Goal: Task Accomplishment & Management: Use online tool/utility

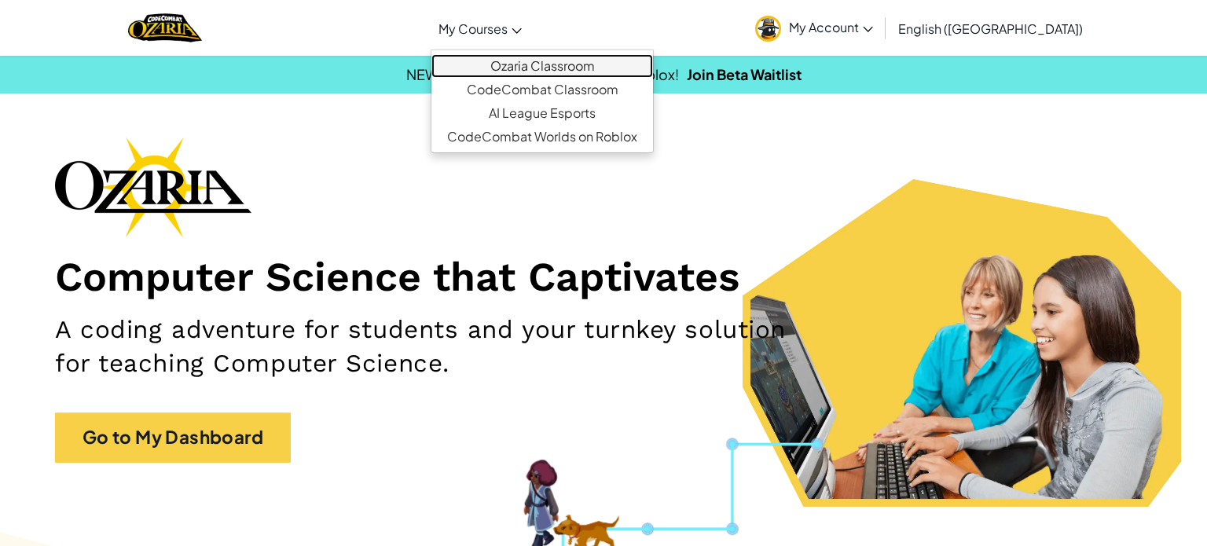
click at [565, 65] on link "Ozaria Classroom" at bounding box center [542, 66] width 222 height 24
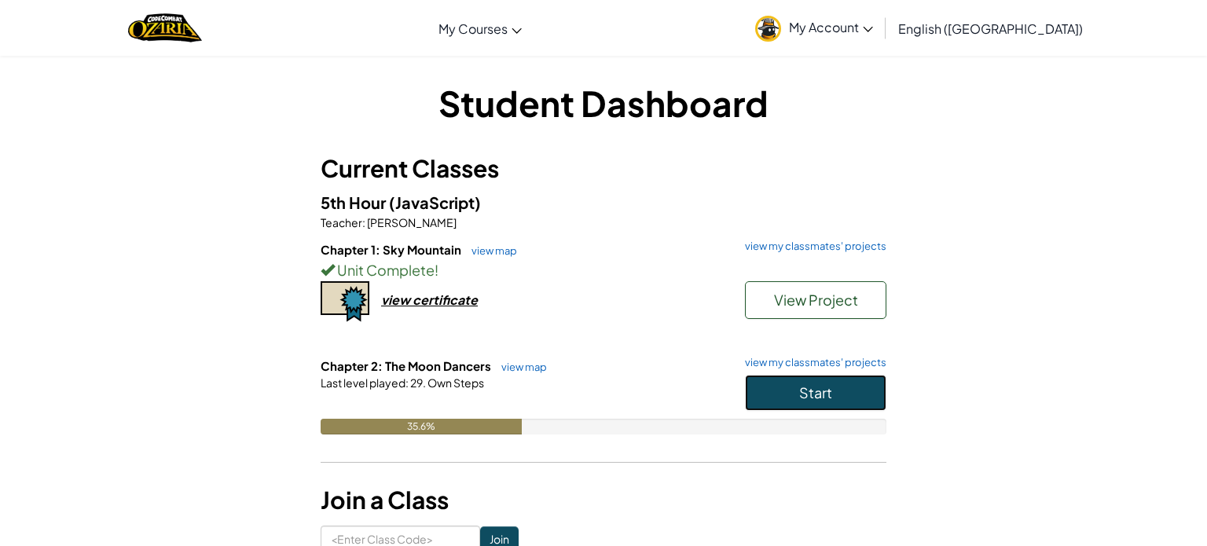
click at [764, 405] on button "Start" at bounding box center [815, 393] width 141 height 36
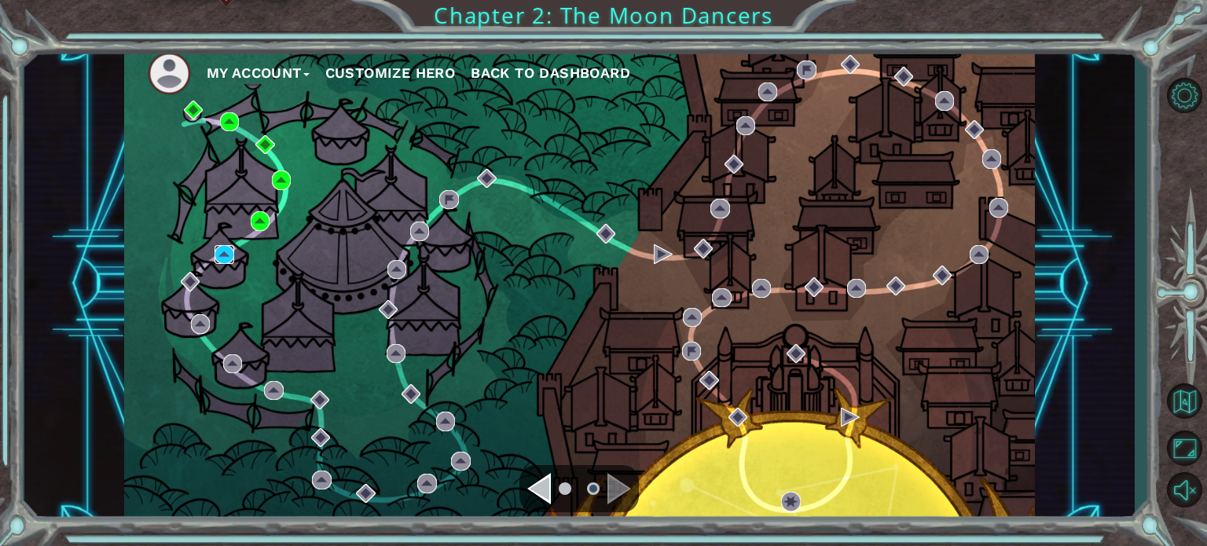
click at [223, 250] on img at bounding box center [223, 254] width 19 height 19
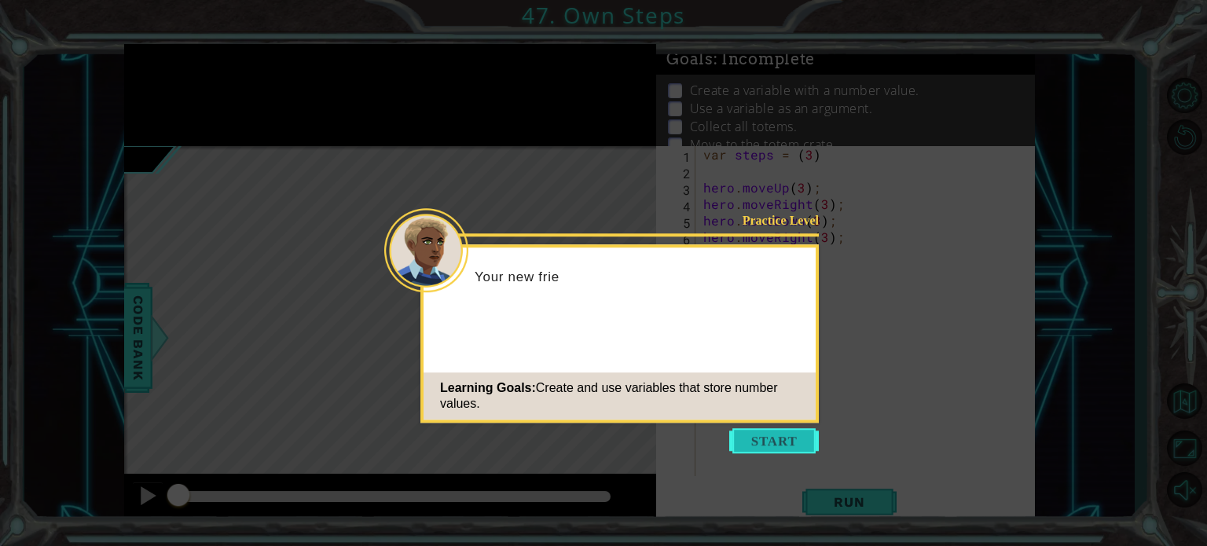
click at [775, 431] on button "Start" at bounding box center [774, 440] width 90 height 25
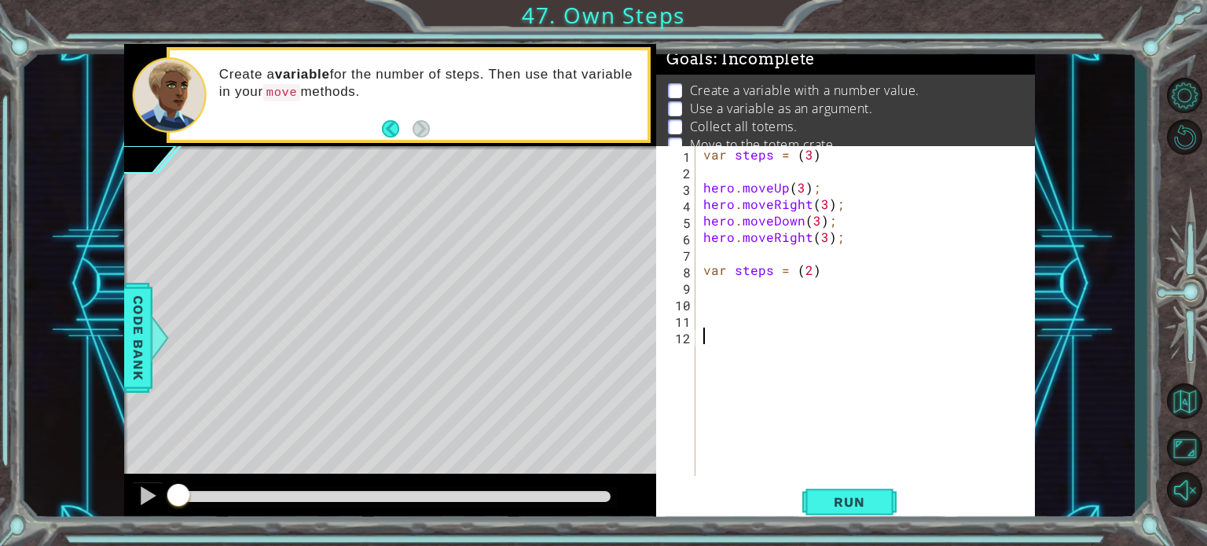
click at [719, 301] on div "var steps = ( 3 ) hero . moveUp ( 3 ) ; hero . moveRight ( 3 ) ; hero . moveDow…" at bounding box center [869, 327] width 339 height 363
click at [849, 497] on span "Run" at bounding box center [849, 502] width 62 height 16
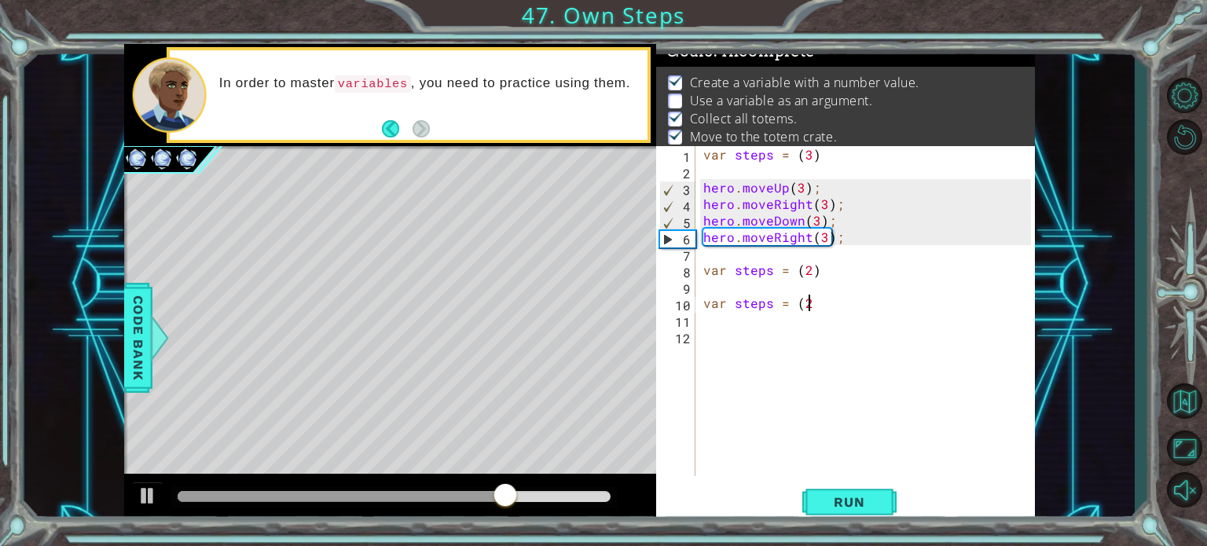
scroll to position [0, 6]
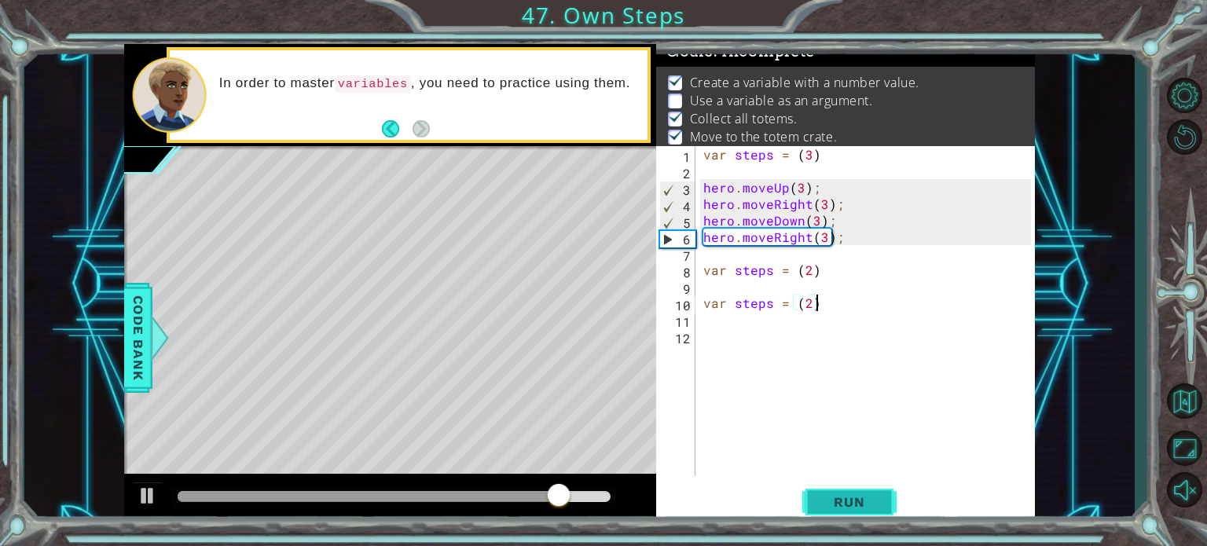
type textarea "var steps = (2)"
click at [823, 514] on button "Run" at bounding box center [849, 502] width 94 height 38
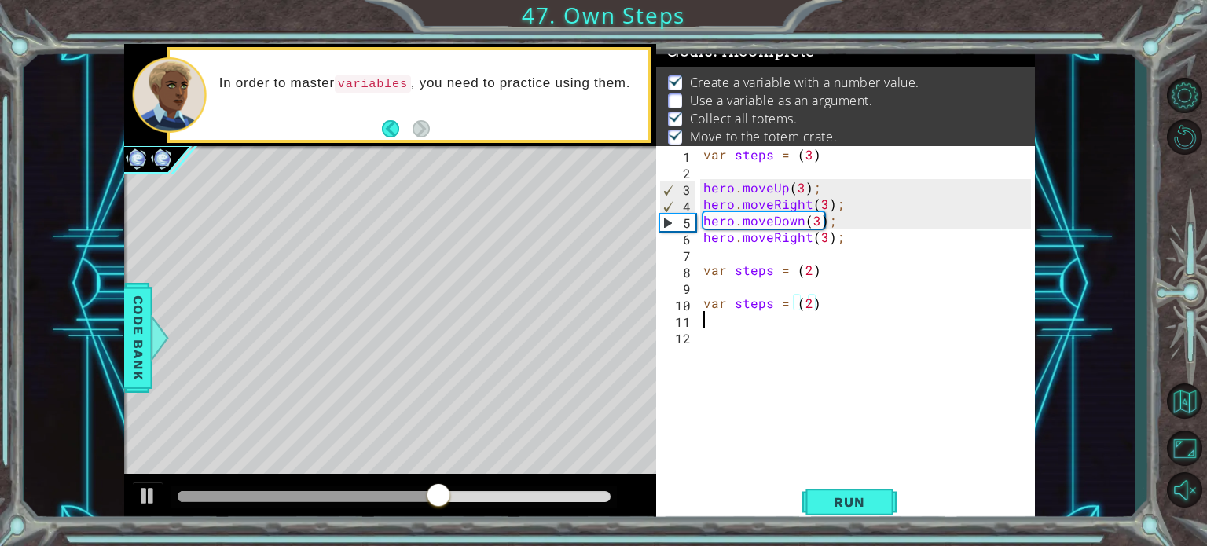
click at [733, 319] on div "var steps = ( 3 ) hero . moveUp ( 3 ) ; hero . moveRight ( 3 ) ; hero . moveDow…" at bounding box center [869, 327] width 339 height 363
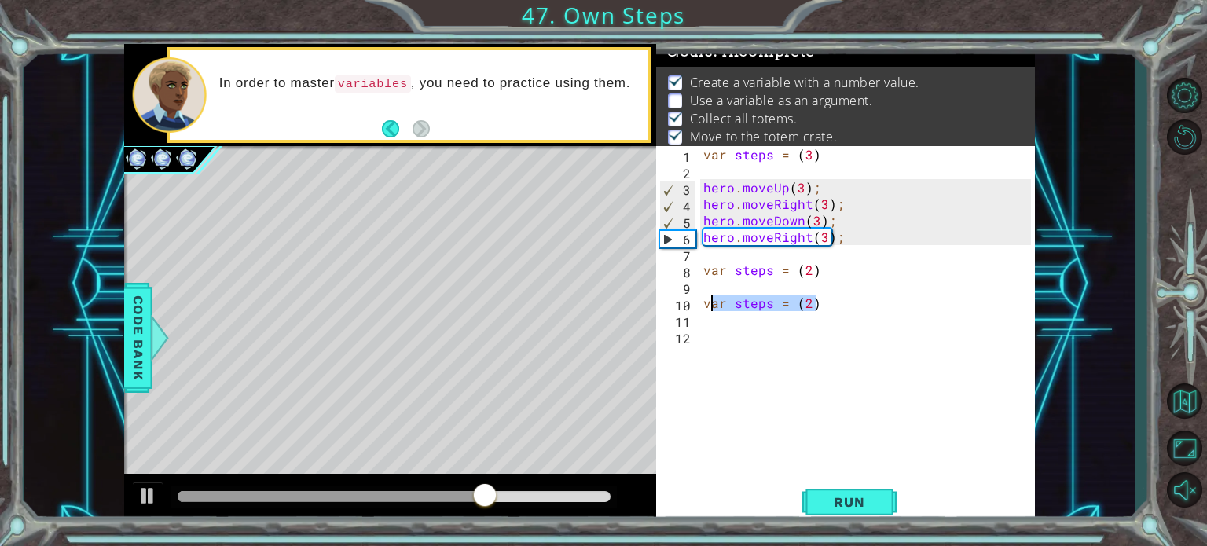
drag, startPoint x: 822, startPoint y: 306, endPoint x: 710, endPoint y: 308, distance: 111.6
click at [710, 308] on div "var steps = ( 3 ) hero . moveUp ( 3 ) ; hero . moveRight ( 3 ) ; hero . moveDow…" at bounding box center [869, 327] width 339 height 363
type textarea "v"
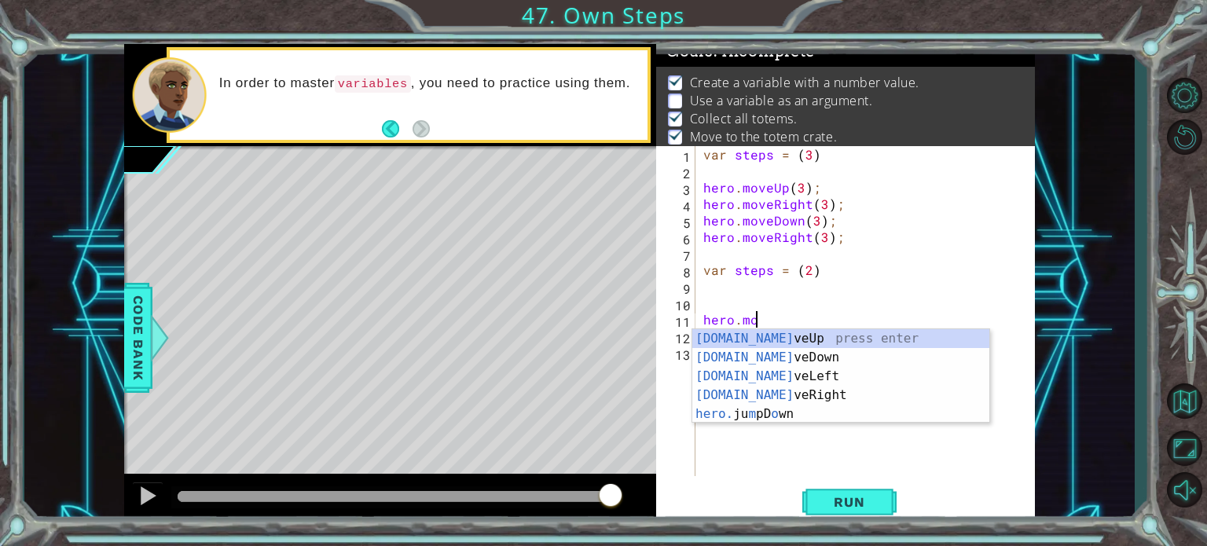
scroll to position [0, 2]
click at [739, 355] on div "[DOMAIN_NAME] veUp press enter [DOMAIN_NAME] veDown press enter [DOMAIN_NAME] v…" at bounding box center [840, 395] width 297 height 132
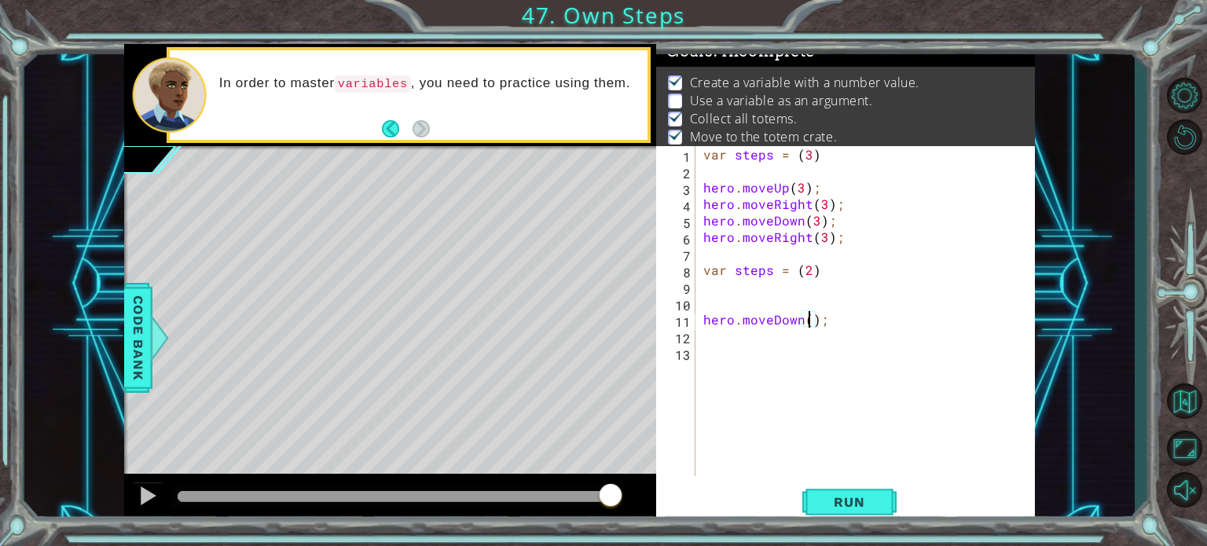
scroll to position [0, 6]
click at [826, 476] on div "hero.moveDown(3); 1 2 3 4 5 6 7 8 9 10 11 12 13 var steps = ( 3 ) hero . moveUp…" at bounding box center [845, 335] width 379 height 378
click at [829, 486] on button "Run" at bounding box center [849, 502] width 94 height 38
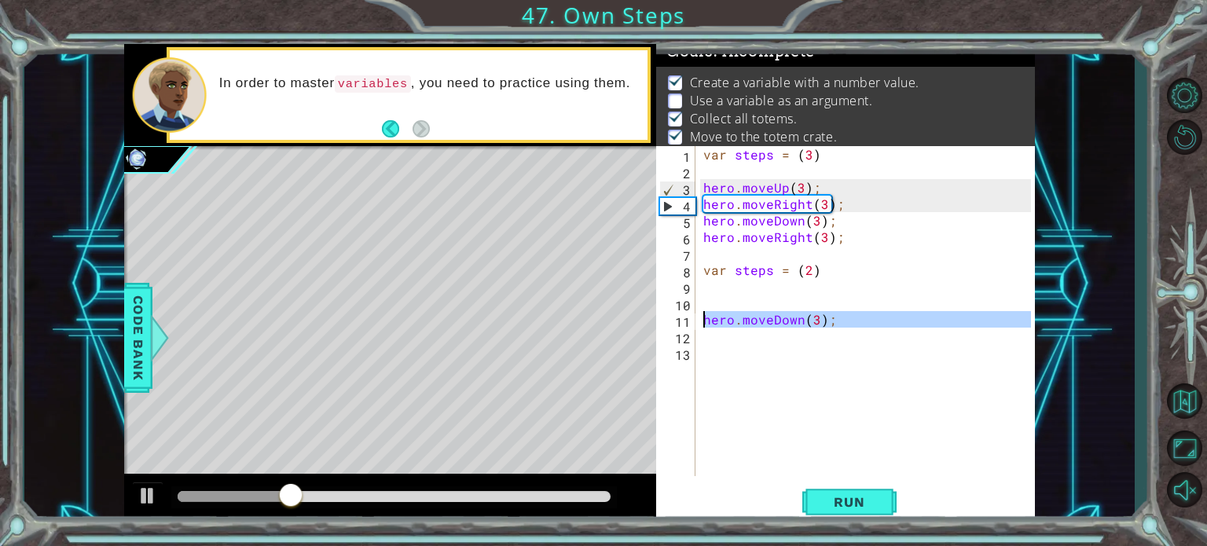
drag, startPoint x: 831, startPoint y: 328, endPoint x: 696, endPoint y: 323, distance: 135.2
click at [696, 323] on div "hero.moveDown(3); 1 2 3 4 5 6 7 8 9 10 11 12 13 var steps = ( 3 ) hero . moveUp…" at bounding box center [843, 311] width 375 height 330
type textarea "hero.moveDown(3);"
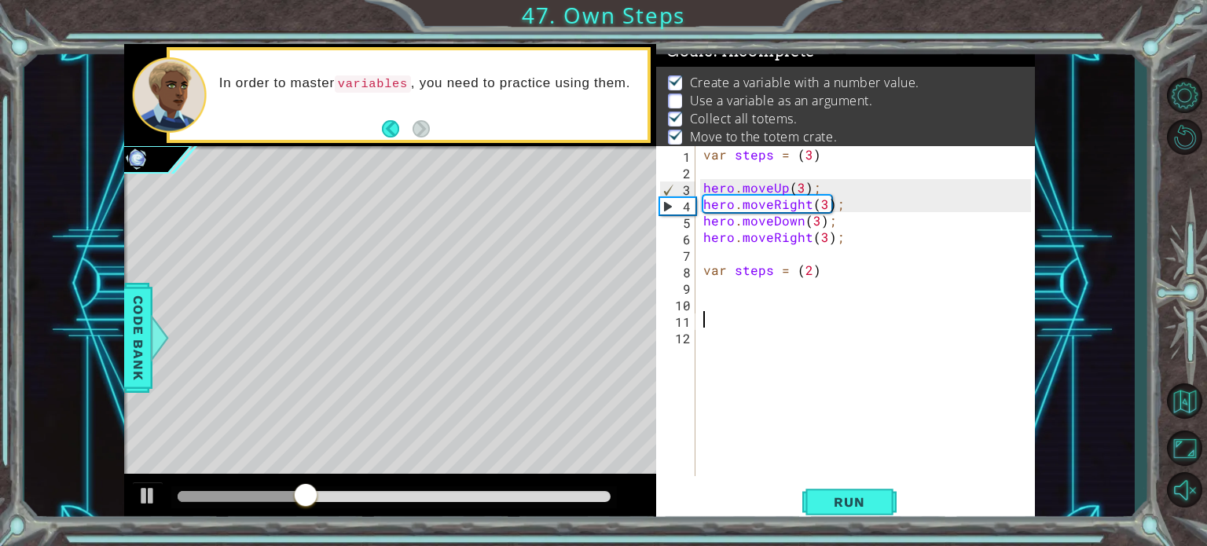
scroll to position [0, 0]
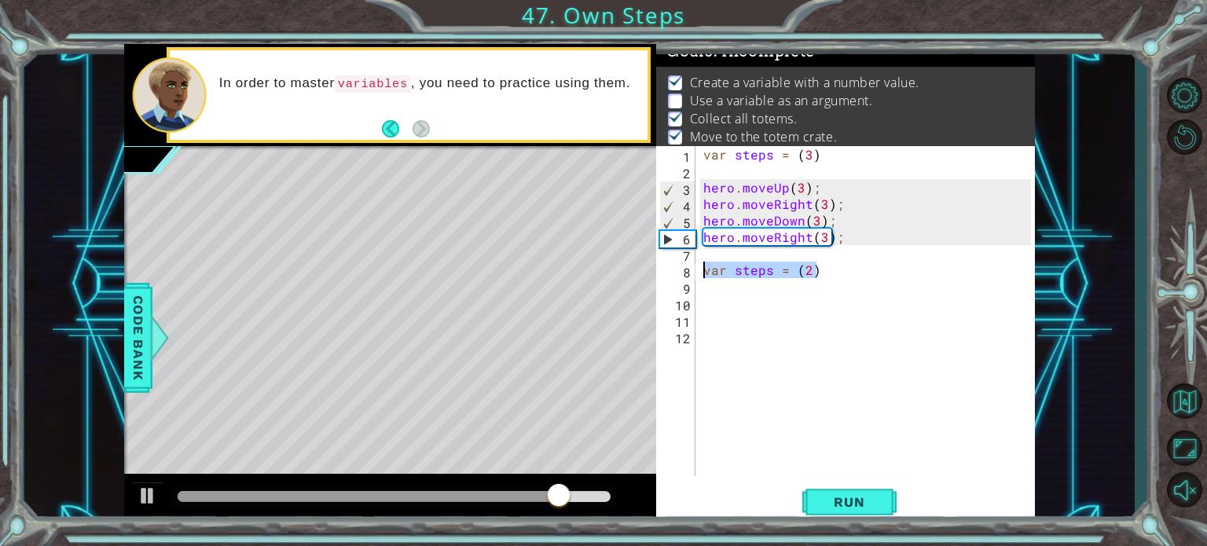
drag, startPoint x: 821, startPoint y: 273, endPoint x: 690, endPoint y: 270, distance: 131.2
click at [690, 270] on div "1 2 3 4 5 6 7 8 9 10 11 12 var steps = ( 3 ) hero . moveUp ( 3 ) ; hero . moveR…" at bounding box center [843, 311] width 375 height 330
type textarea "var steps = (2)"
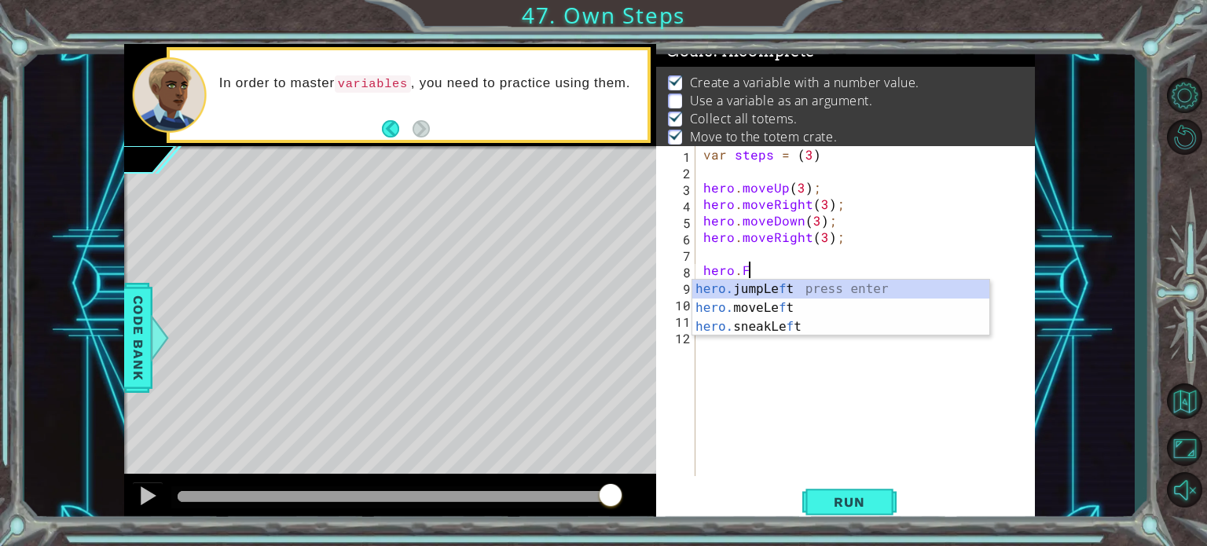
scroll to position [0, 1]
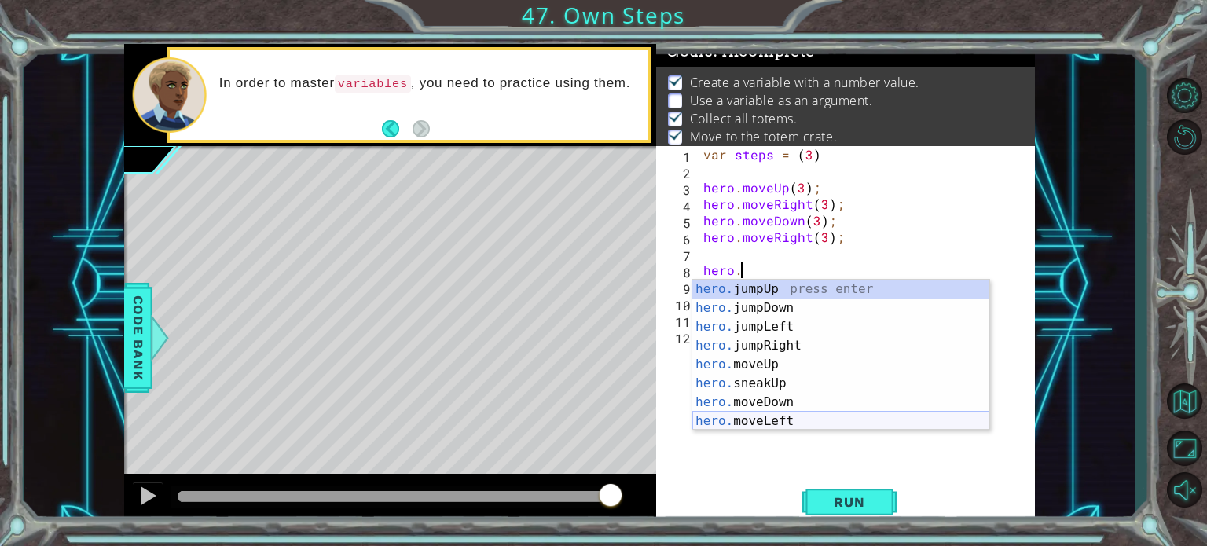
click at [762, 417] on div "hero. jumpUp press enter hero. jumpDown press enter hero. jumpLeft press enter …" at bounding box center [840, 374] width 297 height 189
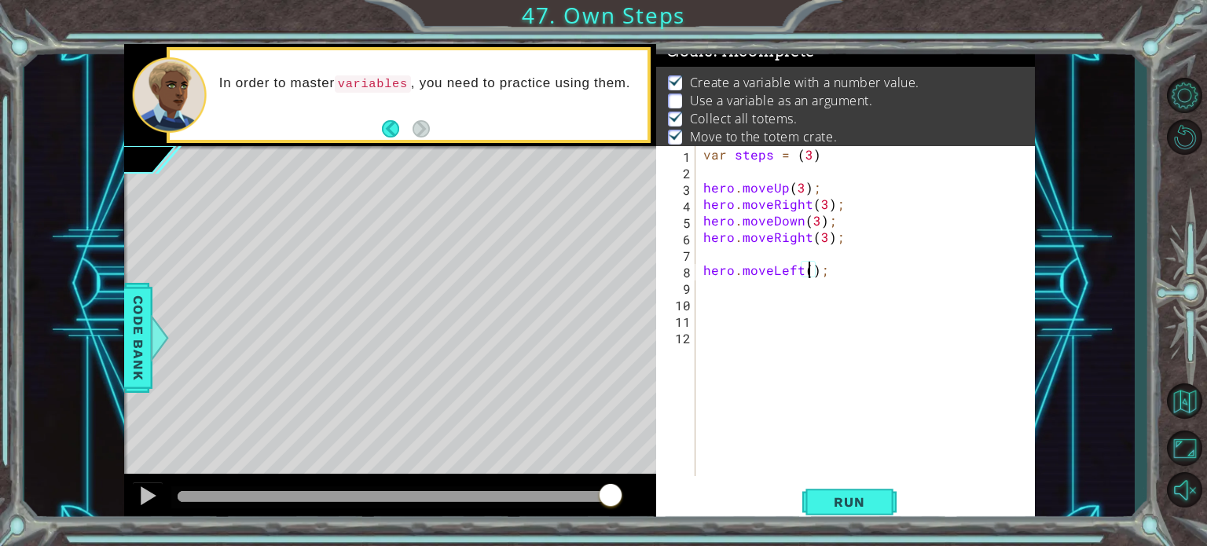
scroll to position [0, 6]
type textarea "hero.moveLeft(2);"
click at [834, 496] on span "Run" at bounding box center [849, 502] width 62 height 16
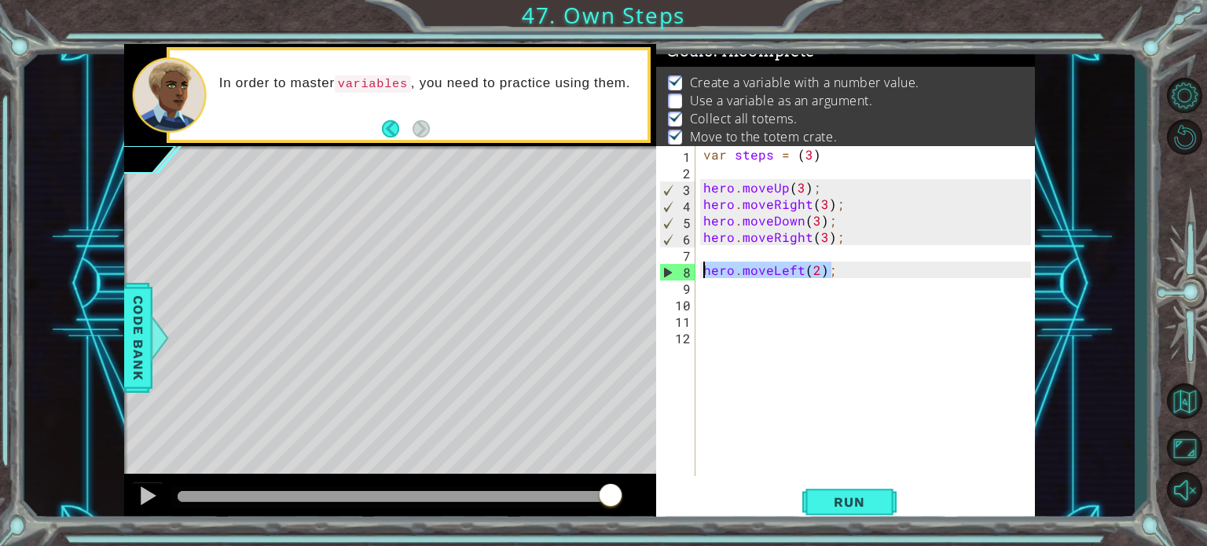
drag, startPoint x: 841, startPoint y: 275, endPoint x: 693, endPoint y: 270, distance: 148.6
click at [693, 270] on div "hero.moveLeft(2); 1 2 3 4 5 6 7 8 9 10 11 12 var steps = ( 3 ) hero . moveUp ( …" at bounding box center [843, 311] width 375 height 330
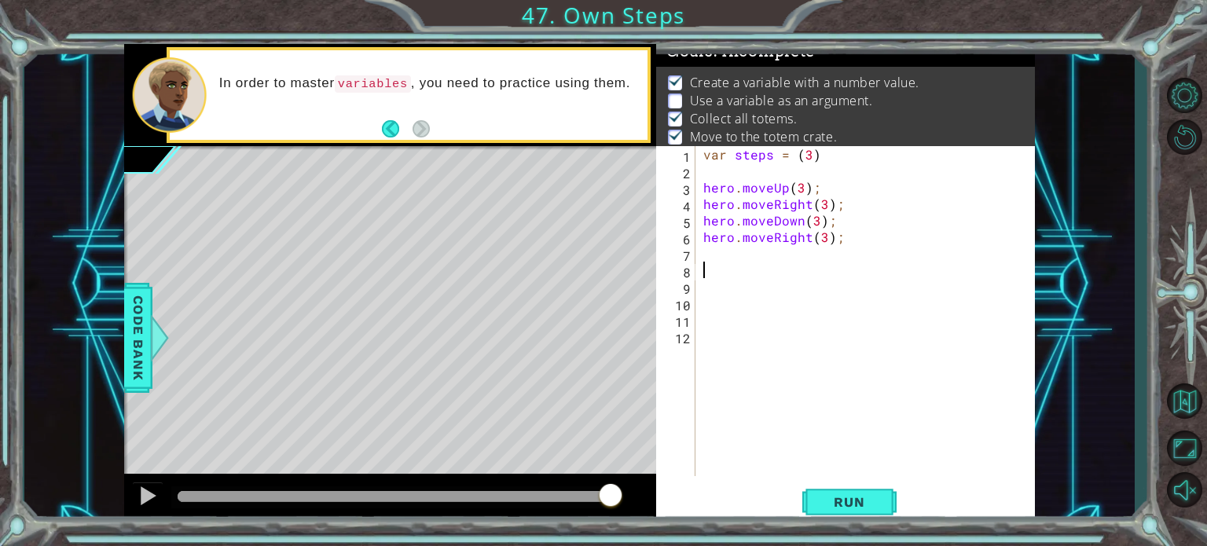
scroll to position [0, 0]
click at [152, 328] on div at bounding box center [159, 337] width 20 height 47
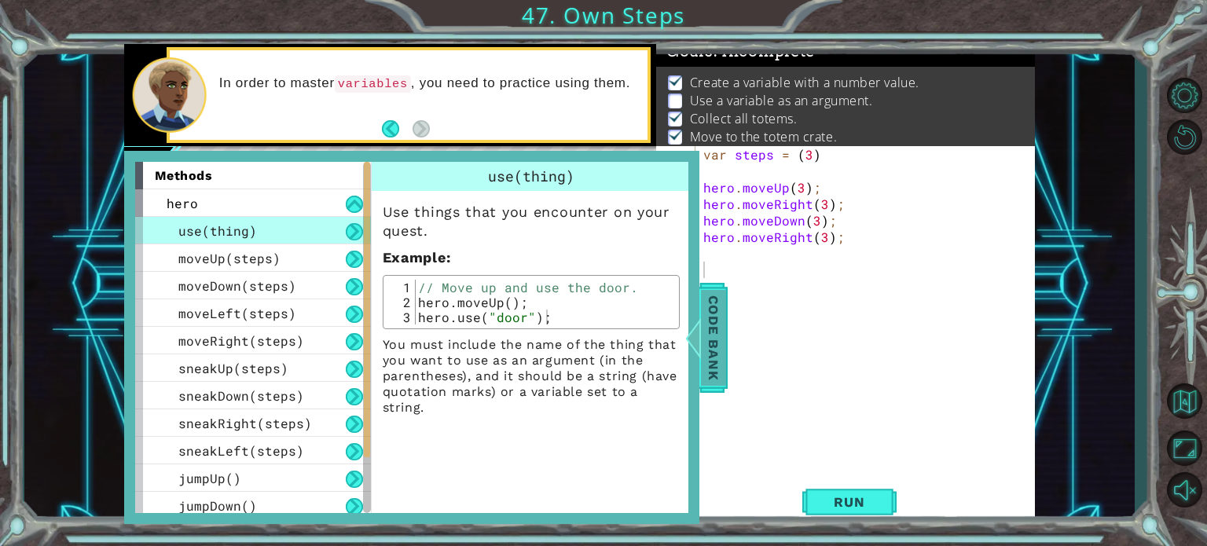
scroll to position [115, 0]
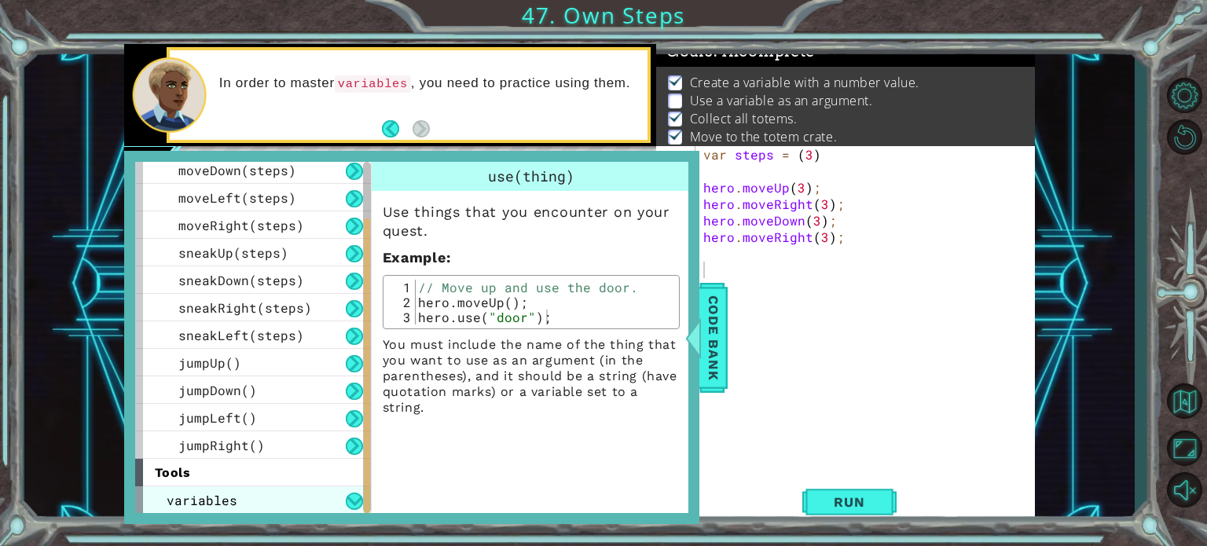
click at [206, 505] on span "variables" at bounding box center [202, 500] width 71 height 16
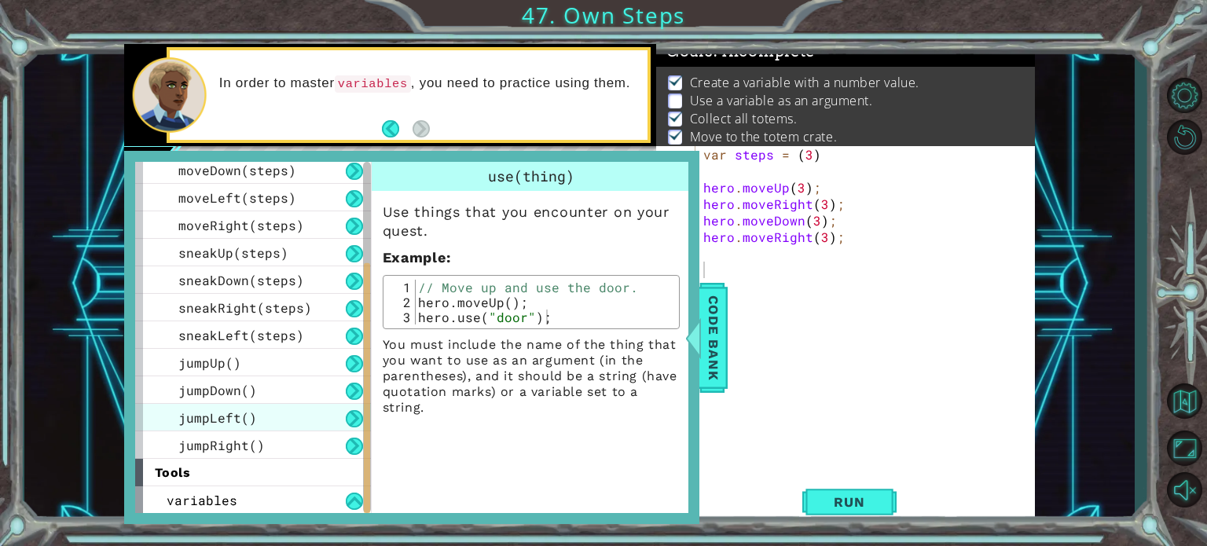
scroll to position [142, 0]
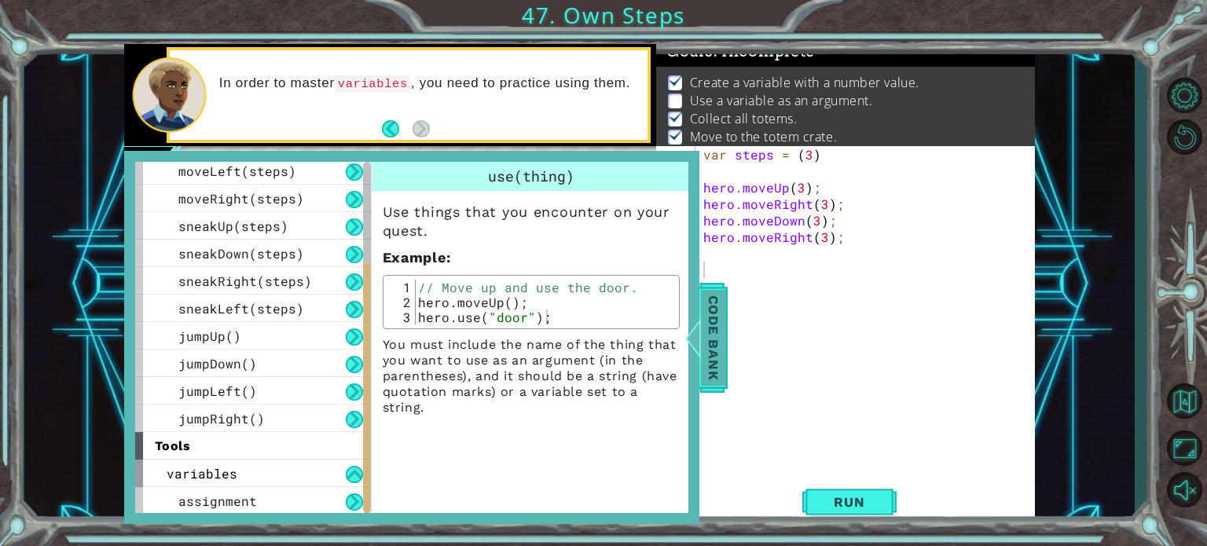
click at [709, 333] on span "Code Bank" at bounding box center [713, 337] width 25 height 96
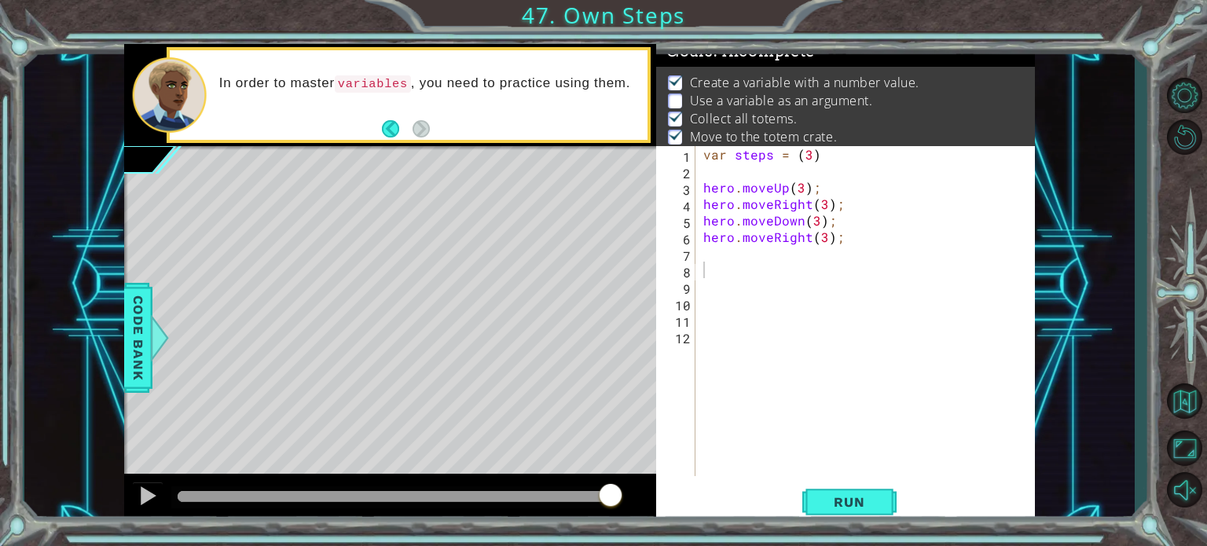
click at [706, 281] on div "var steps = ( 3 ) hero . moveUp ( 3 ) ; hero . moveRight ( 3 ) ; hero . moveDow…" at bounding box center [869, 327] width 339 height 363
click at [818, 495] on span "Run" at bounding box center [849, 502] width 62 height 16
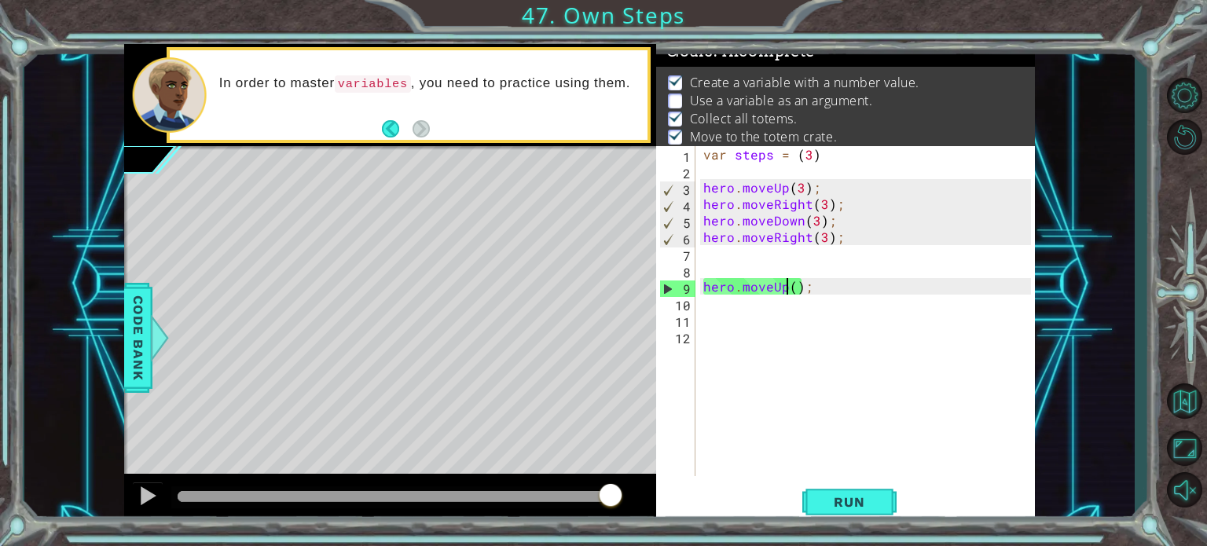
click at [787, 290] on div "var steps = ( 3 ) hero . moveUp ( 3 ) ; hero . moveRight ( 3 ) ; hero . moveDow…" at bounding box center [869, 327] width 339 height 363
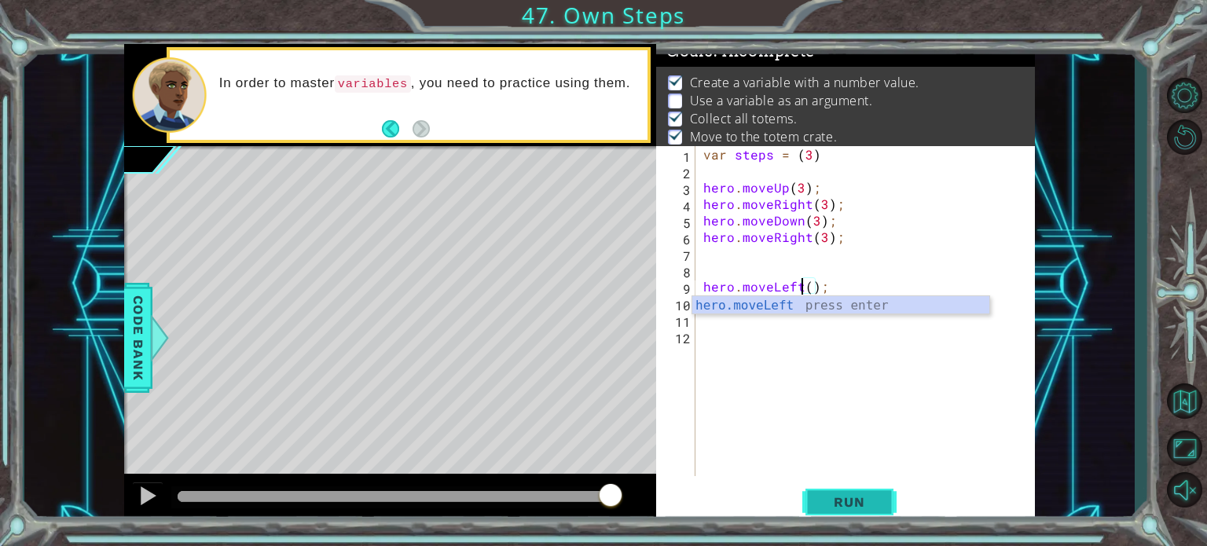
type textarea "hero.moveLeft();"
click at [819, 494] on span "Run" at bounding box center [849, 502] width 62 height 16
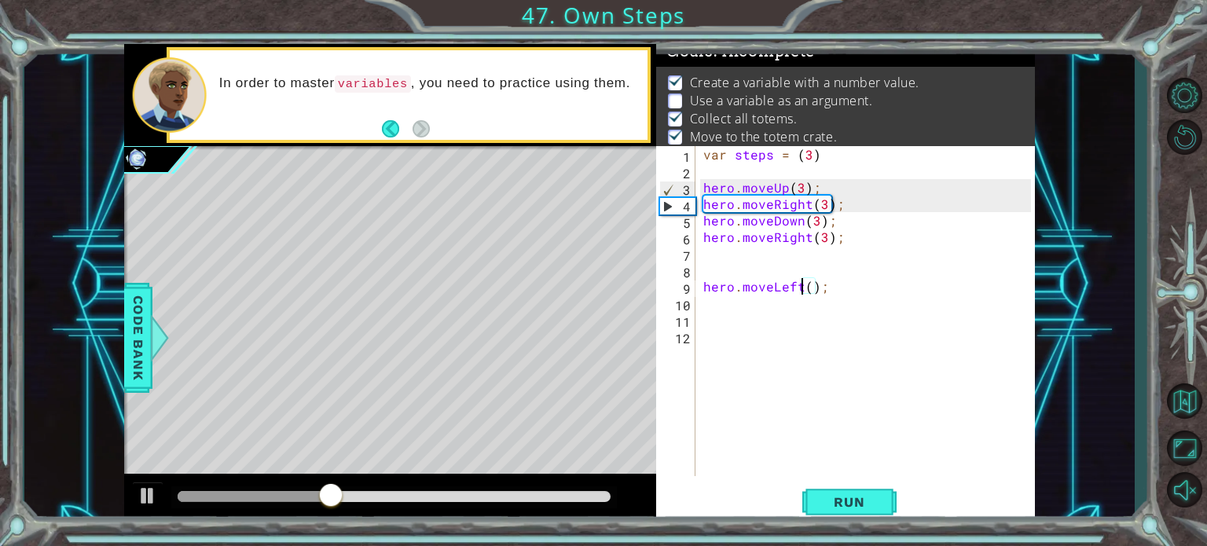
click at [467, 494] on div at bounding box center [395, 496] width 434 height 11
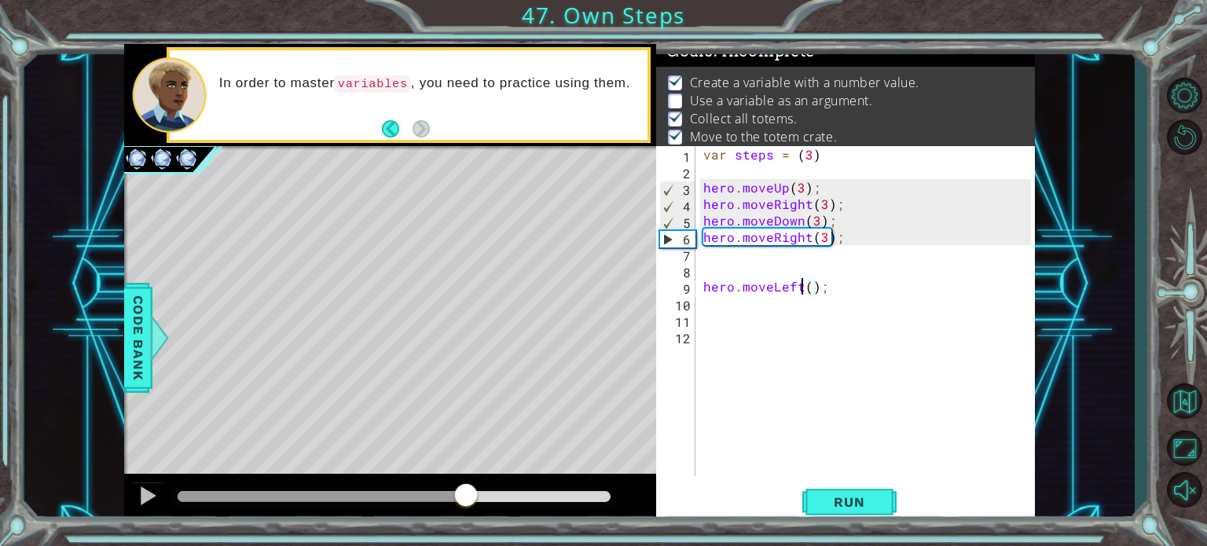
click at [543, 493] on div at bounding box center [395, 496] width 434 height 11
click at [153, 486] on div at bounding box center [147, 496] width 20 height 20
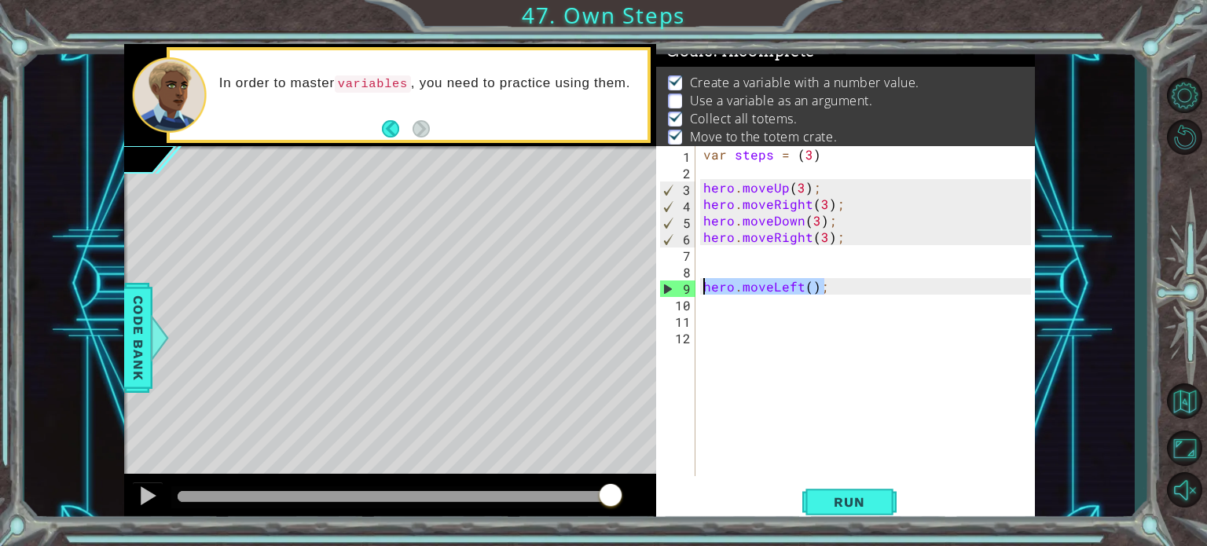
click at [647, 288] on div "1 ההההההההההההההההההההההההההההההההההההההההההההההההההההההההההההההההההההההההההההה…" at bounding box center [579, 284] width 911 height 481
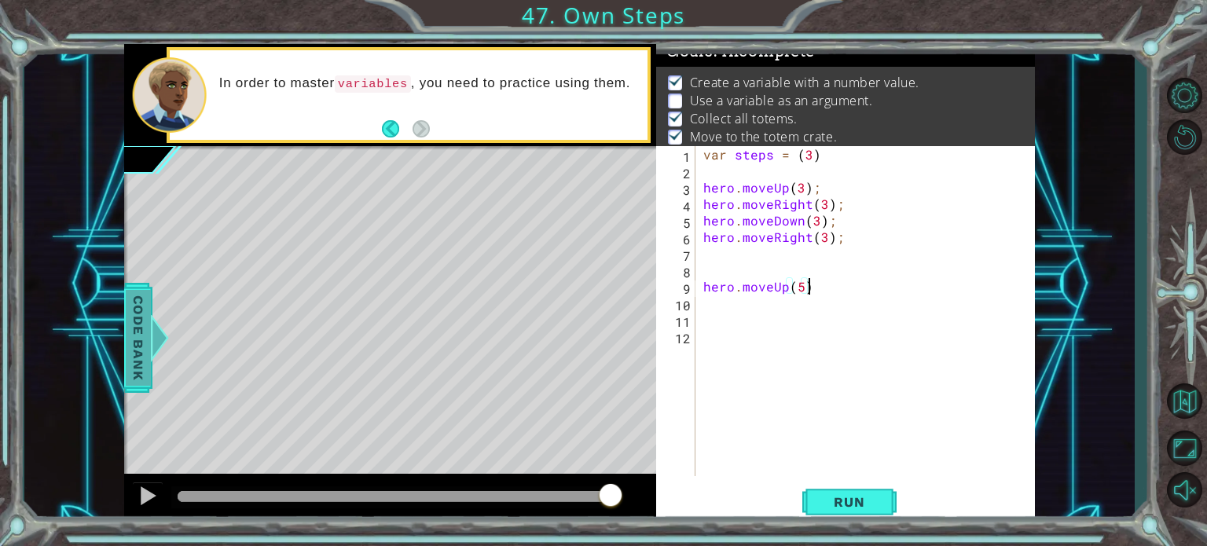
type textarea "hero.moveUp(5)"
click at [143, 335] on span "Code Bank" at bounding box center [138, 337] width 25 height 96
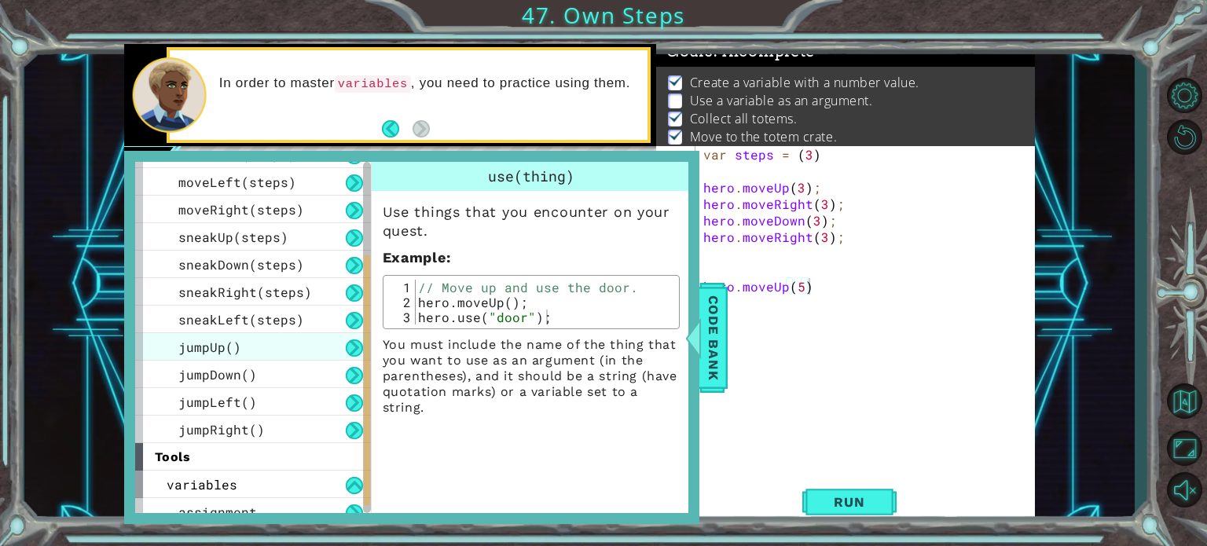
scroll to position [142, 0]
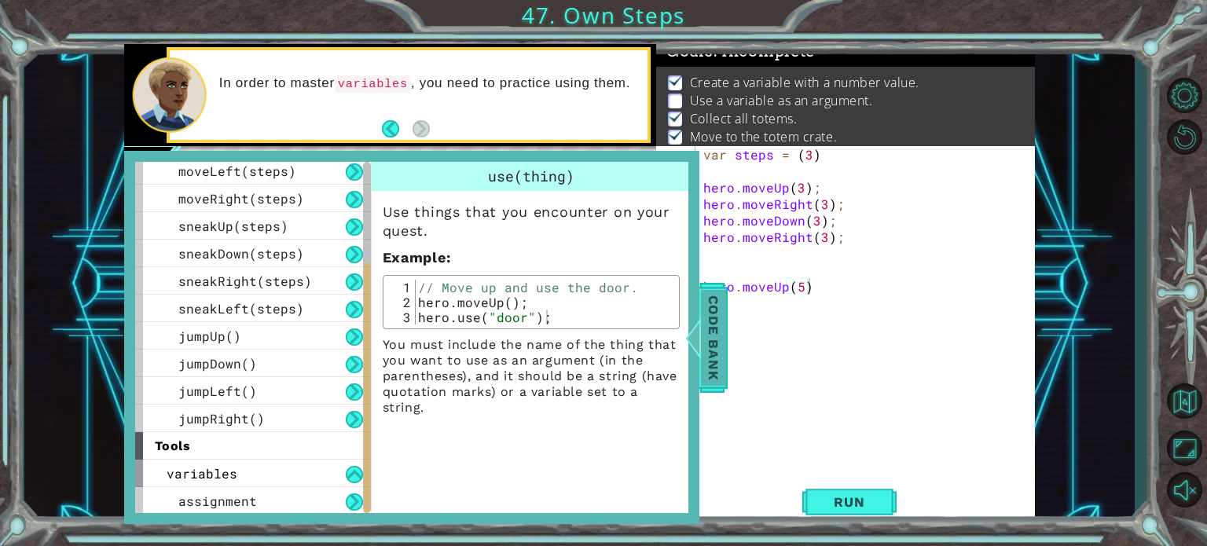
click at [703, 321] on span "Code Bank" at bounding box center [713, 337] width 25 height 96
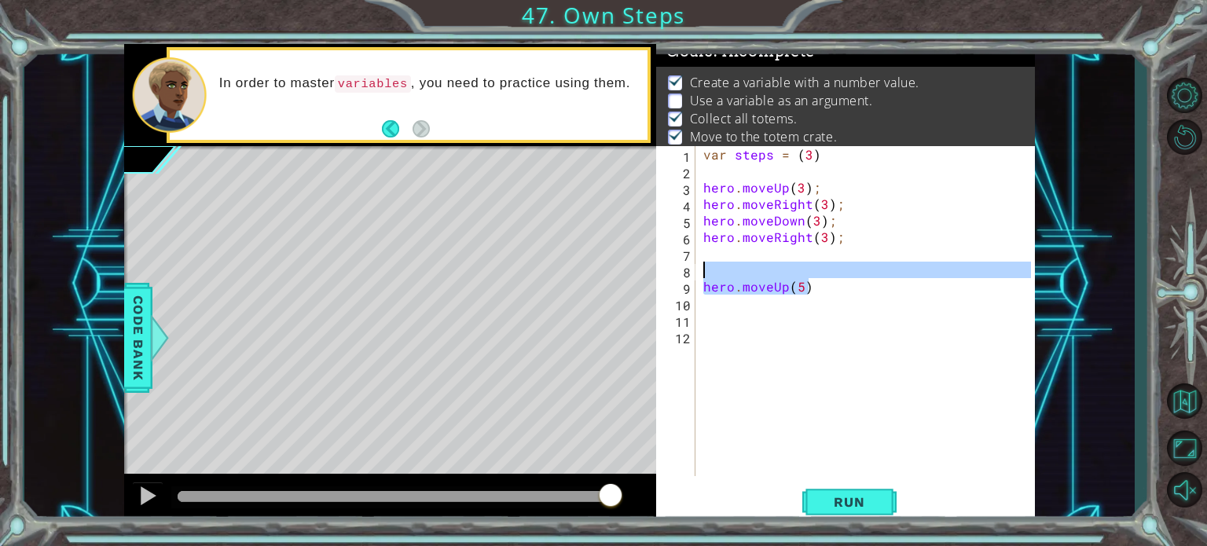
click at [654, 280] on div "1 ההההההההההההההההההההההההההההההההההההההההההההההההההההההההההההההההההההההההההההה…" at bounding box center [579, 284] width 911 height 481
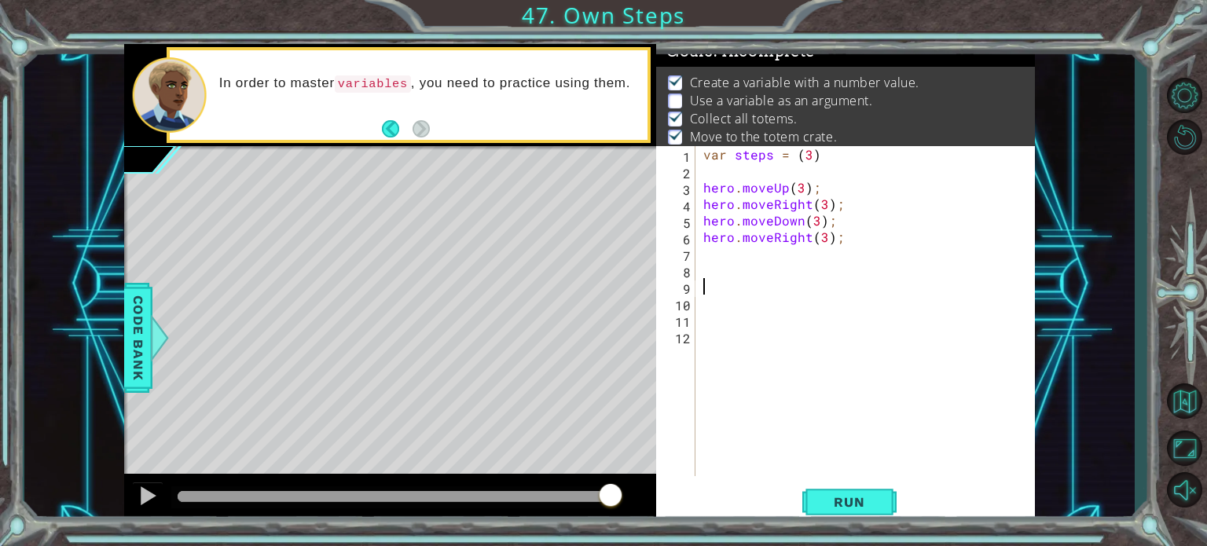
click at [703, 237] on div "var steps = ( 3 ) hero . moveUp ( 3 ) ; hero . moveRight ( 3 ) ; hero . moveDow…" at bounding box center [869, 327] width 339 height 363
type textarea "hero.moveRight(3);"
click at [713, 254] on div "var steps = ( 3 ) hero . moveUp ( 3 ) ; hero . moveRight ( 3 ) ; hero . moveDow…" at bounding box center [869, 327] width 339 height 363
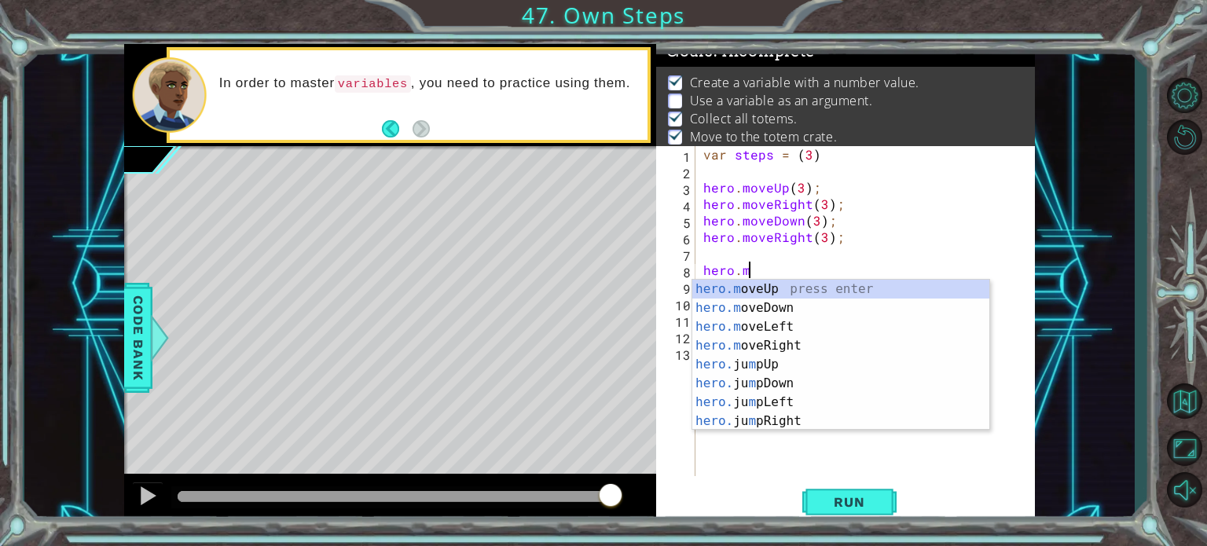
scroll to position [0, 1]
click at [843, 220] on div "var steps = ( 3 ) hero . moveUp ( 3 ) ; hero . moveRight ( 3 ) ; hero . moveDow…" at bounding box center [869, 327] width 339 height 363
type textarea "hero.moveDown(3);"
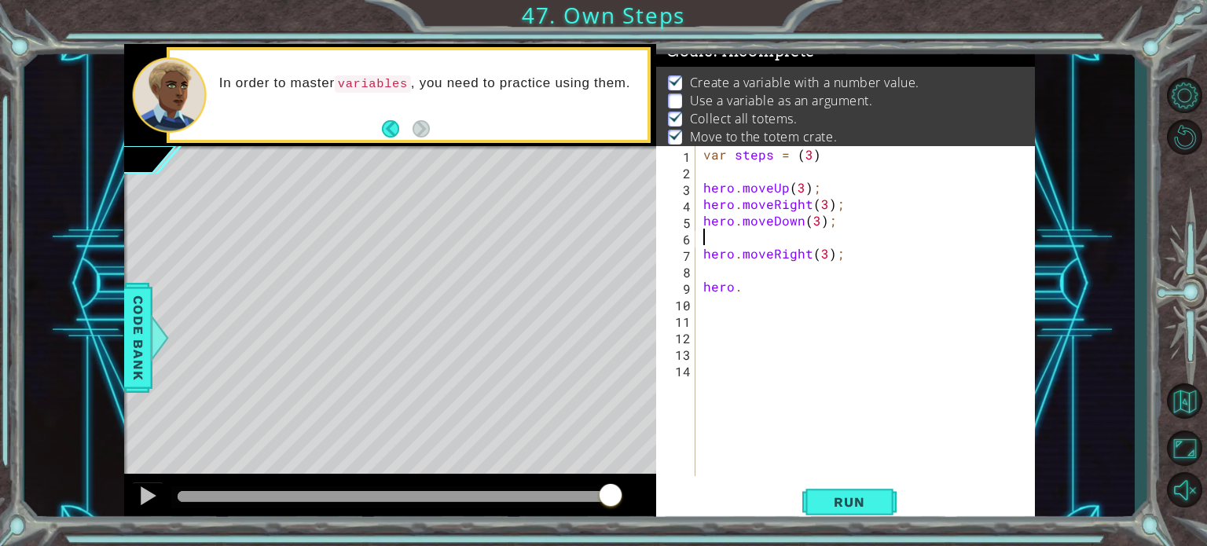
scroll to position [0, 0]
click at [816, 219] on div "var steps = ( 3 ) hero . moveUp ( 3 ) ; hero . moveRight ( 3 ) ; hero . moveDow…" at bounding box center [869, 327] width 339 height 363
type textarea "hero.moveDown(2);"
click at [750, 229] on div "var steps = ( 3 ) hero . moveUp ( 3 ) ; hero . moveRight ( 3 ) ; hero . moveDow…" at bounding box center [869, 327] width 339 height 363
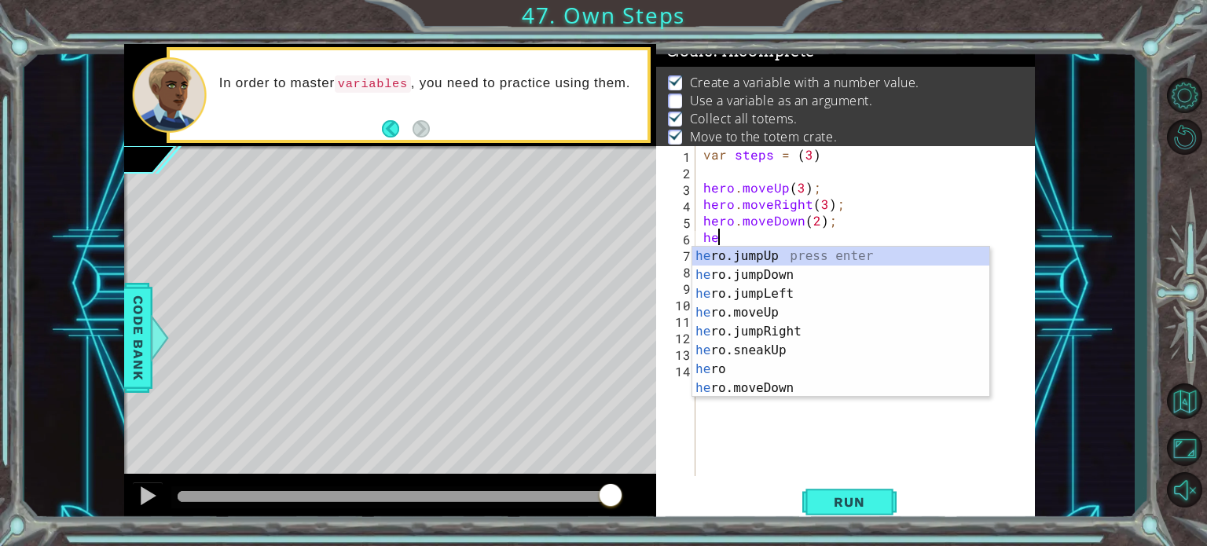
scroll to position [0, 0]
type textarea "hero."
click at [767, 252] on div "hero. jumpUp press enter hero. jumpDown press enter hero. jumpLeft press enter …" at bounding box center [840, 341] width 297 height 189
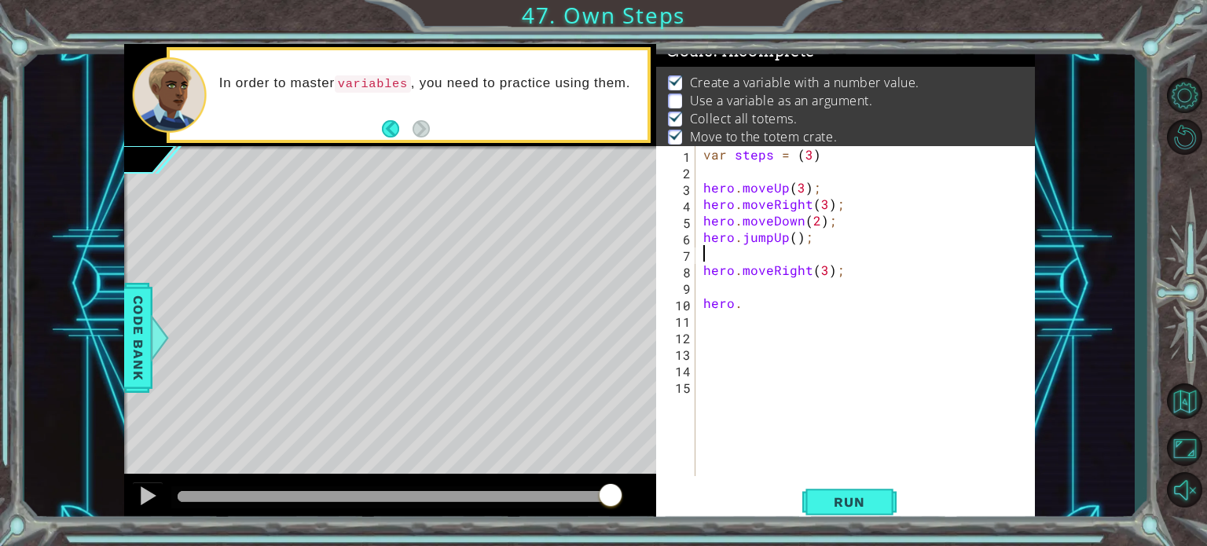
scroll to position [0, 0]
click at [731, 311] on div "var steps = ( 3 ) hero . moveUp ( 3 ) ; hero . moveRight ( 3 ) ; hero . moveDow…" at bounding box center [869, 327] width 339 height 363
click at [745, 305] on div "var steps = ( 3 ) hero . moveUp ( 3 ) ; hero . moveRight ( 3 ) ; hero . moveDow…" at bounding box center [869, 327] width 339 height 363
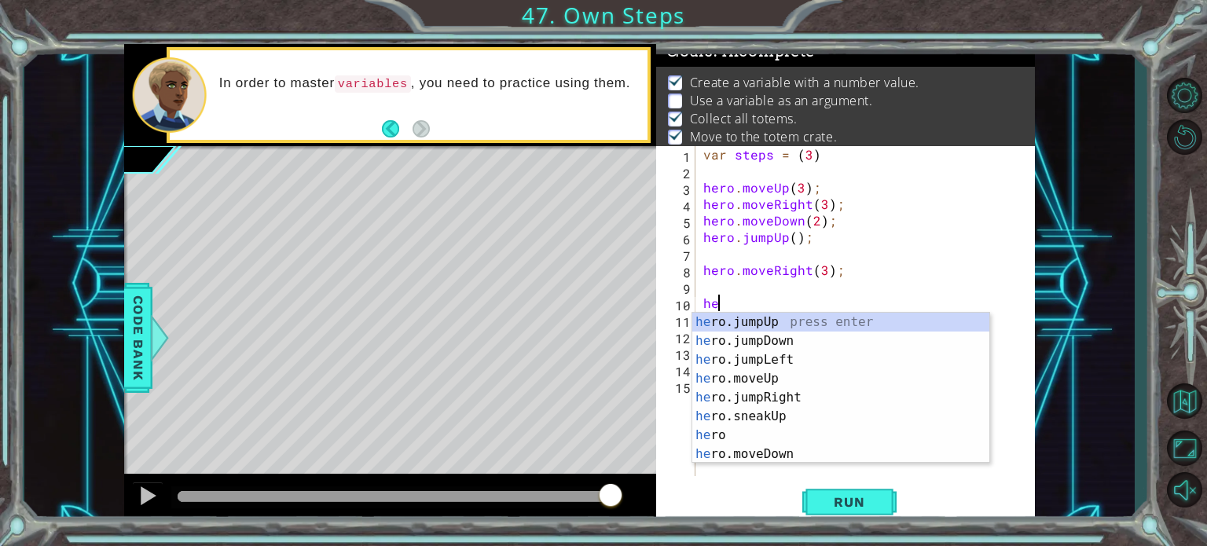
type textarea "h"
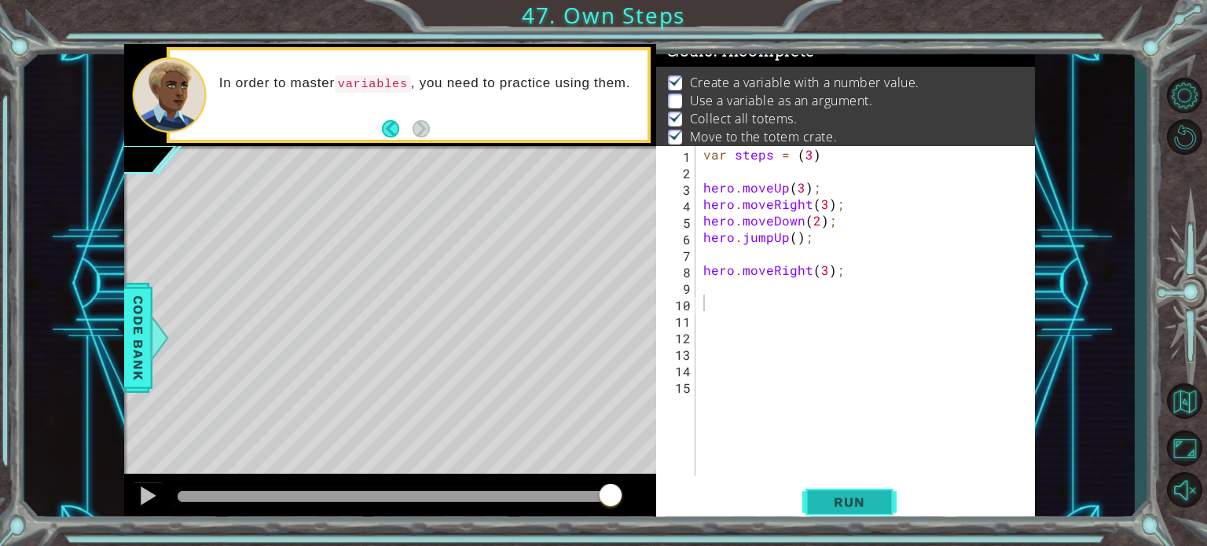
click at [867, 497] on span "Run" at bounding box center [849, 502] width 62 height 16
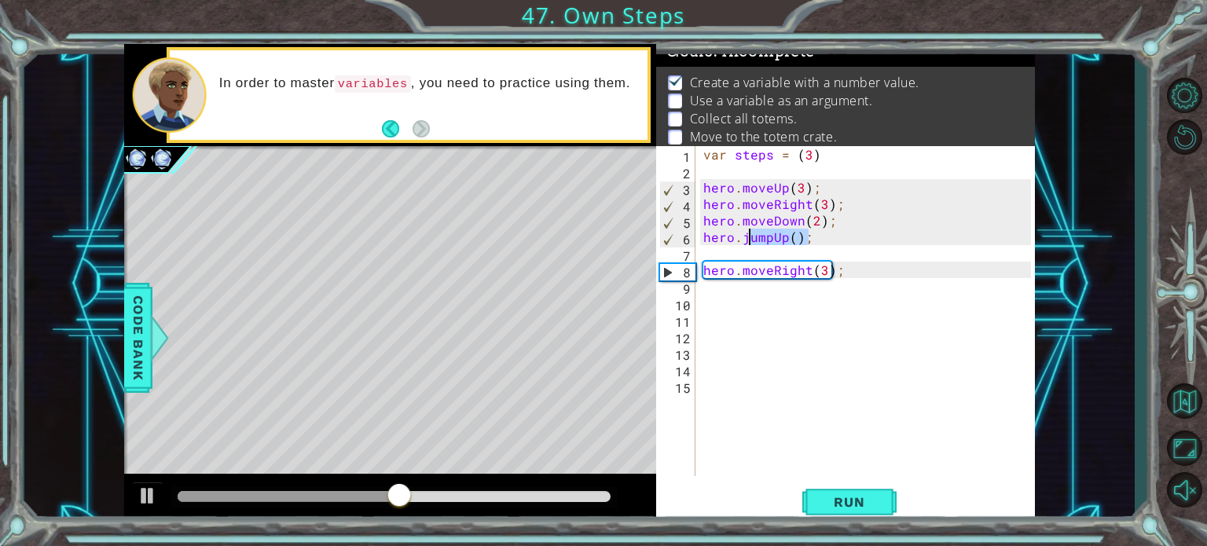
drag, startPoint x: 818, startPoint y: 240, endPoint x: 748, endPoint y: 242, distance: 70.0
click at [748, 242] on div "var steps = ( 3 ) hero . moveUp ( 3 ) ; hero . moveRight ( 3 ) ; hero . moveDow…" at bounding box center [869, 327] width 339 height 363
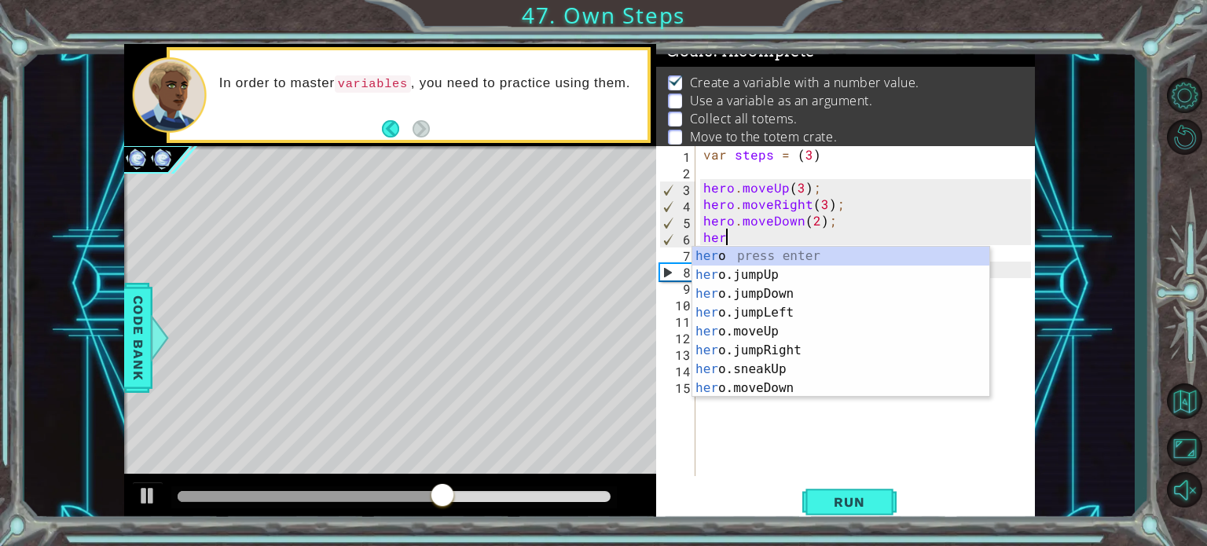
type textarea "h"
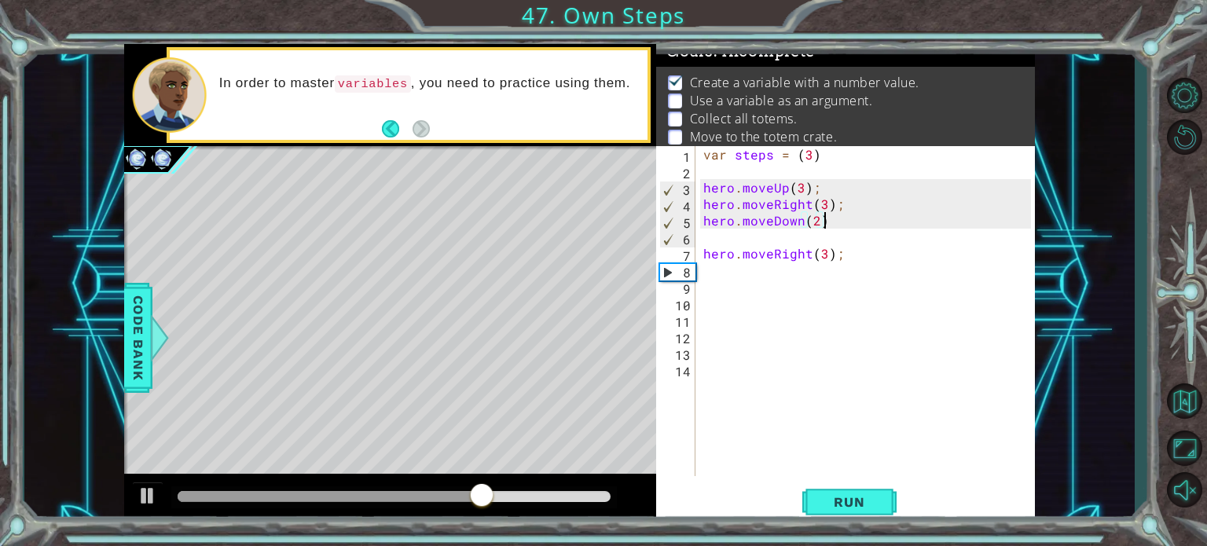
click at [815, 216] on div "var steps = ( 3 ) hero . moveUp ( 3 ) ; hero . moveRight ( 3 ) ; hero . moveDow…" at bounding box center [869, 327] width 339 height 363
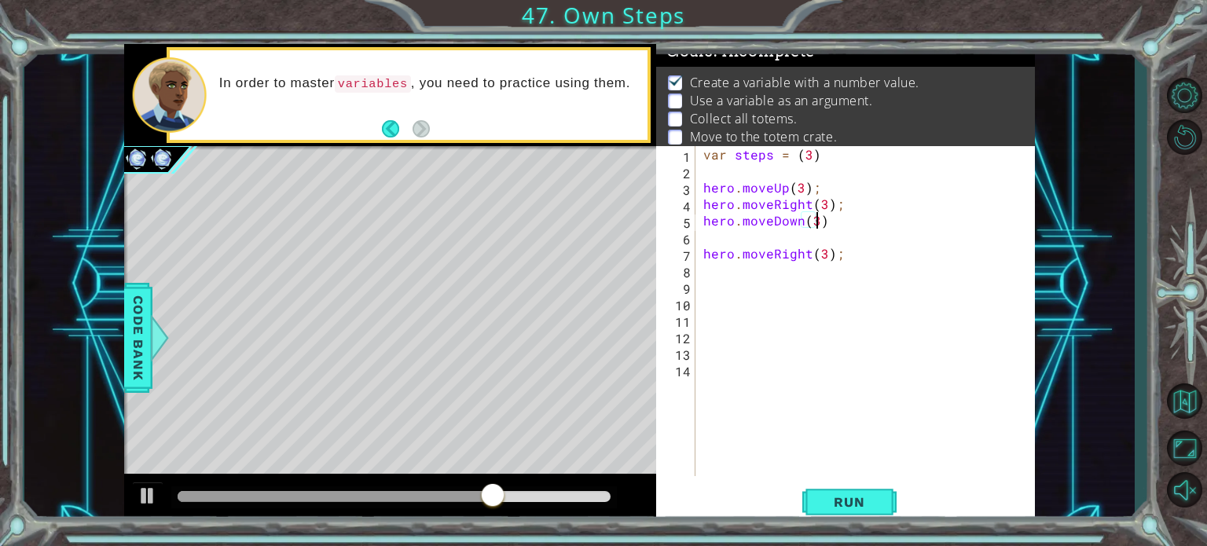
scroll to position [0, 6]
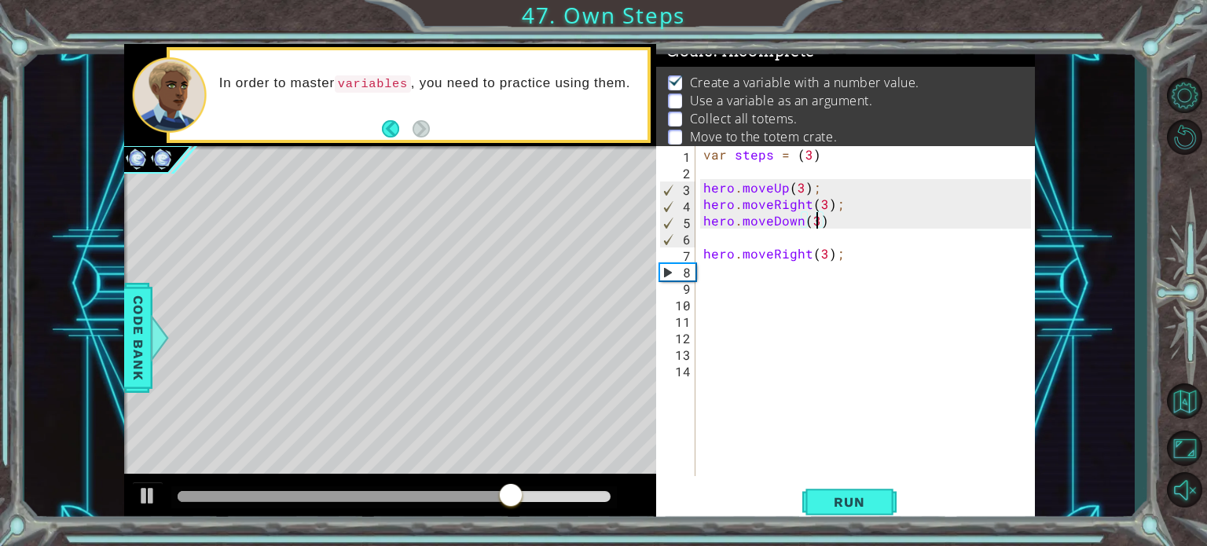
click at [705, 248] on div "var steps = ( 3 ) hero . moveUp ( 3 ) ; hero . moveRight ( 3 ) ; hero . moveDow…" at bounding box center [869, 327] width 339 height 363
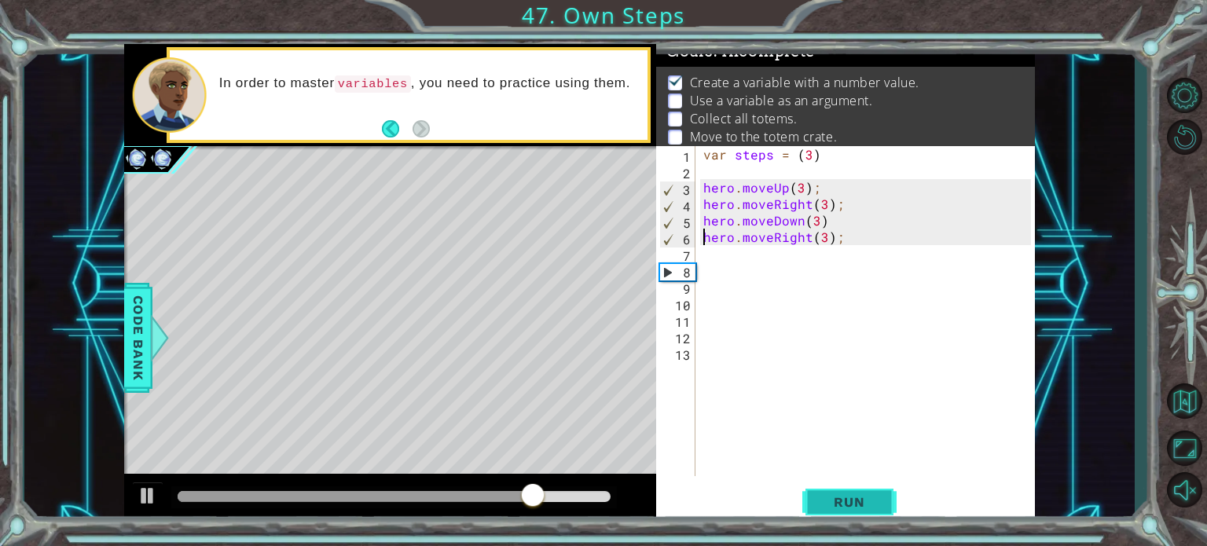
click at [851, 505] on span "Run" at bounding box center [849, 502] width 62 height 16
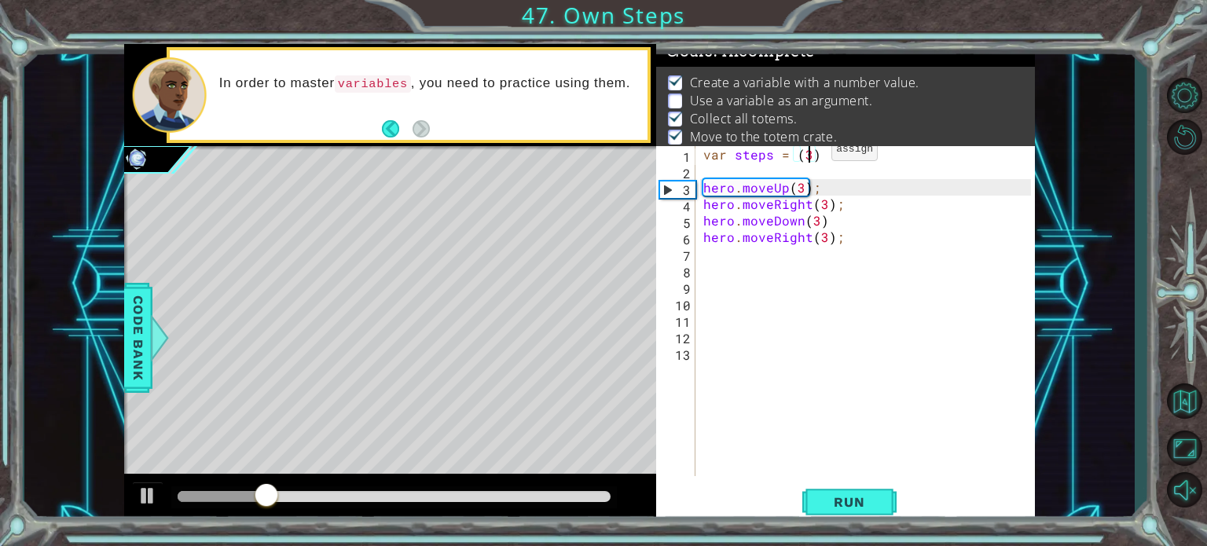
click at [812, 152] on div "var steps = ( 3 ) hero . moveUp ( 3 ) ; hero . moveRight ( 3 ) ; hero . moveDow…" at bounding box center [869, 327] width 339 height 363
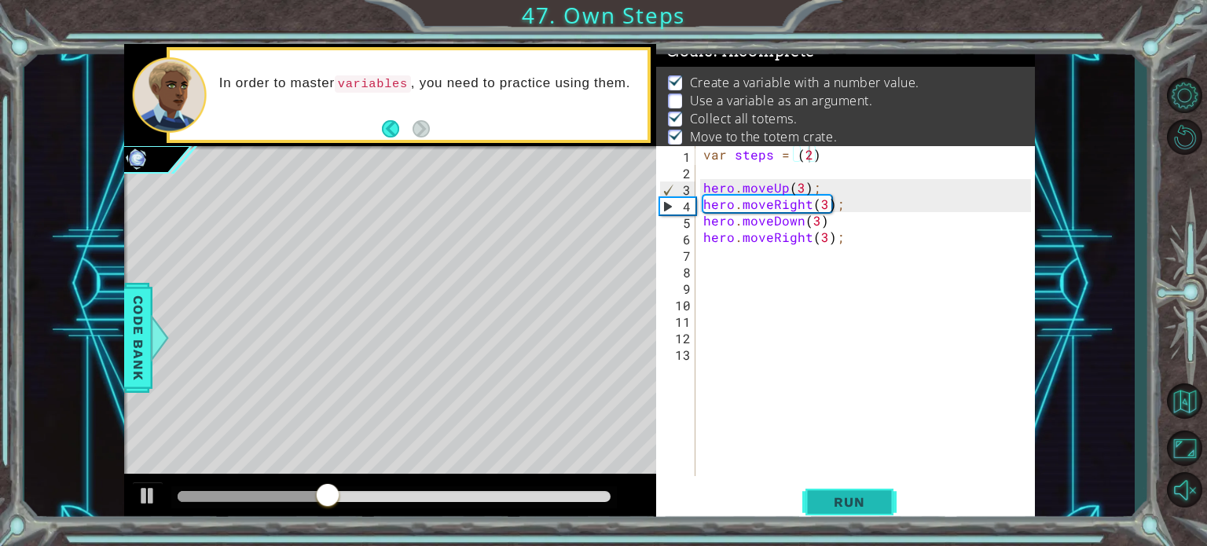
click at [835, 500] on span "Run" at bounding box center [849, 502] width 62 height 16
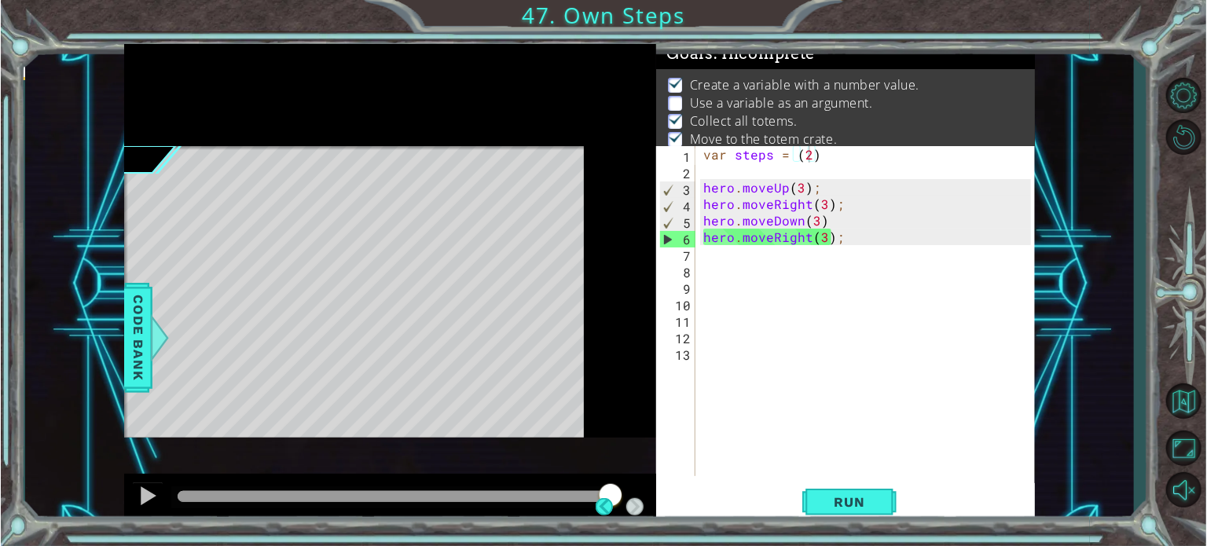
scroll to position [8, 0]
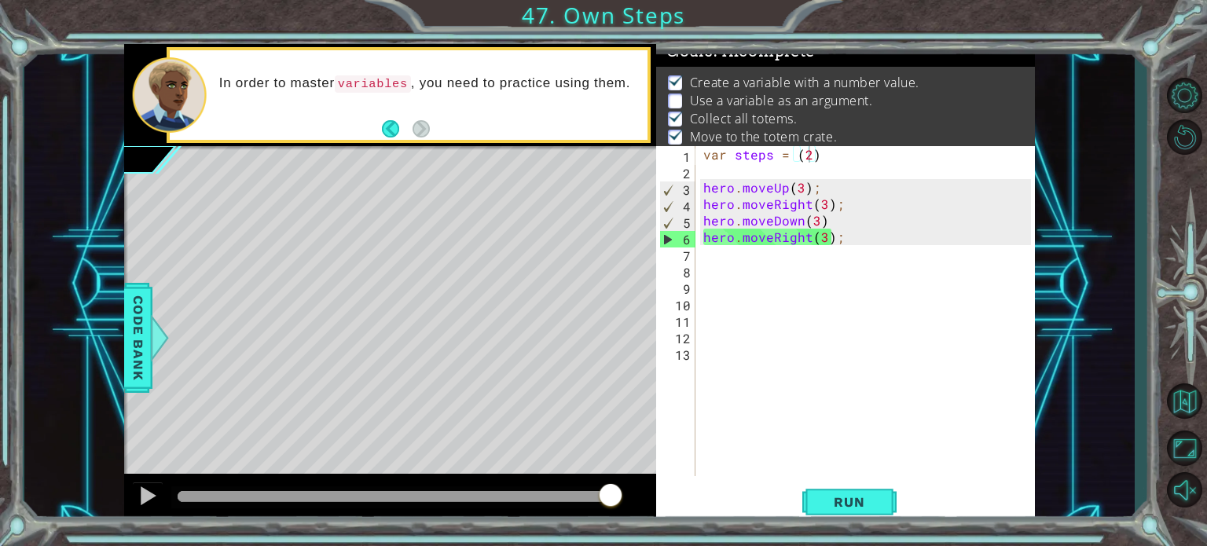
click at [804, 183] on div "var steps = ( 2 ) hero . moveUp ( 3 ) ; hero . moveRight ( 3 ) ; hero . moveDow…" at bounding box center [869, 327] width 339 height 363
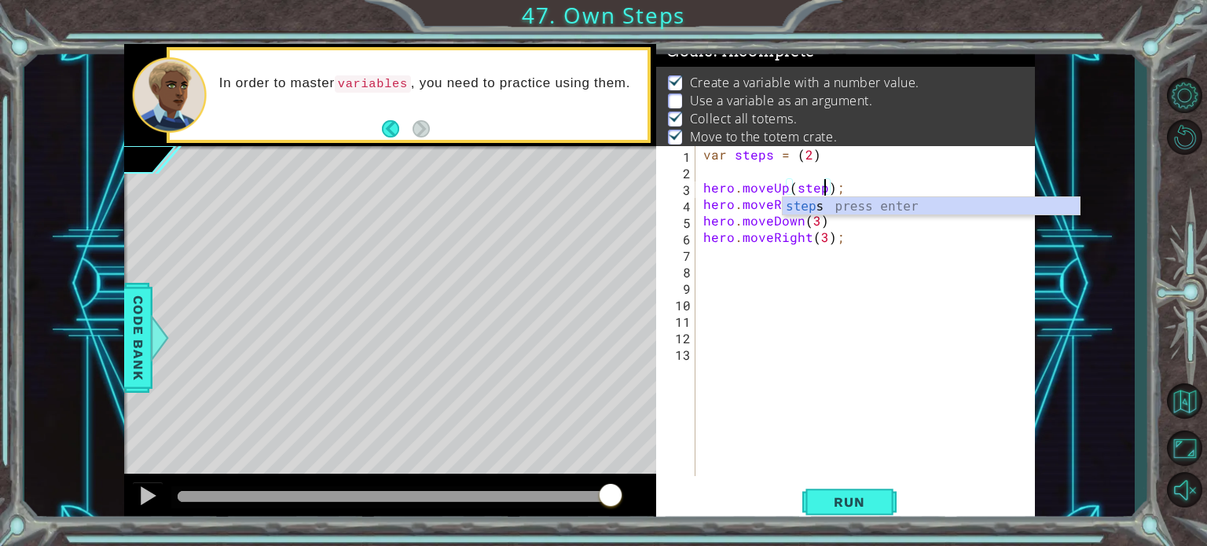
scroll to position [0, 8]
click at [817, 220] on div "var steps = ( 2 ) hero . moveUp ( steps ) ; hero . moveRight ( 3 ) ; hero . mov…" at bounding box center [869, 327] width 339 height 363
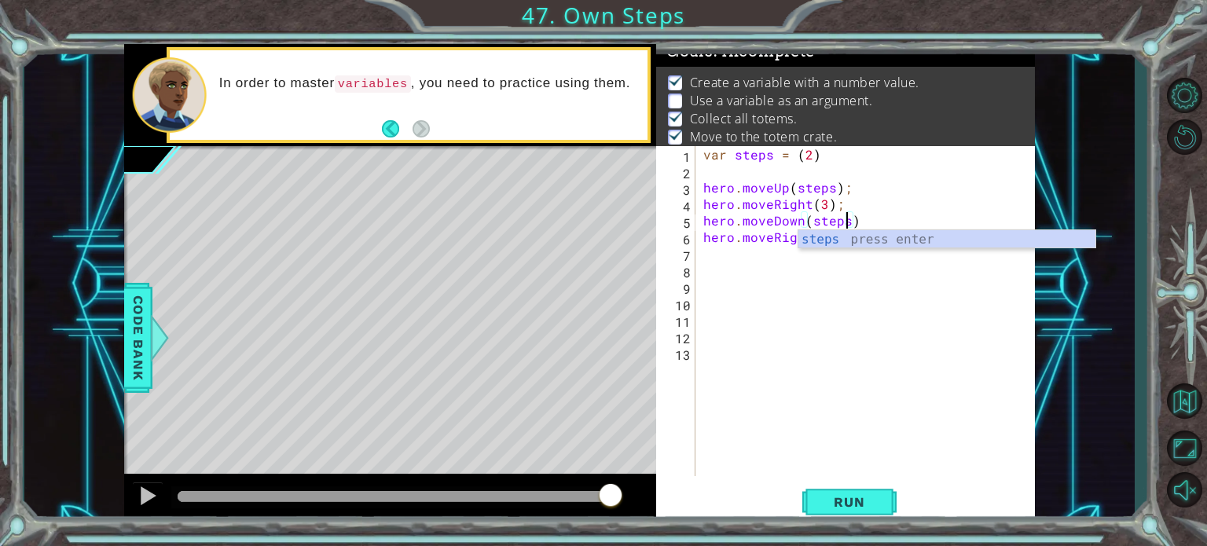
click at [822, 198] on div "var steps = ( 2 ) hero . moveUp ( steps ) ; hero . moveRight ( 3 ) ; hero . mov…" at bounding box center [869, 327] width 339 height 363
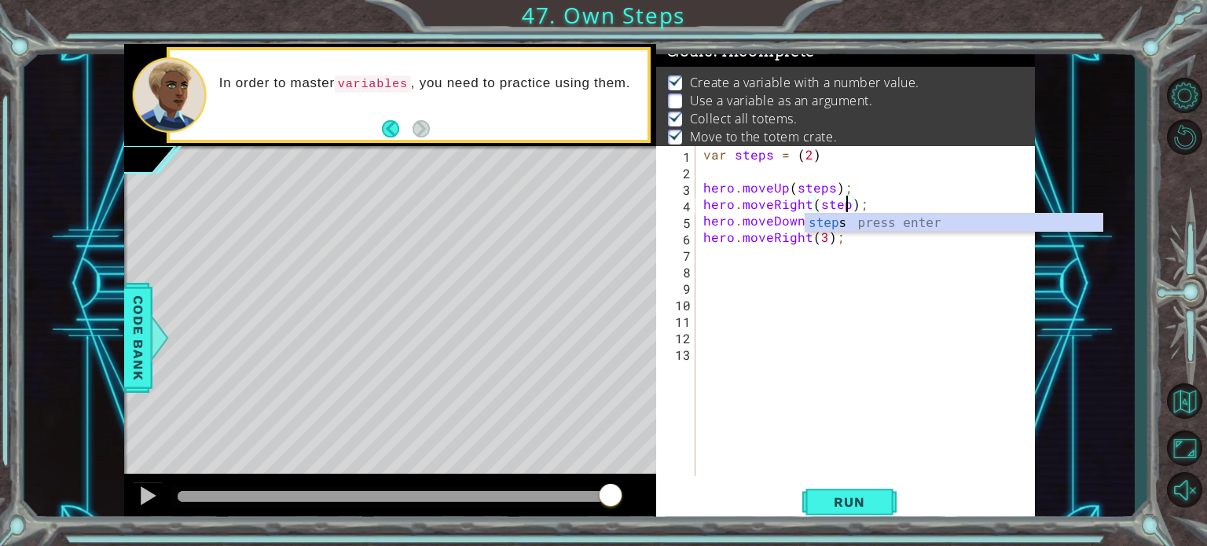
scroll to position [0, 9]
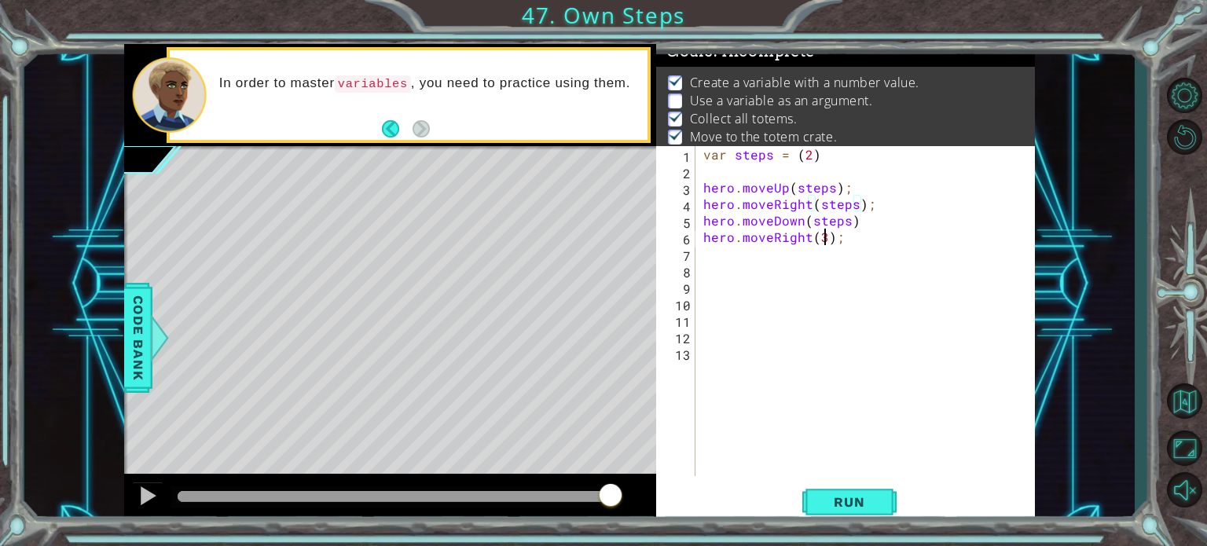
click at [826, 236] on div "var steps = ( 2 ) hero . moveUp ( steps ) ; hero . moveRight ( steps ) ; hero .…" at bounding box center [869, 327] width 339 height 363
click at [856, 496] on span "Run" at bounding box center [849, 502] width 62 height 16
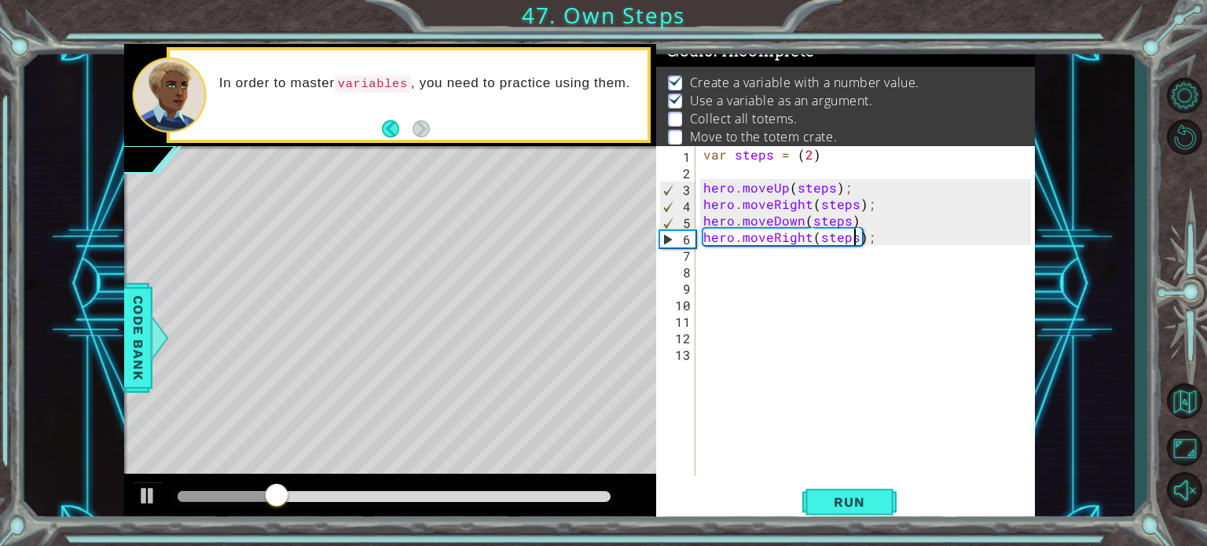
click at [867, 216] on div "var steps = ( 2 ) hero . moveUp ( steps ) ; hero . moveRight ( steps ) ; hero .…" at bounding box center [869, 327] width 339 height 363
type textarea "hero.moveDown(steps)"
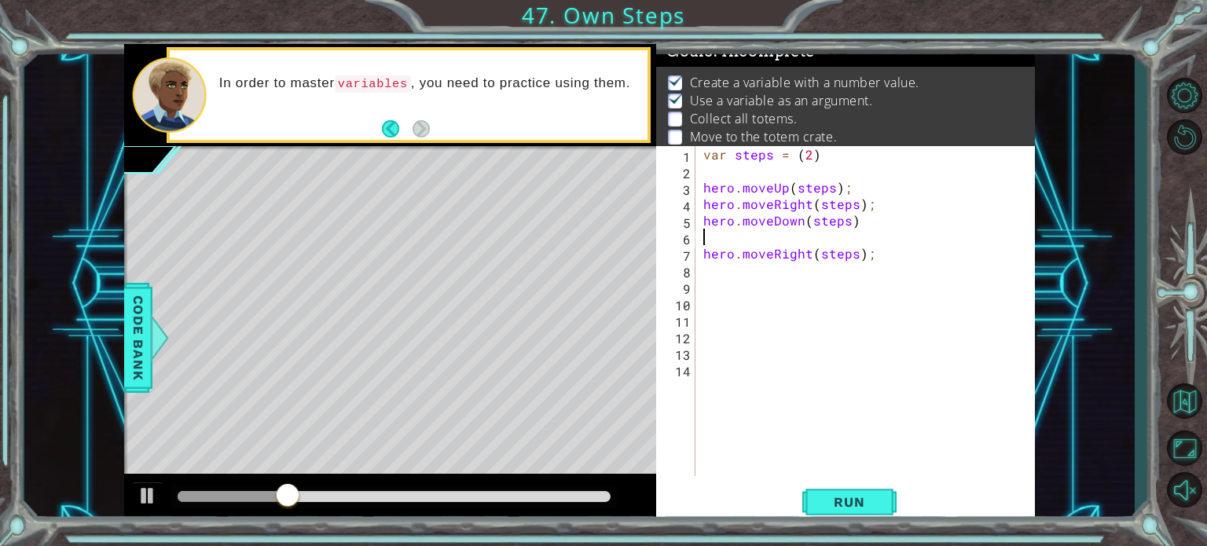
scroll to position [0, 0]
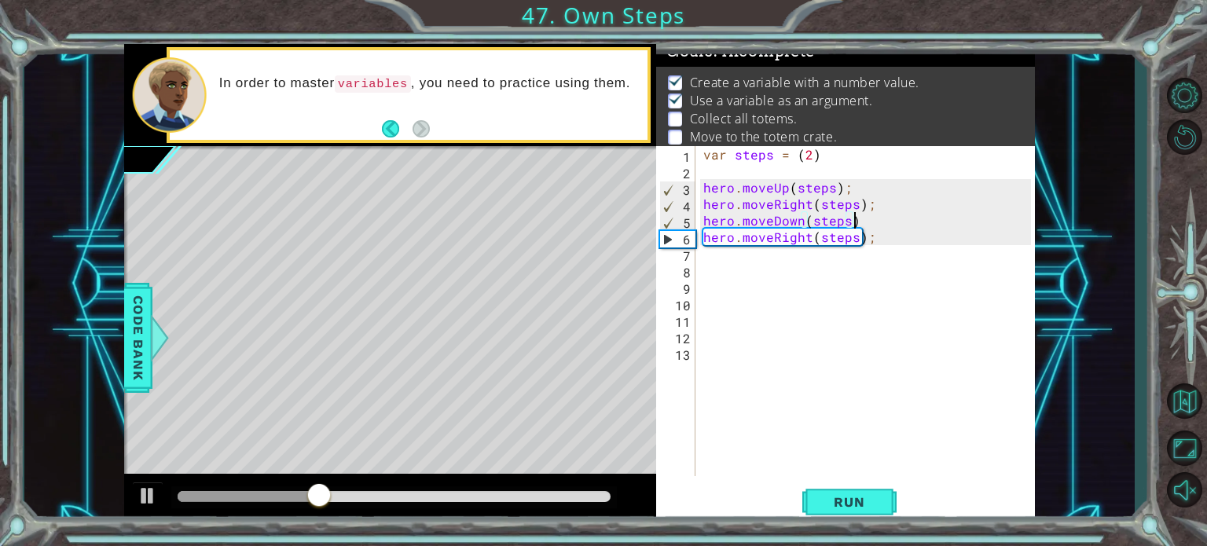
click at [874, 203] on div "var steps = ( 2 ) hero . moveUp ( steps ) ; hero . moveRight ( steps ) ; hero .…" at bounding box center [869, 327] width 339 height 363
type textarea "hero.moveRight(steps);"
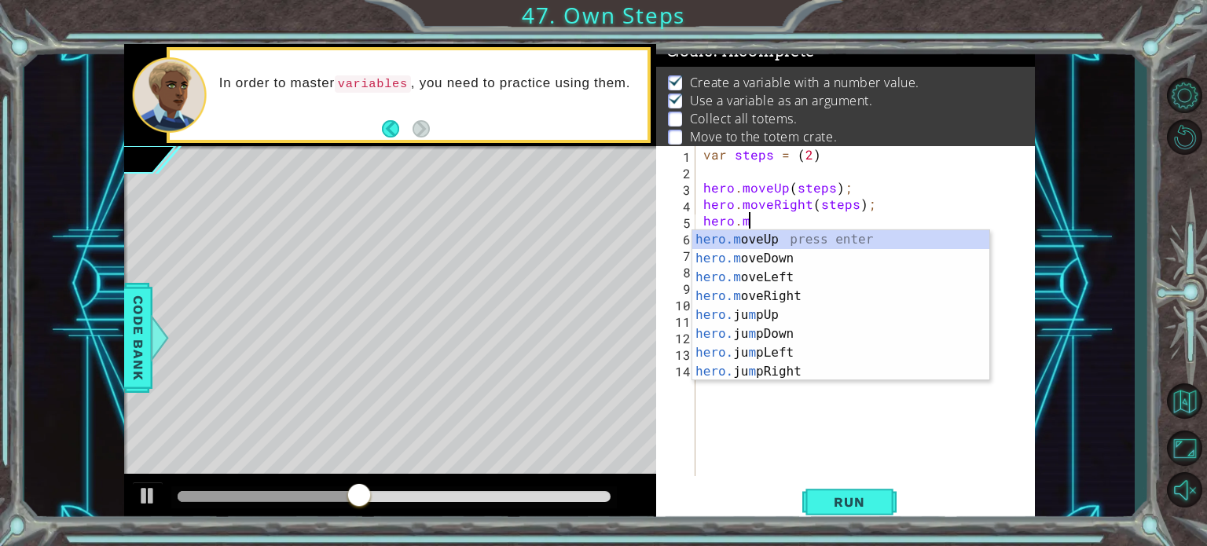
scroll to position [0, 2]
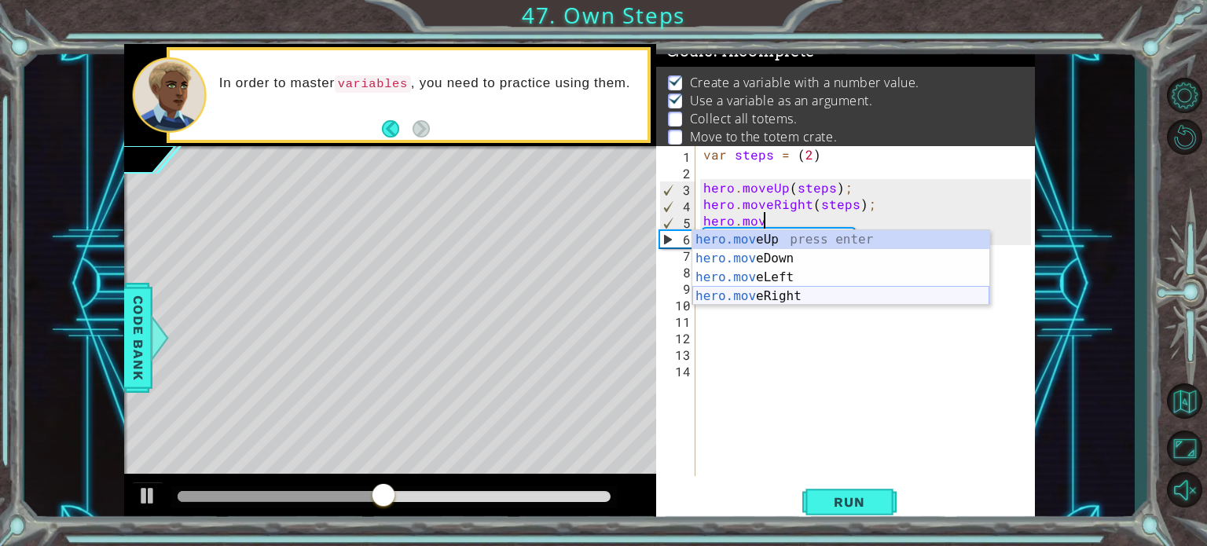
click at [782, 293] on div "hero.mov eUp press enter hero.mov eDown press enter hero.mov eLeft press enter …" at bounding box center [840, 286] width 297 height 113
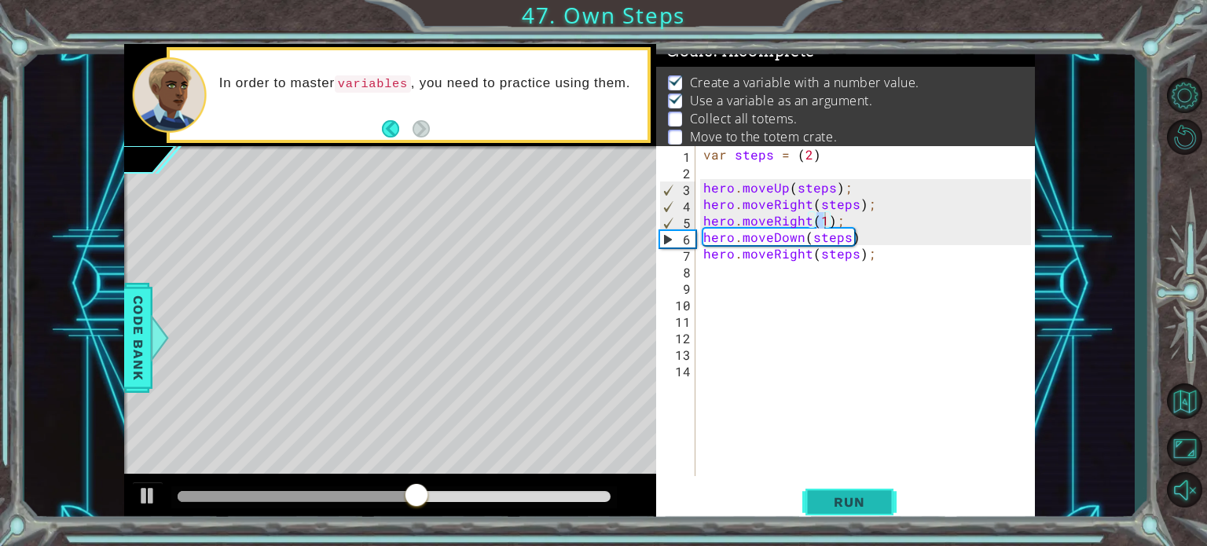
click at [856, 507] on span "Run" at bounding box center [849, 502] width 62 height 16
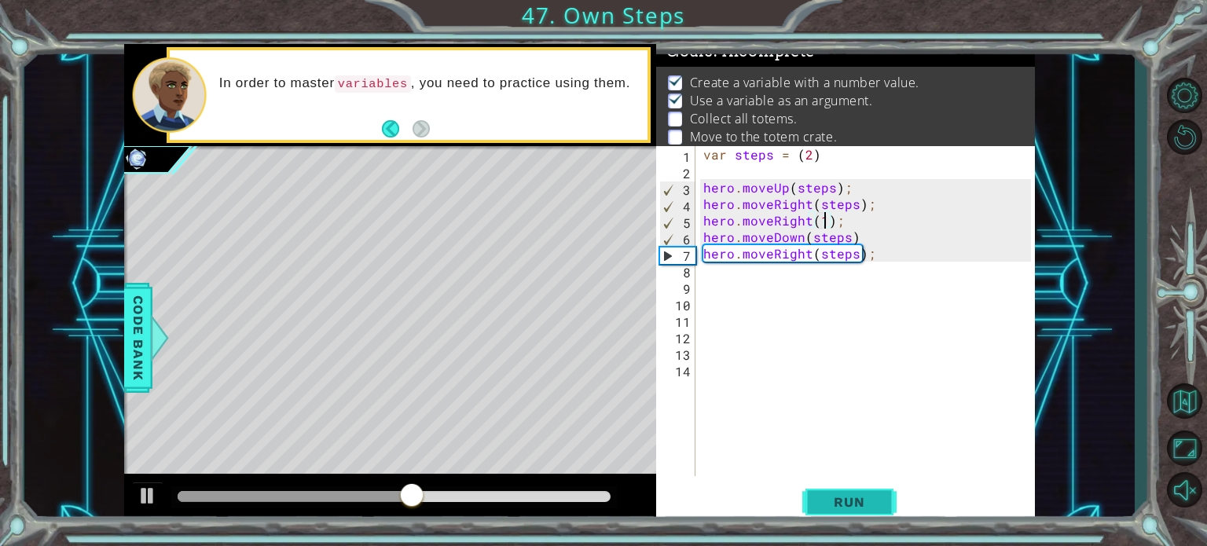
click at [864, 511] on button "Run" at bounding box center [849, 502] width 94 height 38
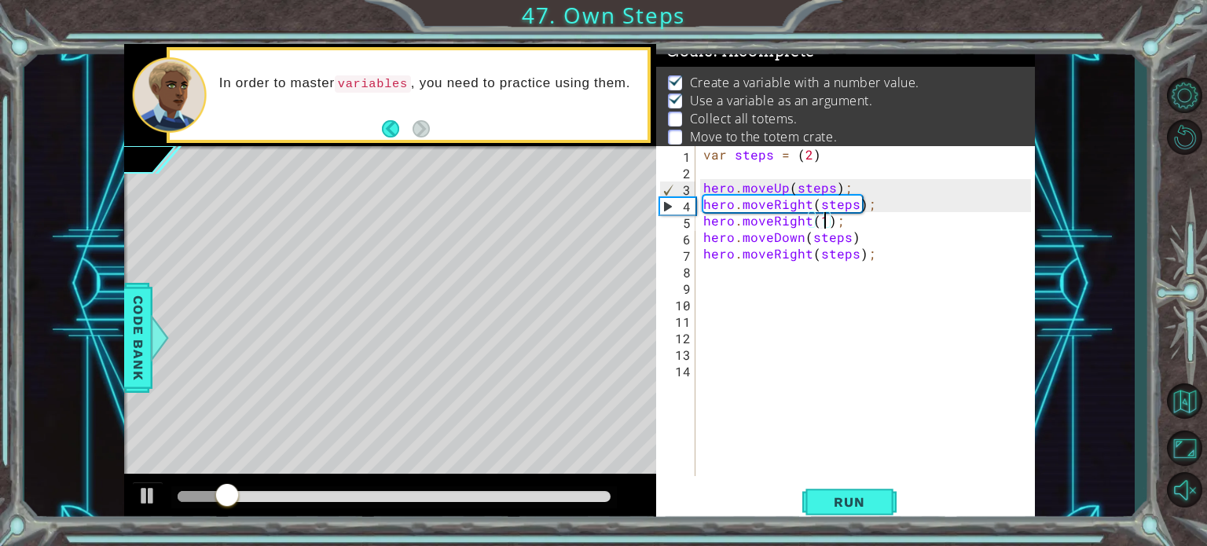
click at [703, 207] on div "var steps = ( 2 ) hero . moveUp ( steps ) ; hero . moveRight ( steps ) ; hero .…" at bounding box center [869, 327] width 339 height 363
type textarea "hero.moveRight(steps);"
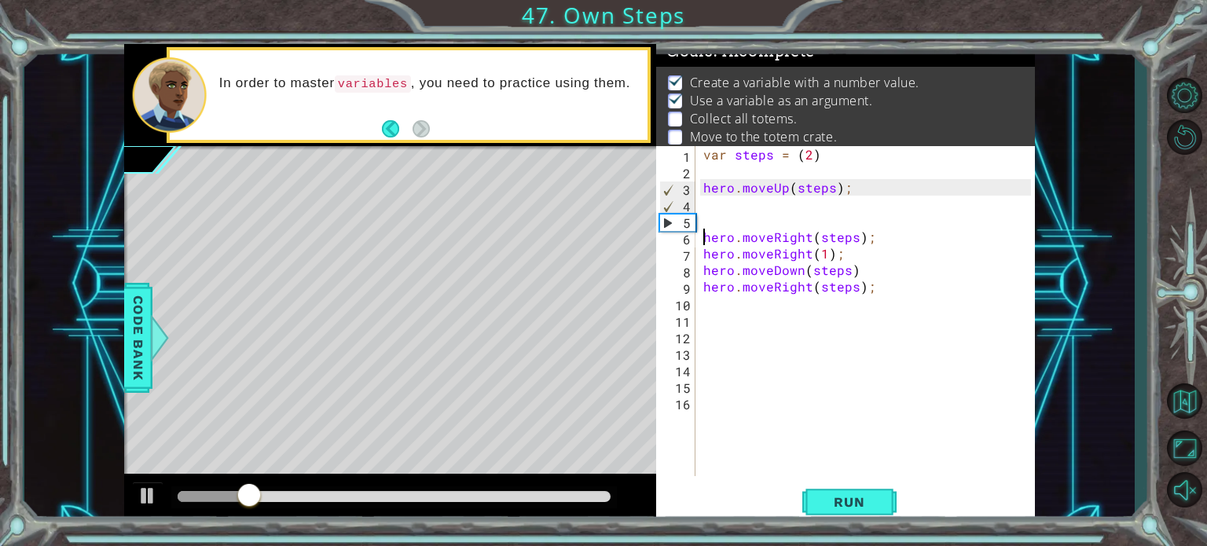
click at [707, 200] on div "var steps = ( 2 ) hero . moveUp ( steps ) ; hero . moveRight ( steps ) ; hero .…" at bounding box center [869, 327] width 339 height 363
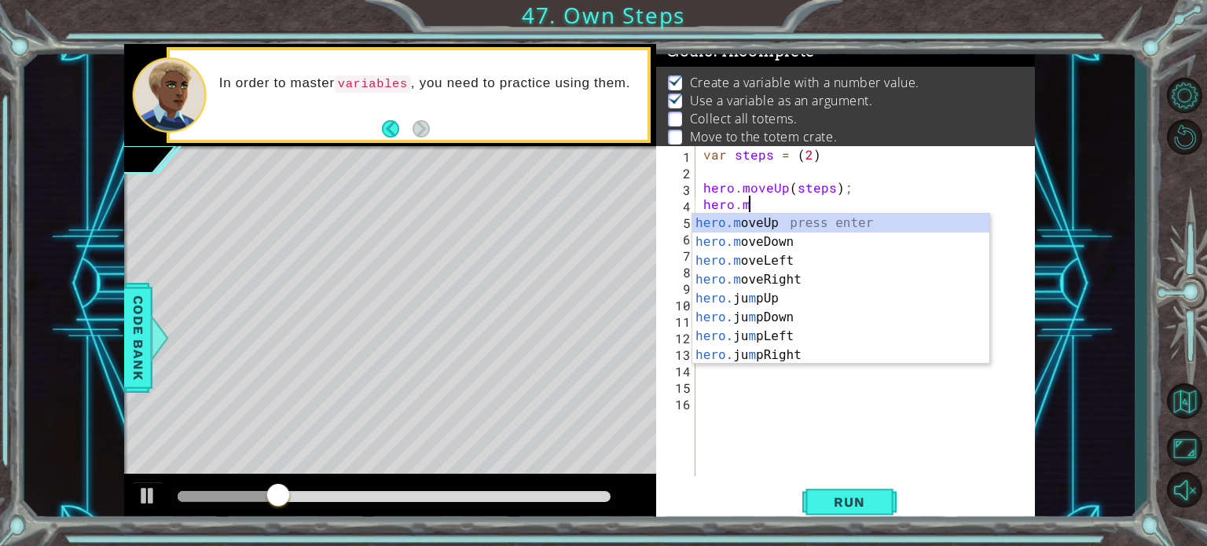
scroll to position [0, 2]
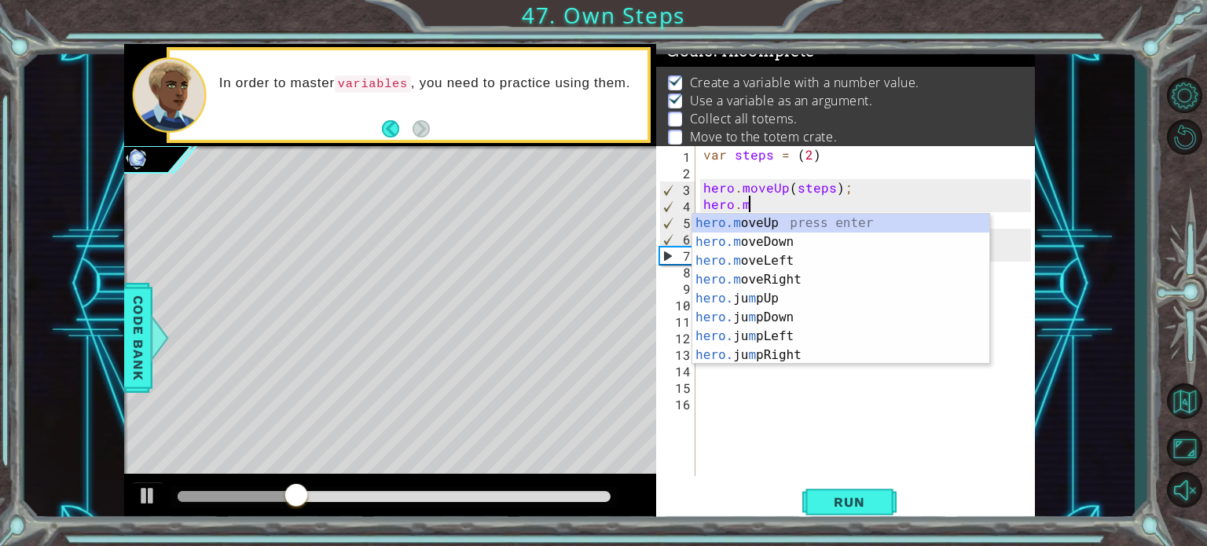
click at [760, 220] on div "hero.m oveUp press enter hero.m oveDown press enter hero.m oveLeft press enter …" at bounding box center [840, 308] width 297 height 189
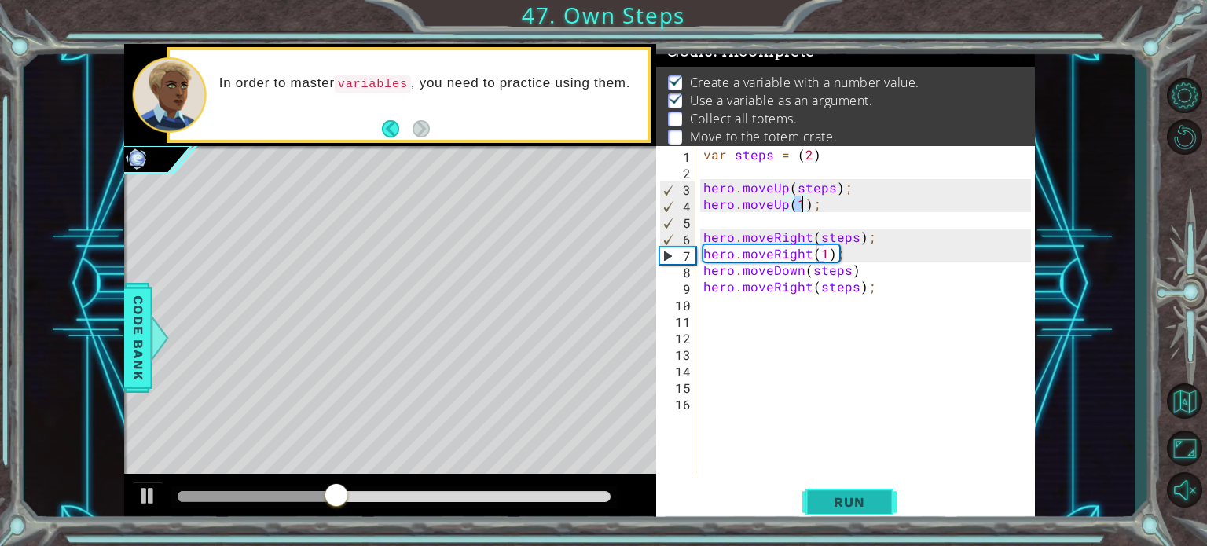
click at [837, 499] on span "Run" at bounding box center [849, 502] width 62 height 16
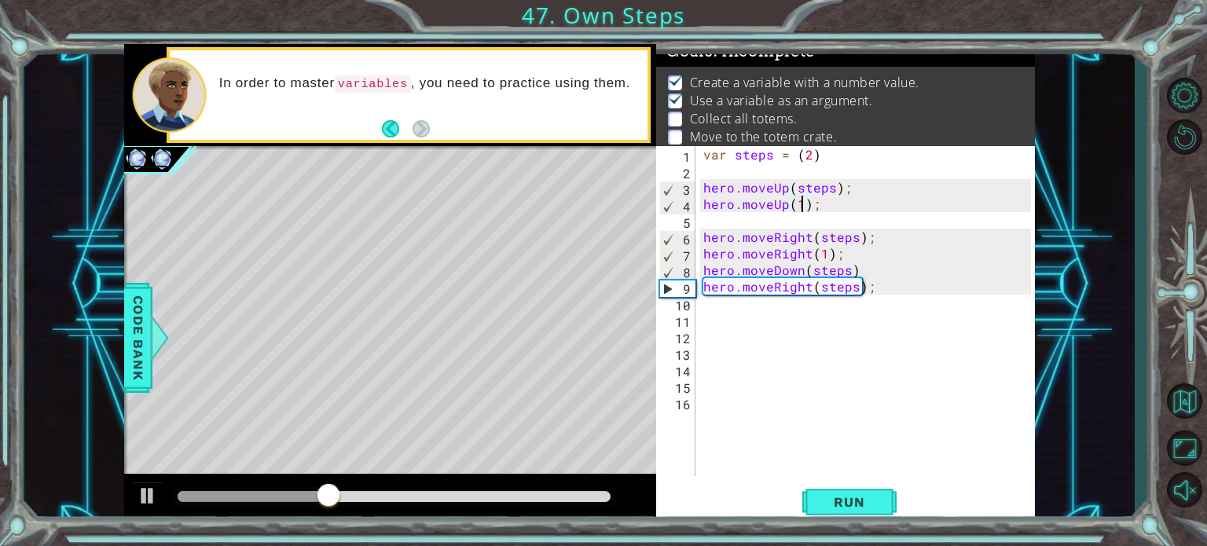
click at [703, 281] on div "var steps = ( 2 ) hero . moveUp ( steps ) ; hero . moveUp ( 1 ) ; hero . moveRi…" at bounding box center [869, 327] width 339 height 363
type textarea "hero.moveRight(steps);"
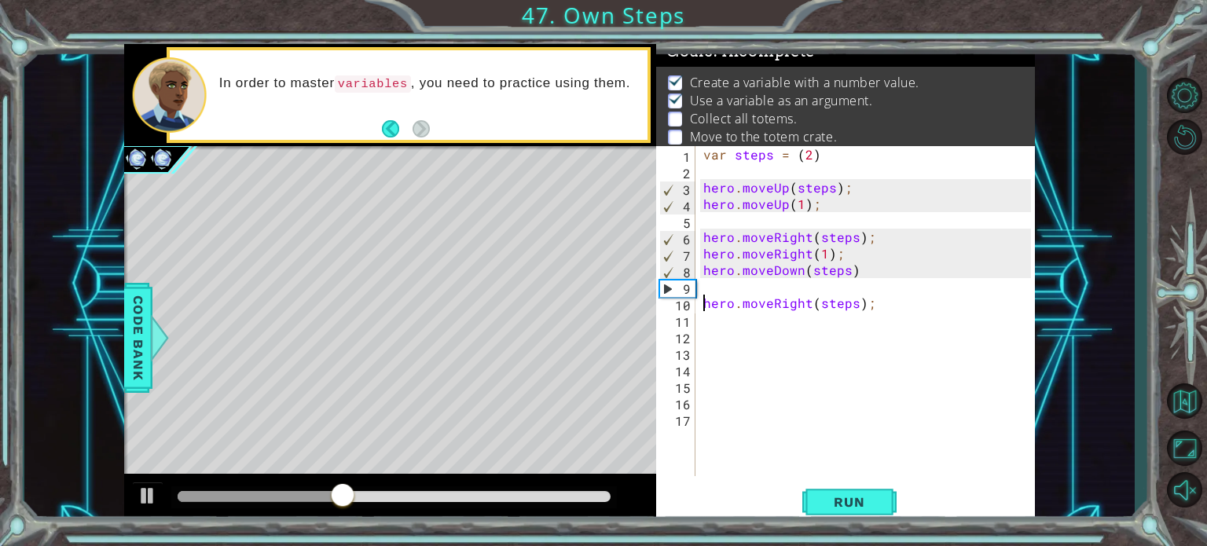
click at [712, 284] on div "var steps = ( 2 ) hero . moveUp ( steps ) ; hero . moveUp ( 1 ) ; hero . moveRi…" at bounding box center [869, 327] width 339 height 363
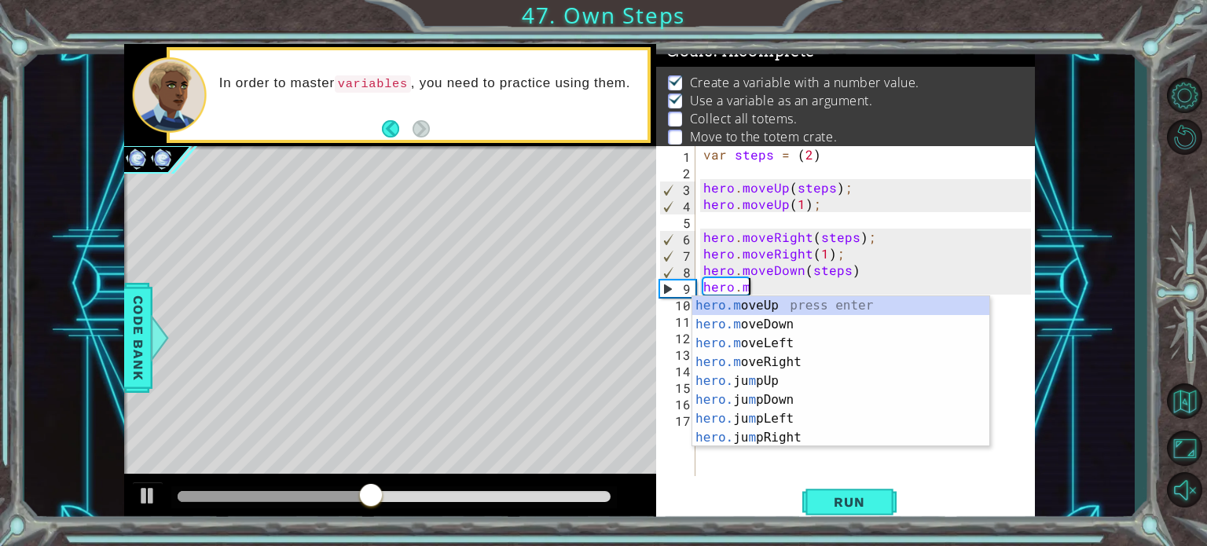
scroll to position [0, 2]
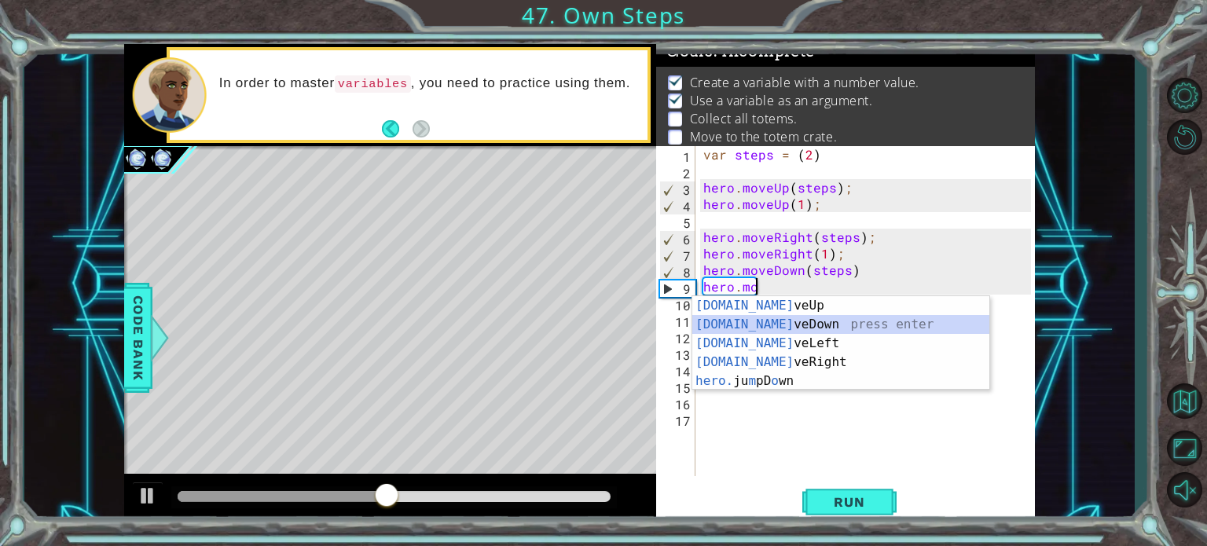
click at [731, 324] on div "[DOMAIN_NAME] veUp press enter [DOMAIN_NAME] veDown press enter [DOMAIN_NAME] v…" at bounding box center [840, 362] width 297 height 132
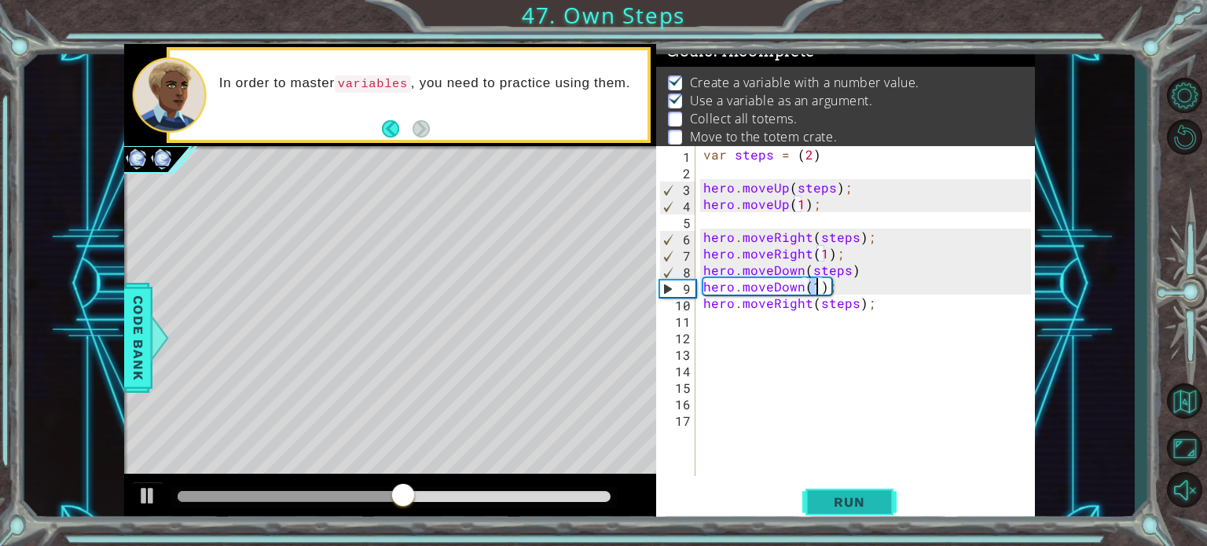
type textarea "hero.moveDown(1);"
click at [834, 496] on span "Run" at bounding box center [849, 502] width 62 height 16
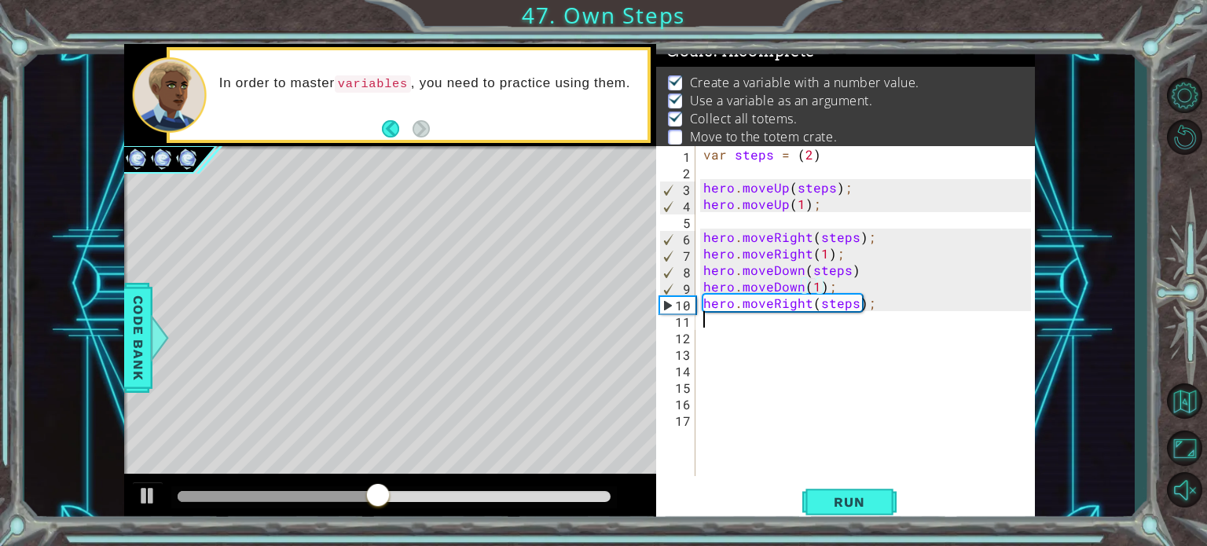
click at [737, 315] on div "var steps = ( 2 ) hero . moveUp ( steps ) ; hero . moveUp ( 1 ) ; hero . moveRi…" at bounding box center [869, 327] width 339 height 363
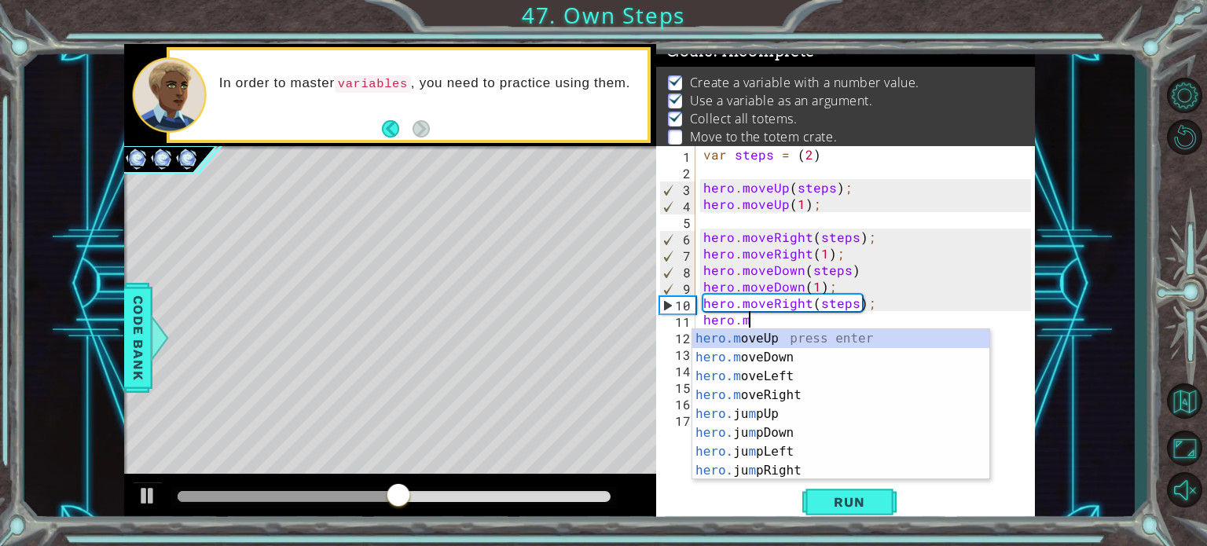
scroll to position [0, 2]
click at [768, 393] on div "hero.m oveUp press enter hero.m oveDown press enter hero.m oveLeft press enter …" at bounding box center [840, 423] width 297 height 189
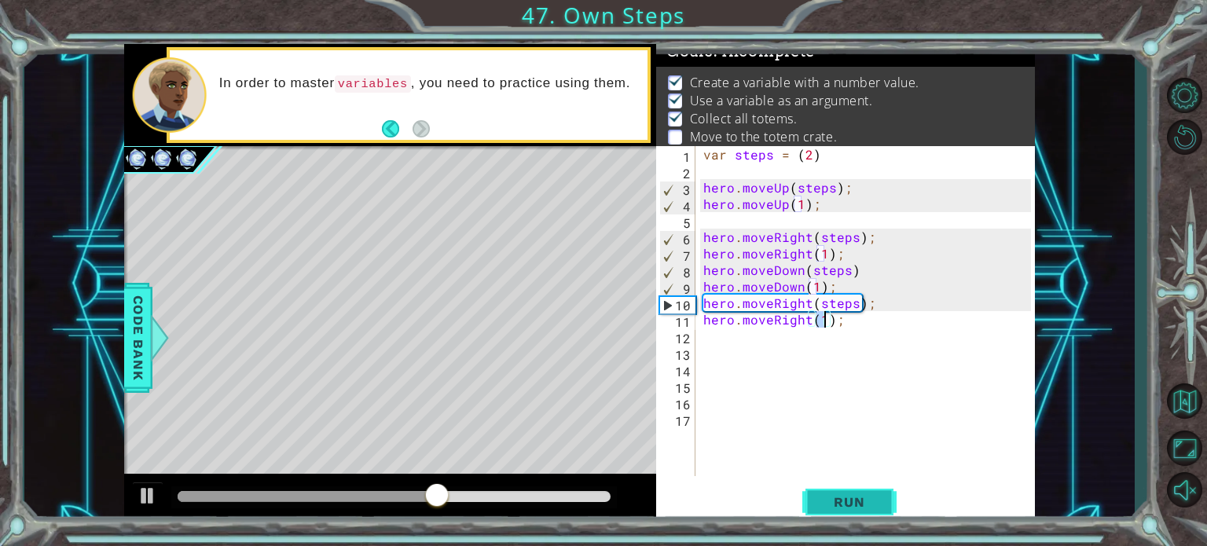
type textarea "hero.moveRight(1);"
click at [818, 490] on button "Run" at bounding box center [849, 502] width 94 height 38
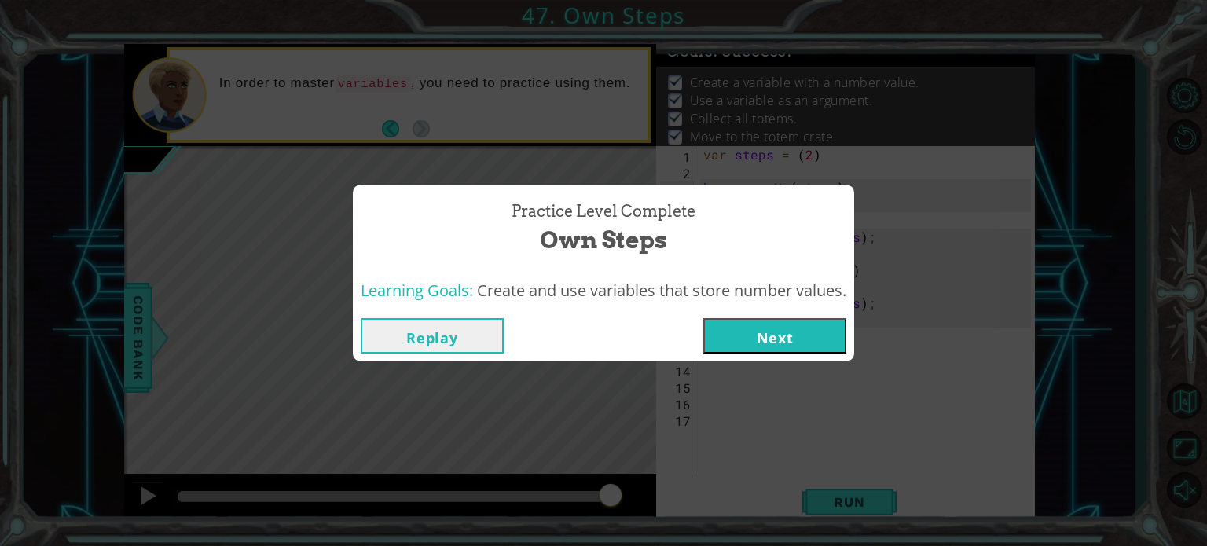
click at [779, 342] on button "Next" at bounding box center [774, 335] width 143 height 35
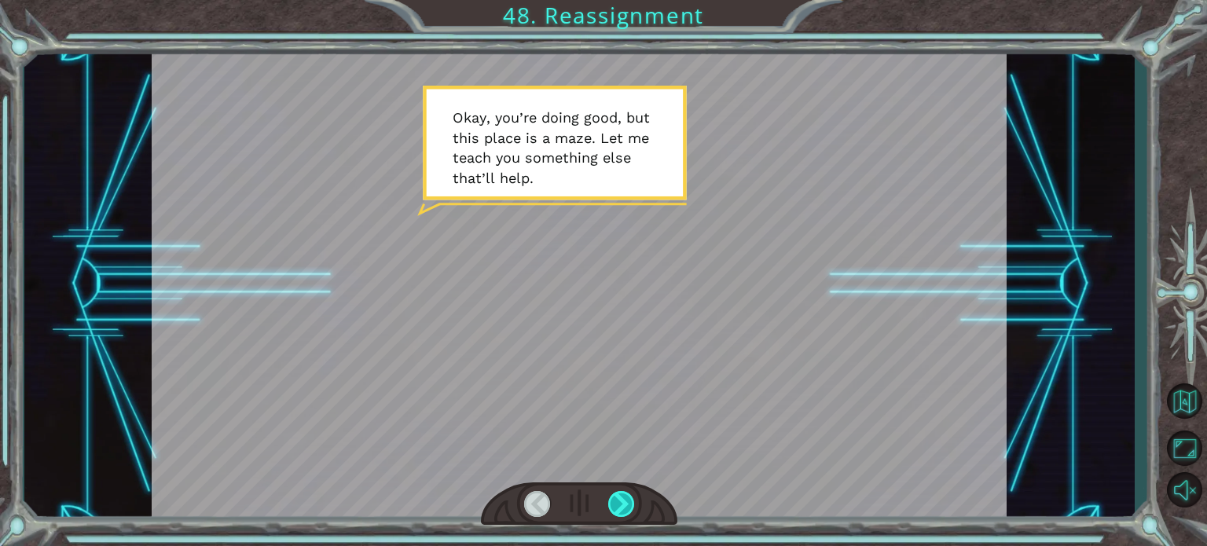
click at [632, 502] on div at bounding box center [621, 504] width 27 height 26
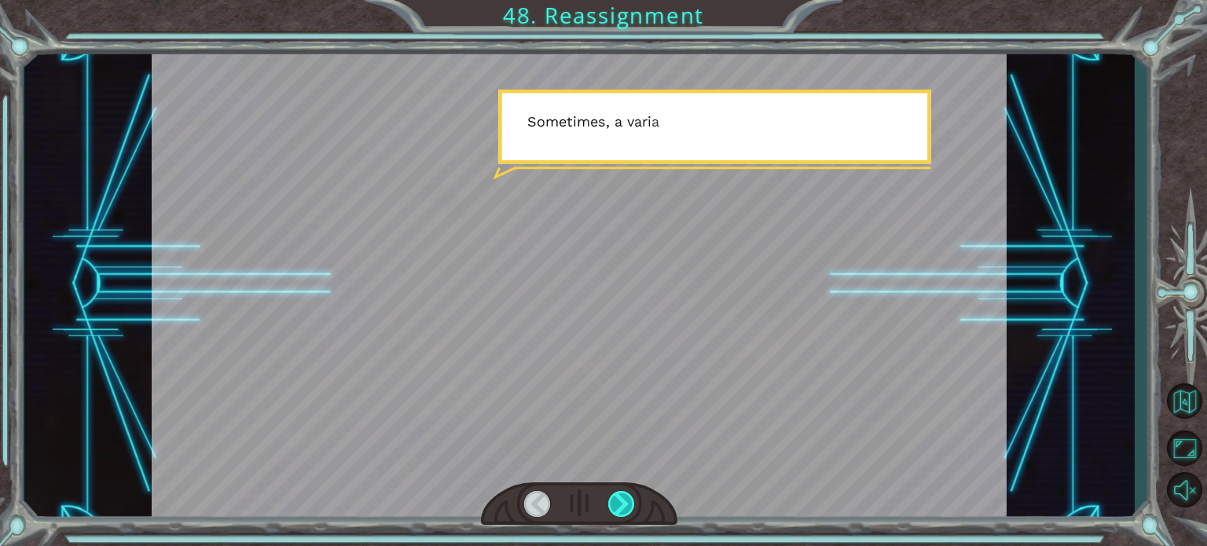
click at [625, 502] on div at bounding box center [621, 504] width 27 height 26
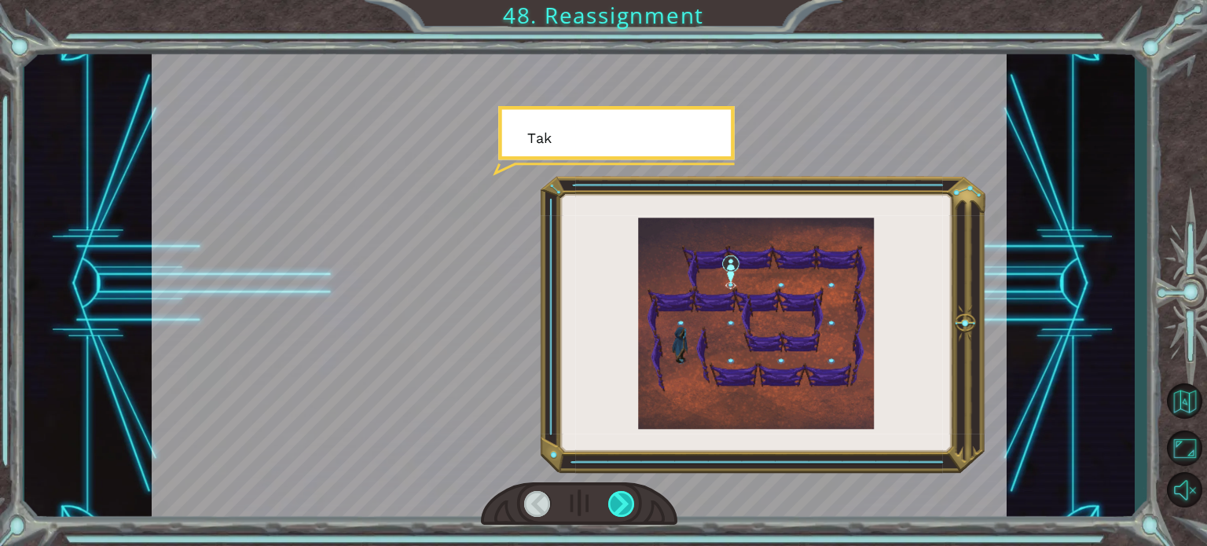
click at [625, 502] on div at bounding box center [621, 504] width 27 height 26
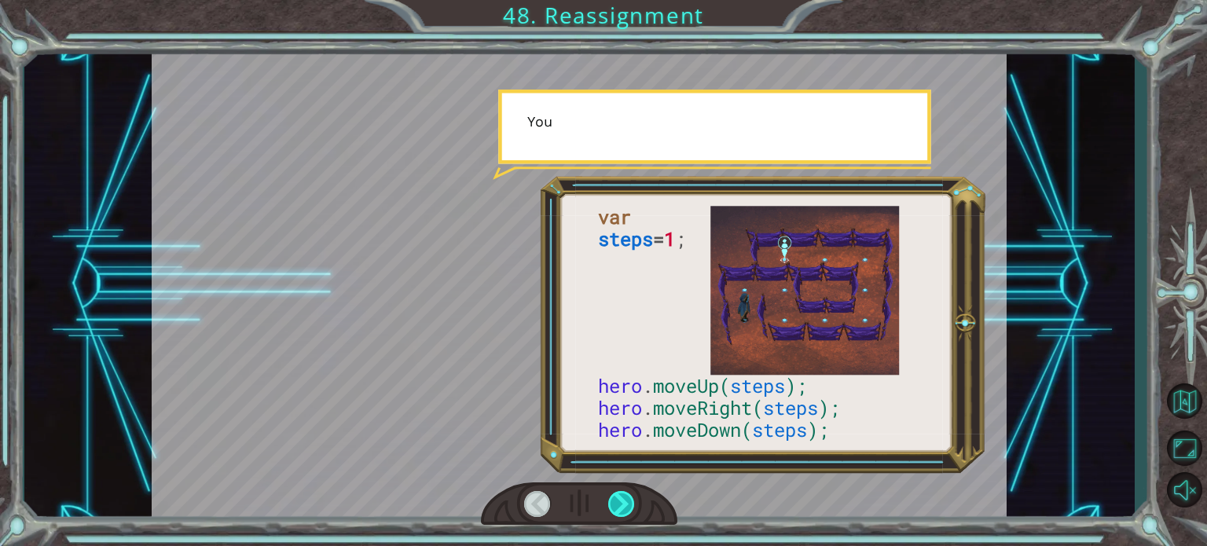
click at [625, 502] on div at bounding box center [621, 504] width 27 height 26
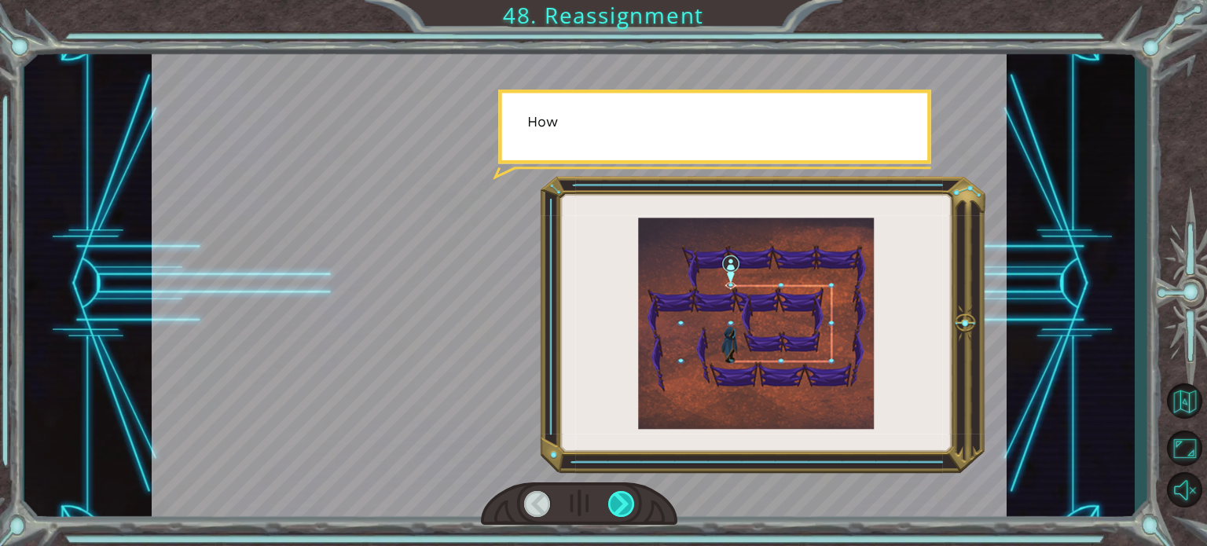
click at [625, 502] on div at bounding box center [621, 504] width 27 height 26
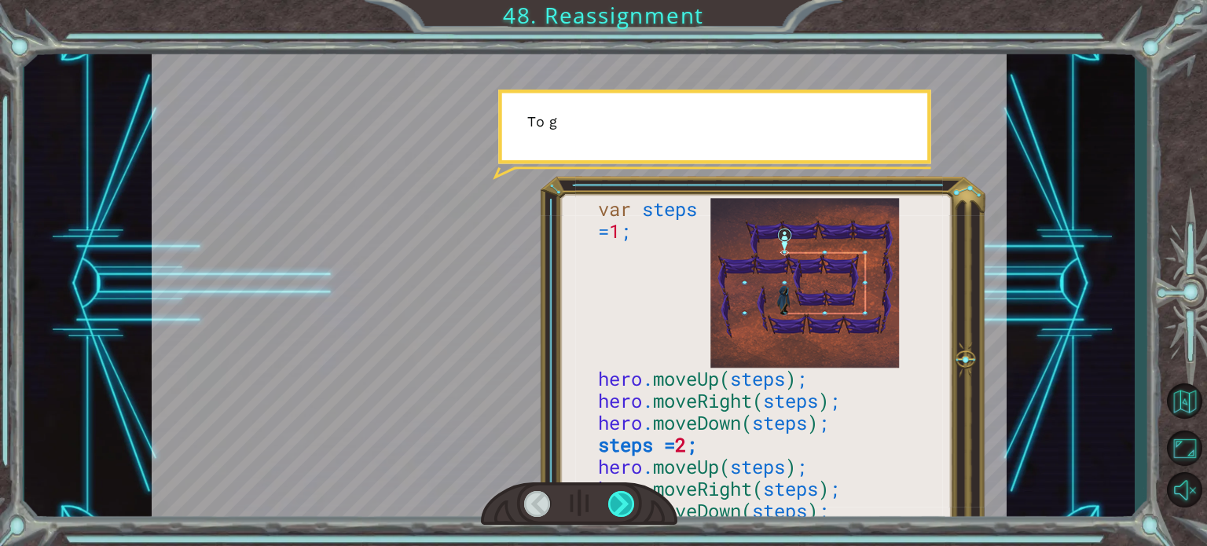
click at [625, 502] on div at bounding box center [621, 504] width 27 height 26
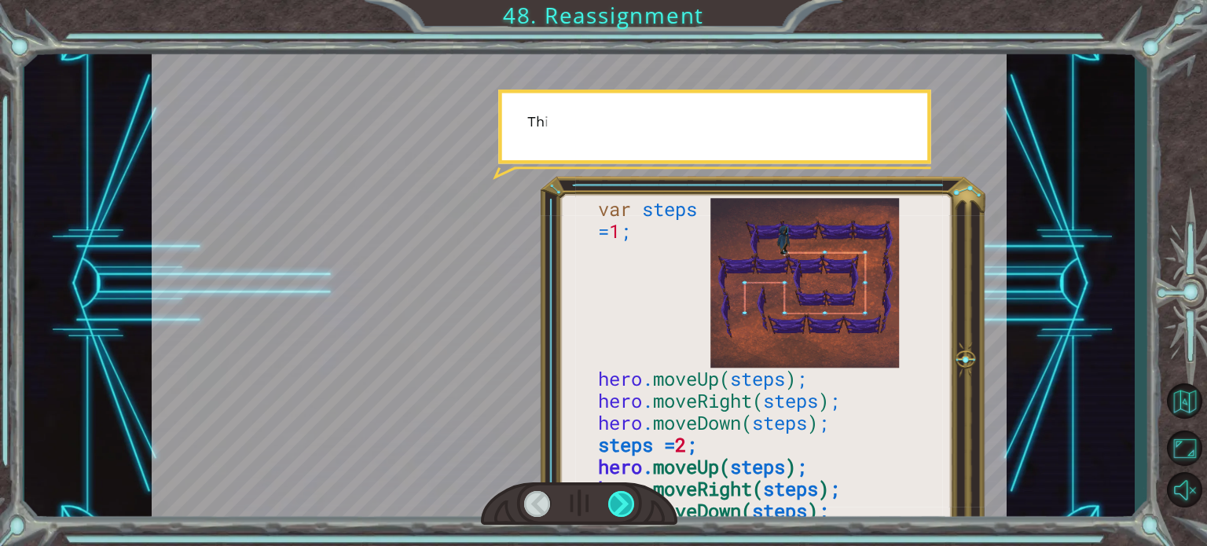
click at [625, 502] on div at bounding box center [621, 504] width 27 height 26
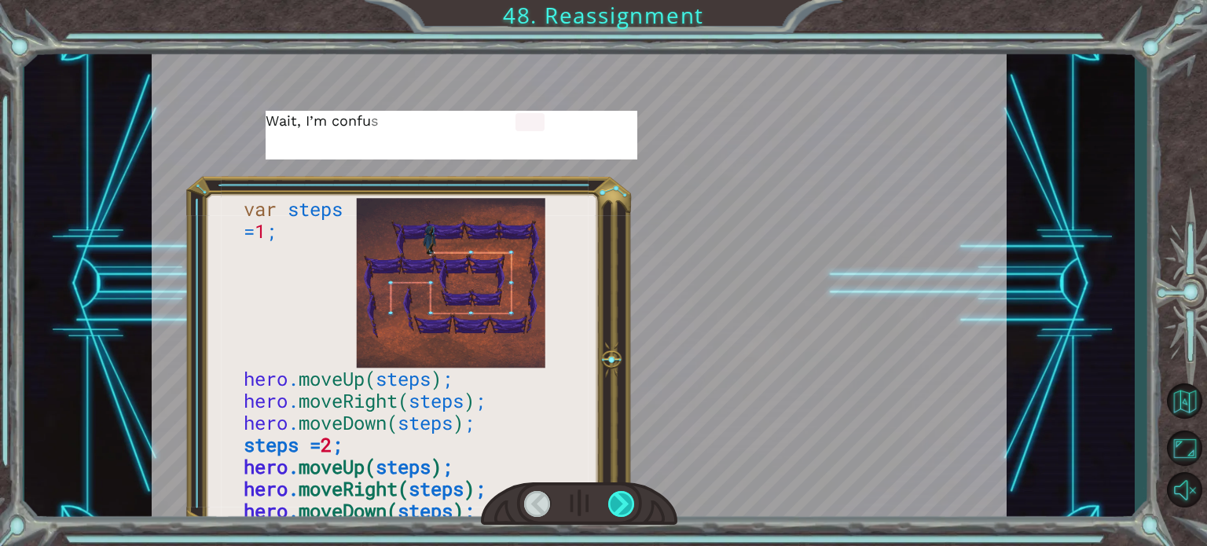
click at [625, 502] on div at bounding box center [621, 504] width 27 height 26
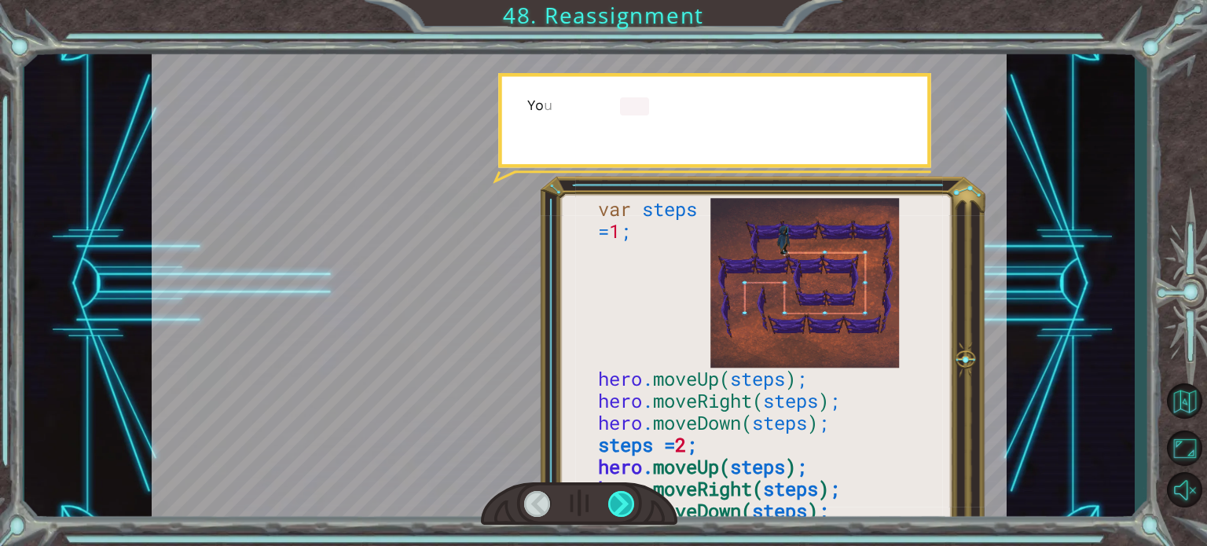
click at [625, 502] on div at bounding box center [621, 504] width 27 height 26
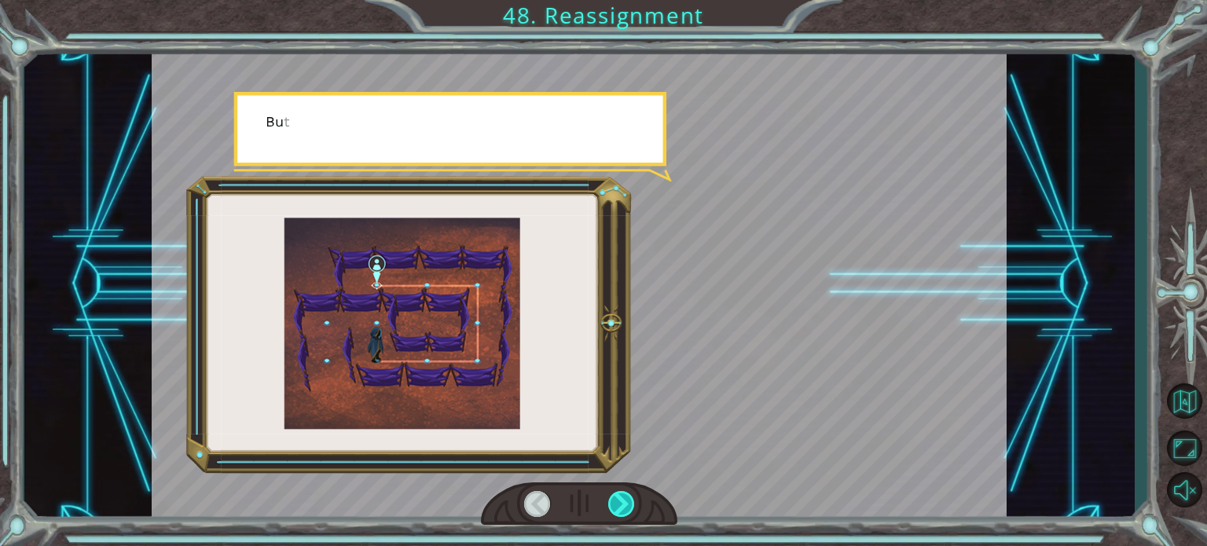
click at [625, 502] on div at bounding box center [621, 504] width 27 height 26
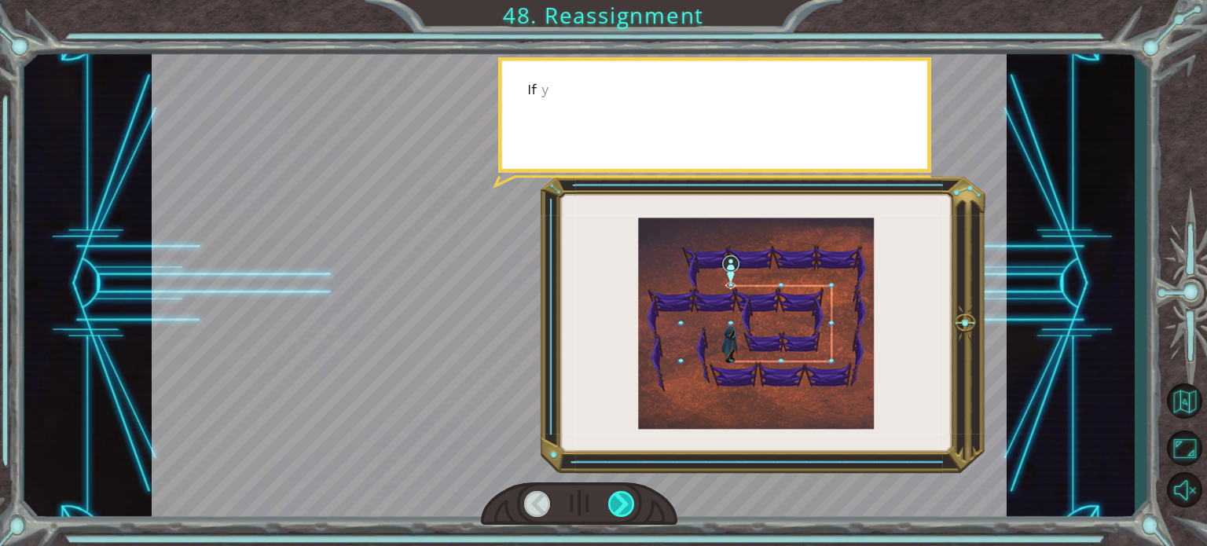
click at [625, 502] on div at bounding box center [621, 504] width 27 height 26
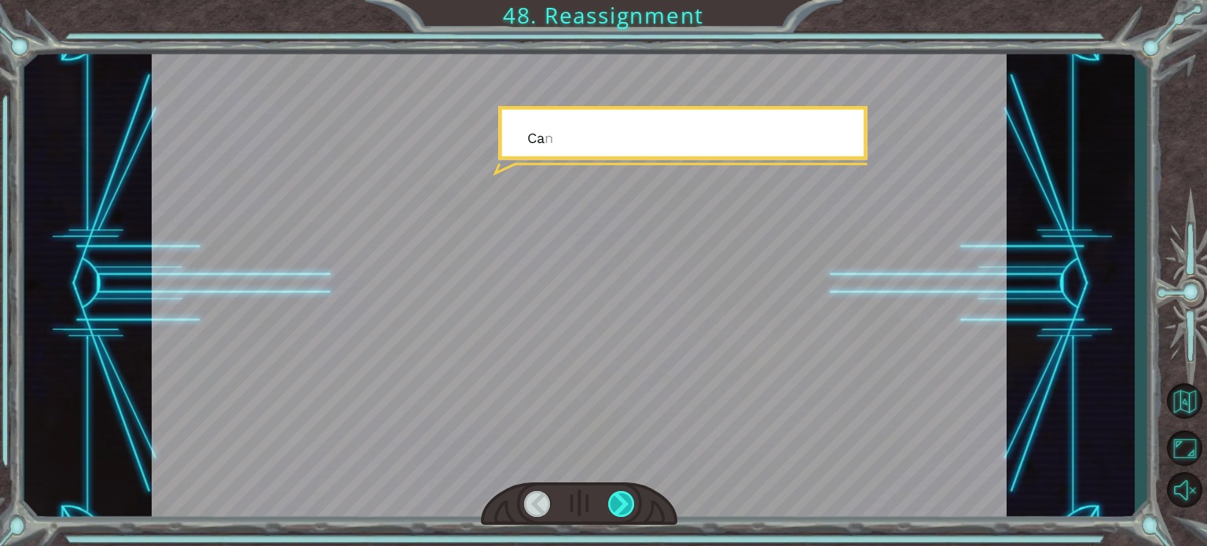
click at [625, 502] on div at bounding box center [621, 504] width 27 height 26
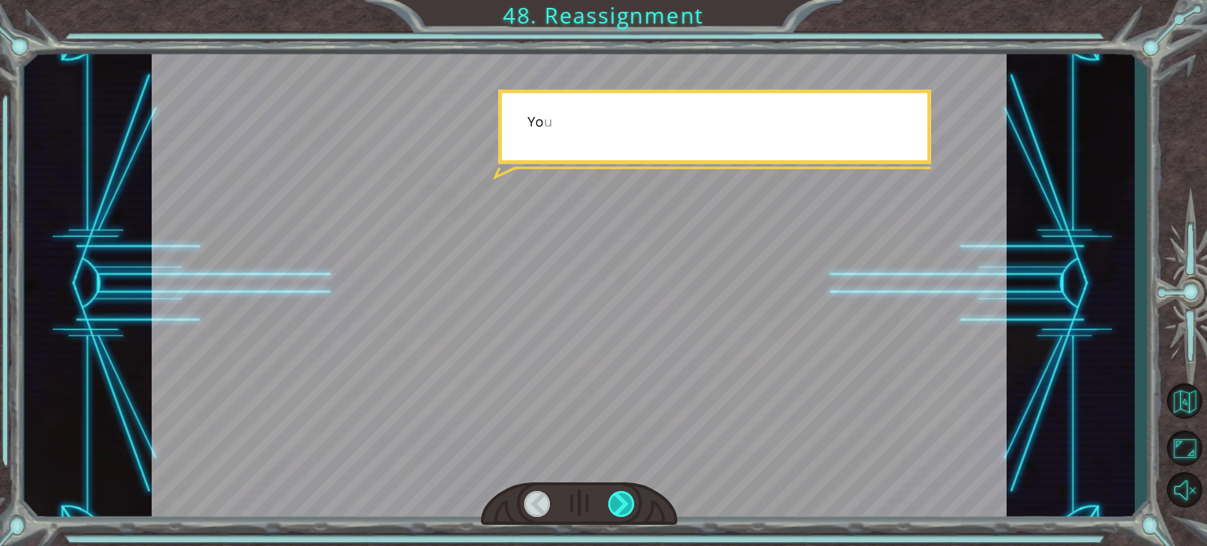
click at [625, 502] on div at bounding box center [621, 504] width 27 height 26
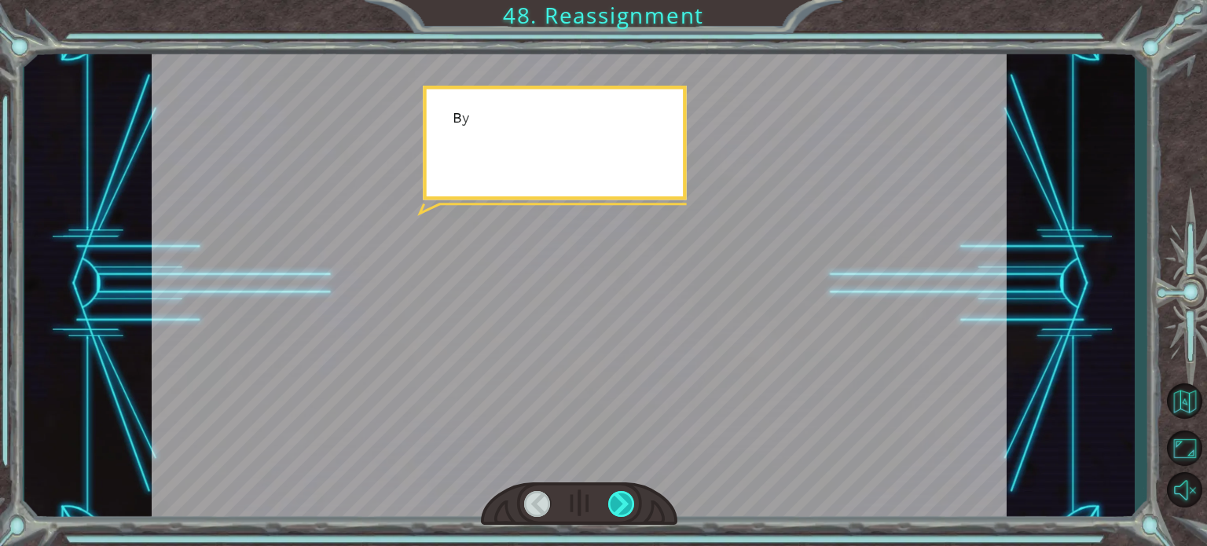
click at [625, 502] on div at bounding box center [621, 504] width 27 height 26
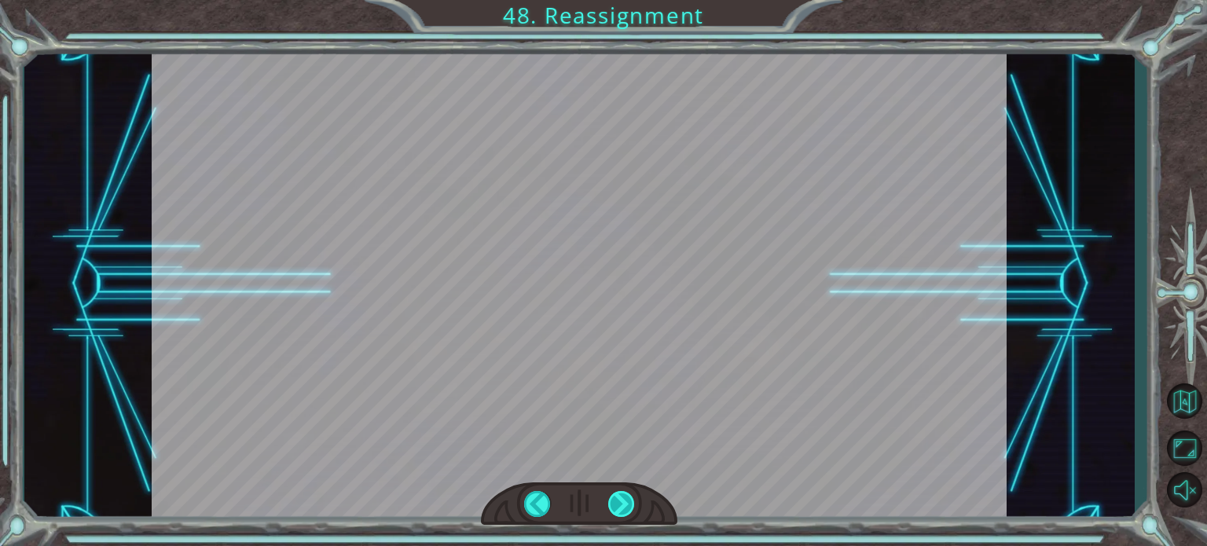
click at [625, 0] on div "O k a y , y o u ’ r e d o i n g g o o d , b u t t h i s p l a c e i s a m a z e…" at bounding box center [603, 0] width 1207 height 0
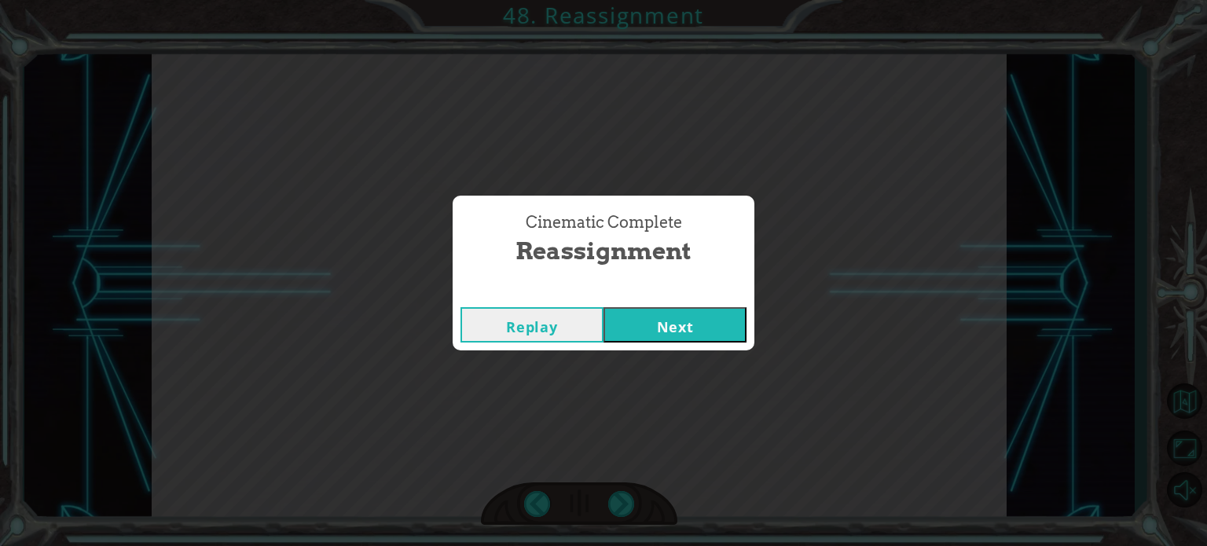
click at [618, 340] on button "Next" at bounding box center [674, 324] width 143 height 35
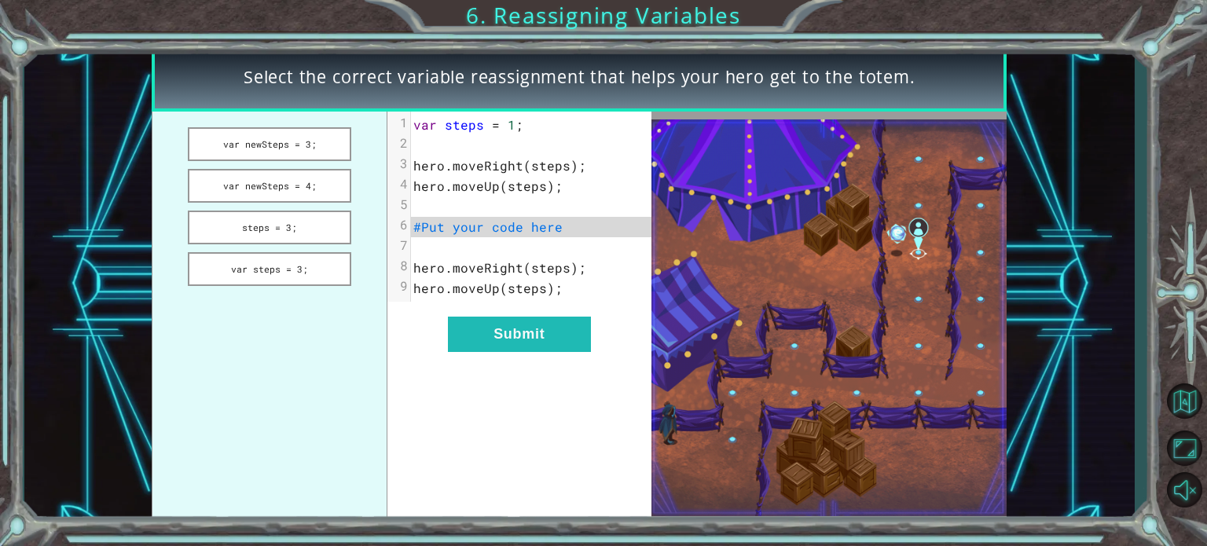
click at [468, 231] on span "your" at bounding box center [468, 226] width 31 height 16
click at [468, 229] on span "your" at bounding box center [468, 226] width 31 height 16
click at [302, 216] on button "steps = 3;" at bounding box center [269, 228] width 163 height 34
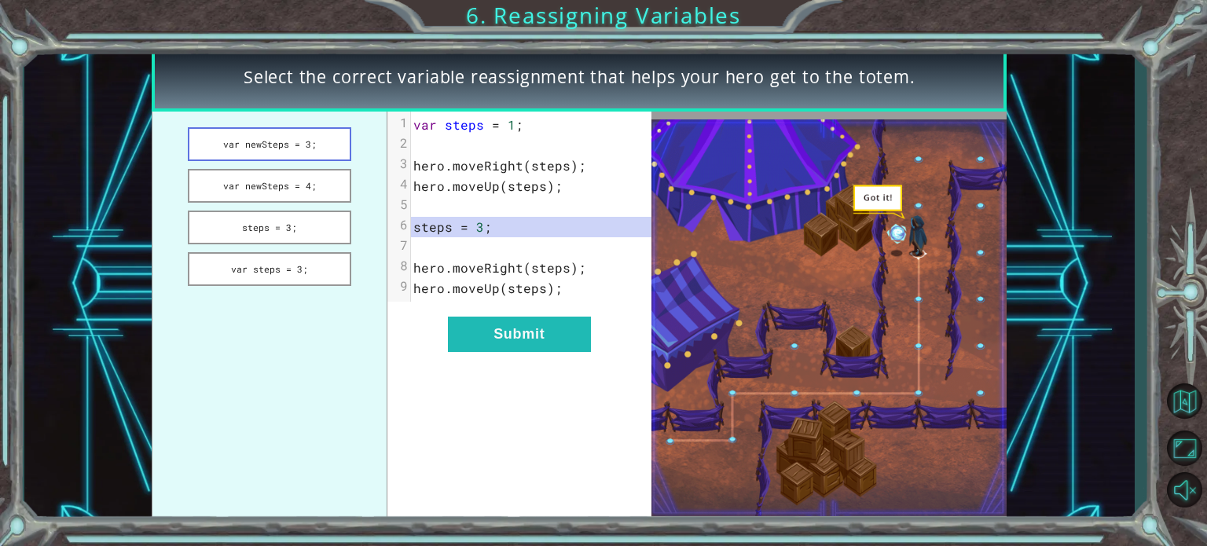
click at [296, 138] on button "var newSteps = 3;" at bounding box center [269, 144] width 163 height 34
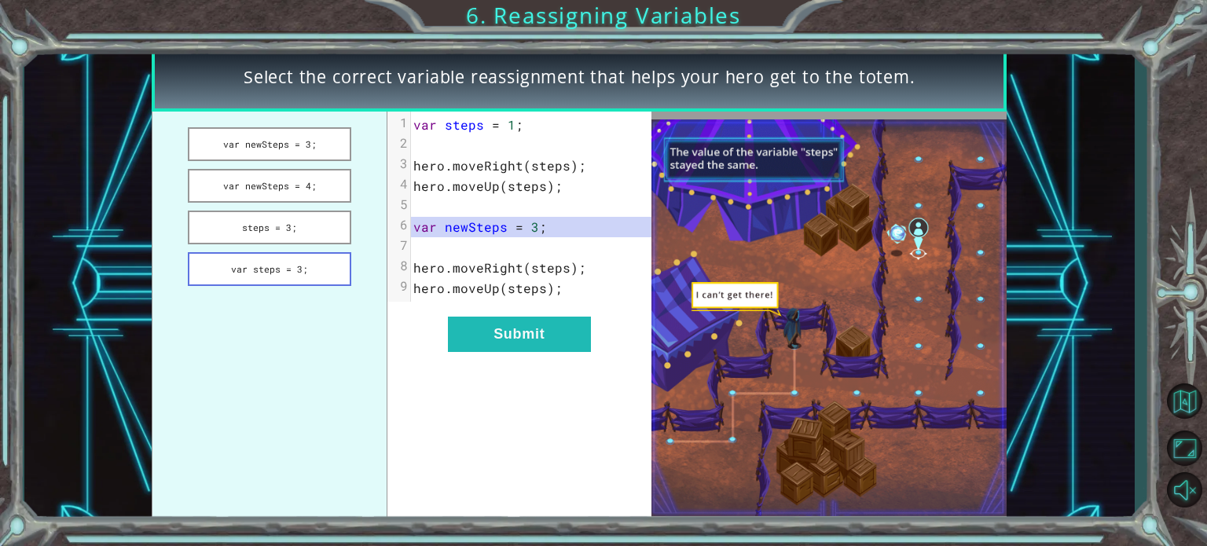
click at [331, 257] on button "var steps = 3;" at bounding box center [269, 269] width 163 height 34
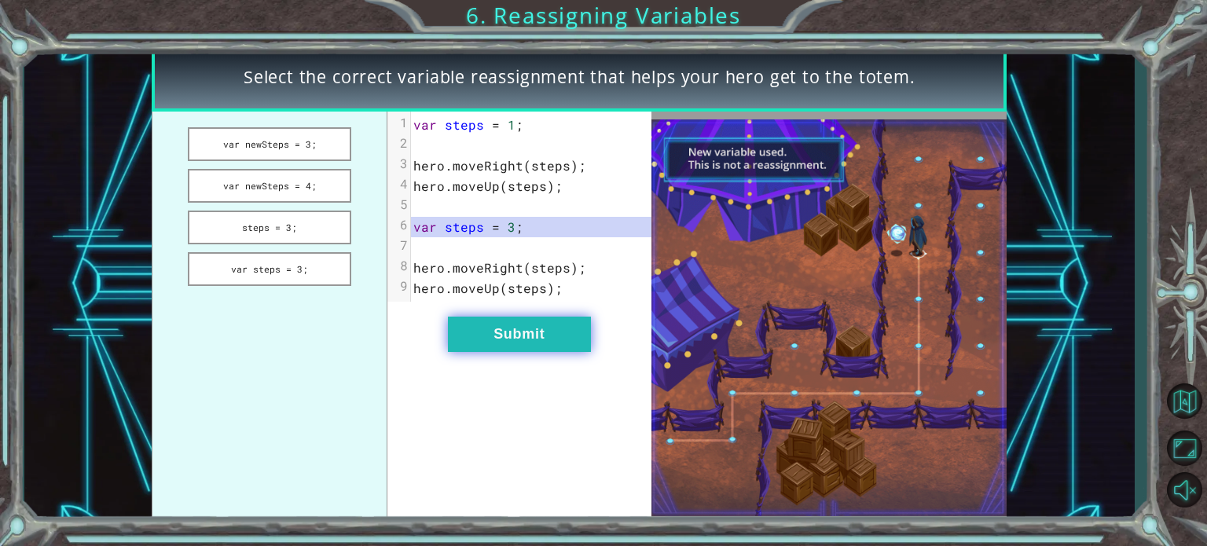
click at [478, 329] on button "Submit" at bounding box center [519, 334] width 143 height 35
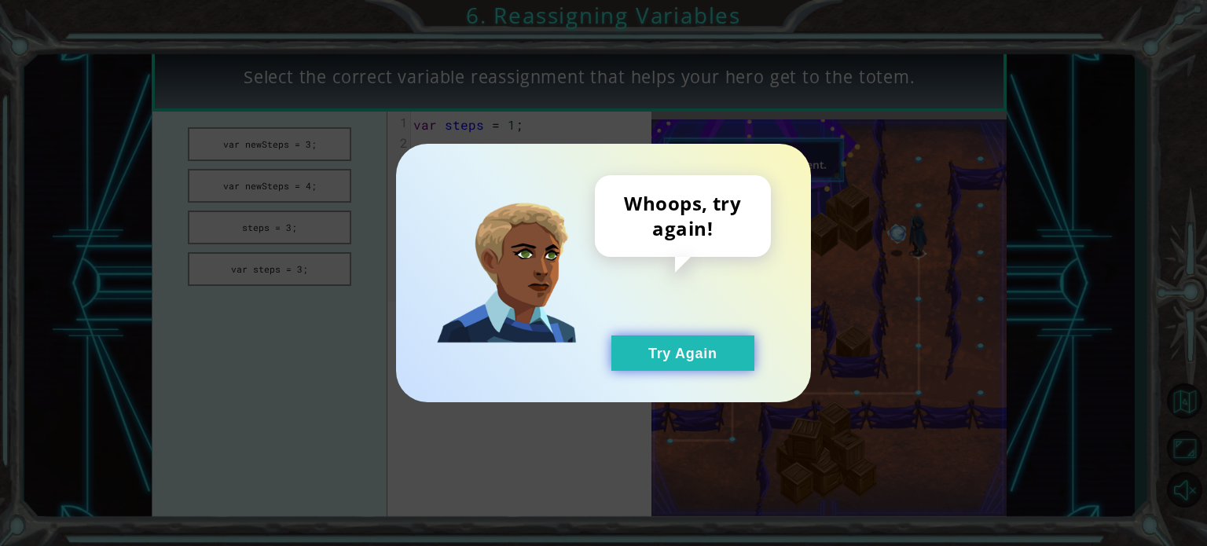
click at [623, 361] on button "Try Again" at bounding box center [682, 352] width 143 height 35
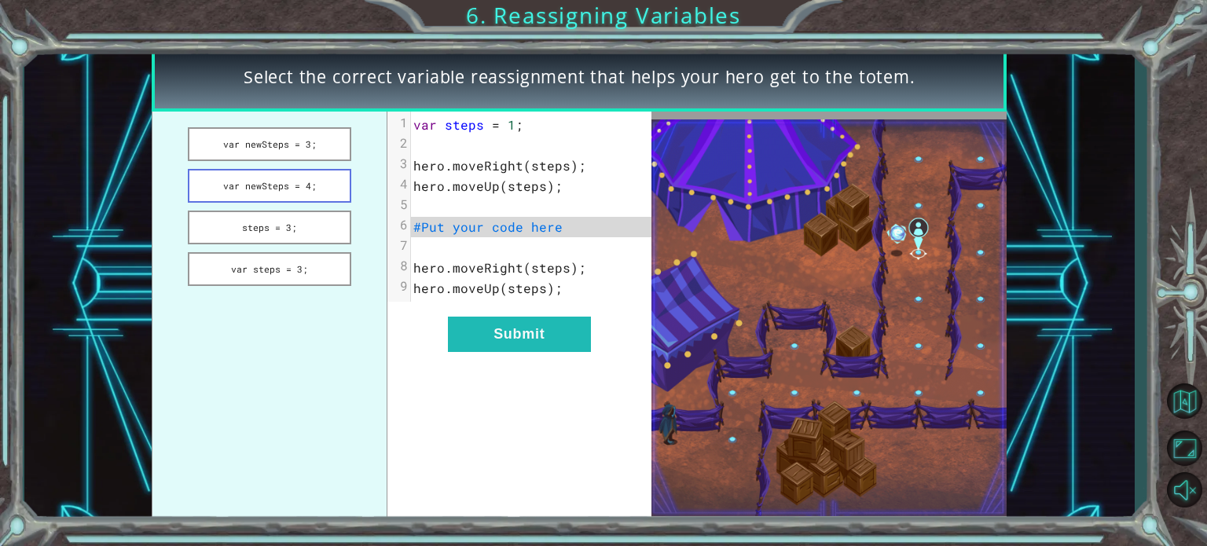
click at [280, 174] on button "var newSteps = 4;" at bounding box center [269, 186] width 163 height 34
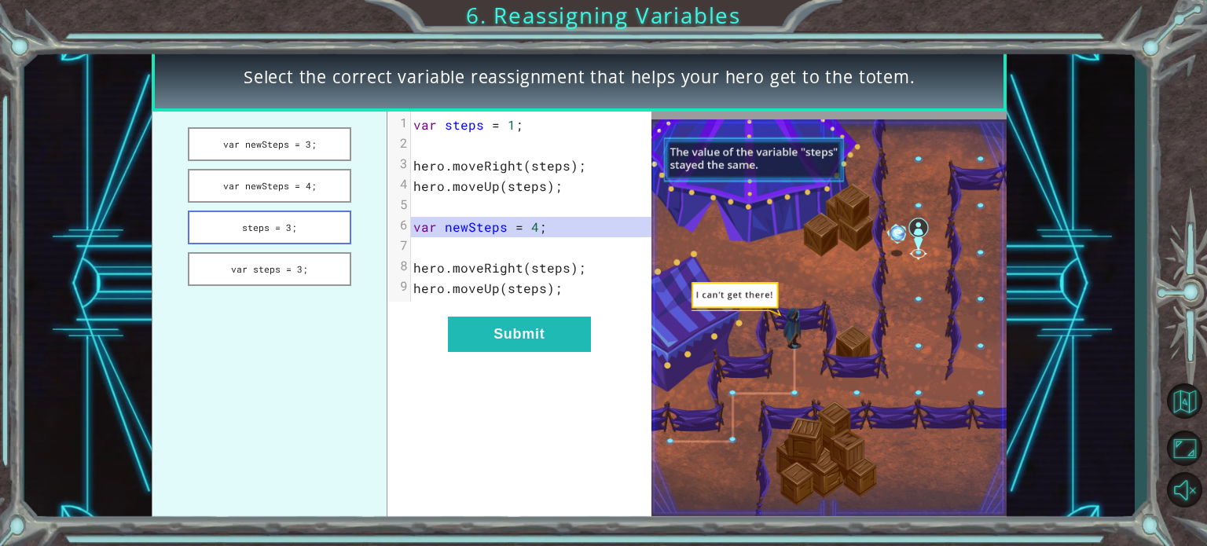
click at [304, 228] on button "steps = 3;" at bounding box center [269, 228] width 163 height 34
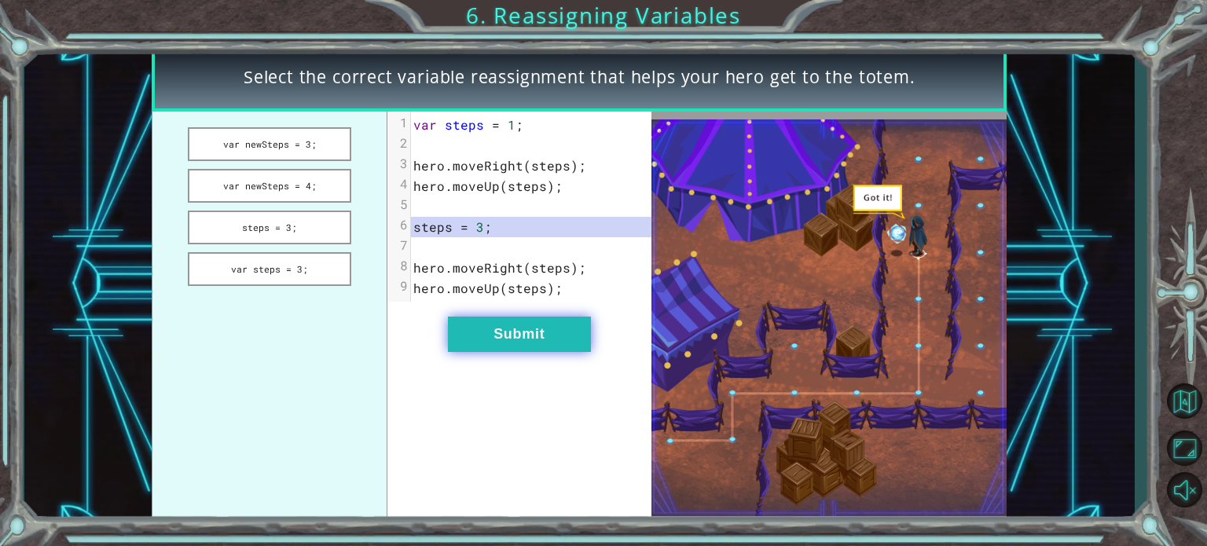
click at [524, 321] on button "Submit" at bounding box center [519, 334] width 143 height 35
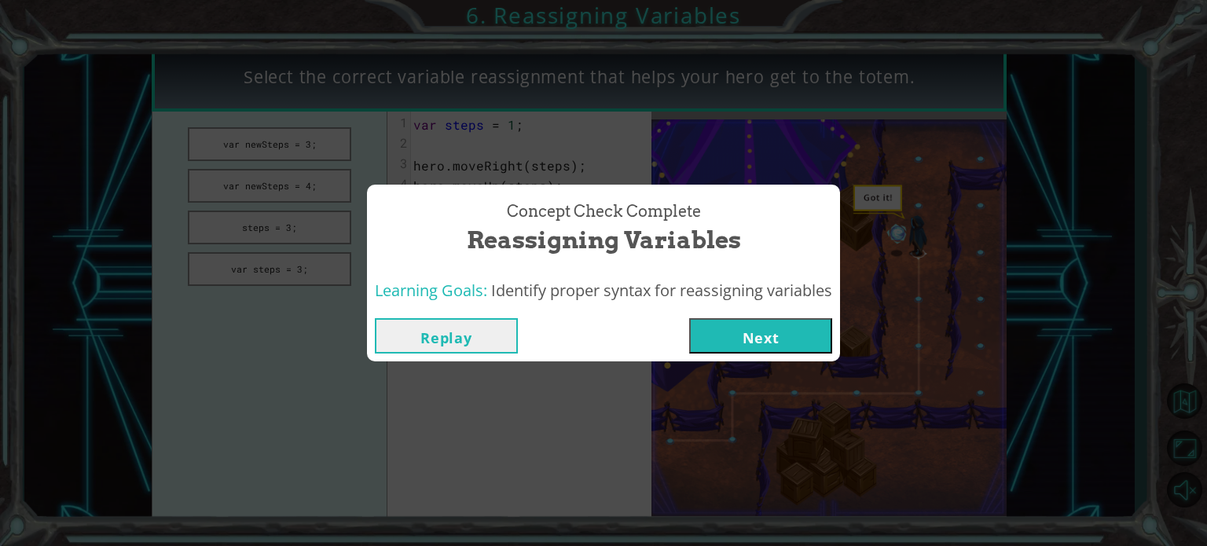
click at [719, 330] on button "Next" at bounding box center [760, 335] width 143 height 35
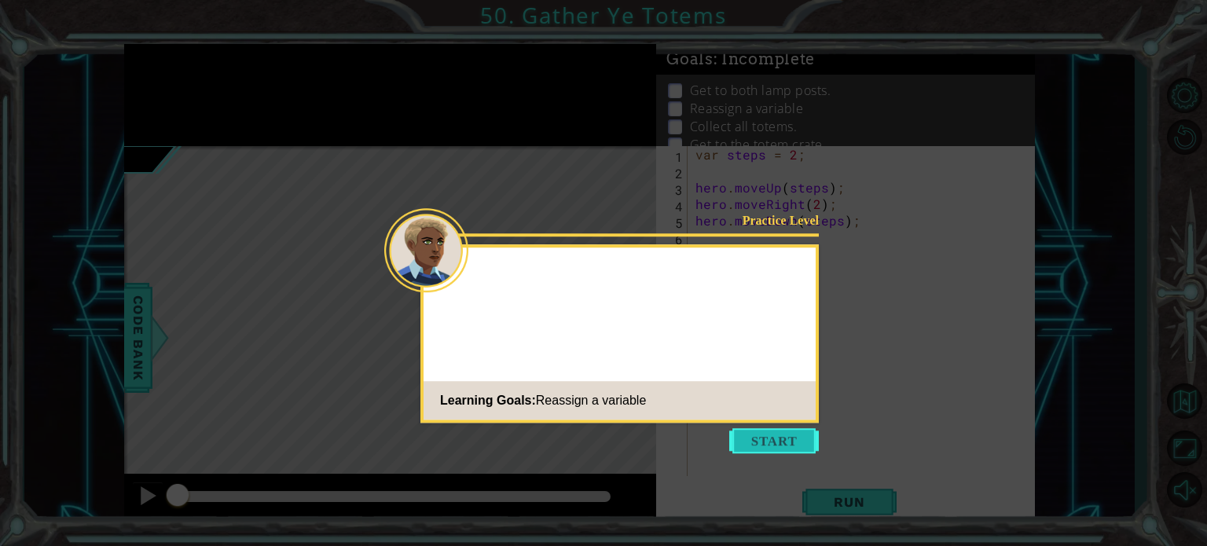
click at [757, 438] on button "Start" at bounding box center [774, 440] width 90 height 25
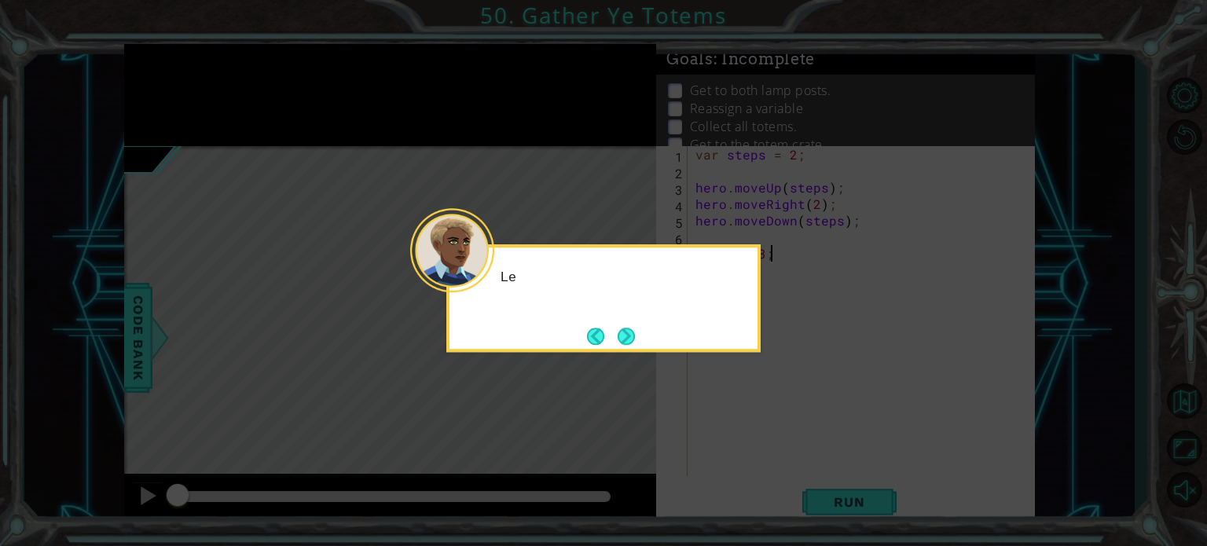
click at [490, 276] on div at bounding box center [452, 250] width 84 height 84
click at [622, 335] on button "Next" at bounding box center [626, 336] width 17 height 17
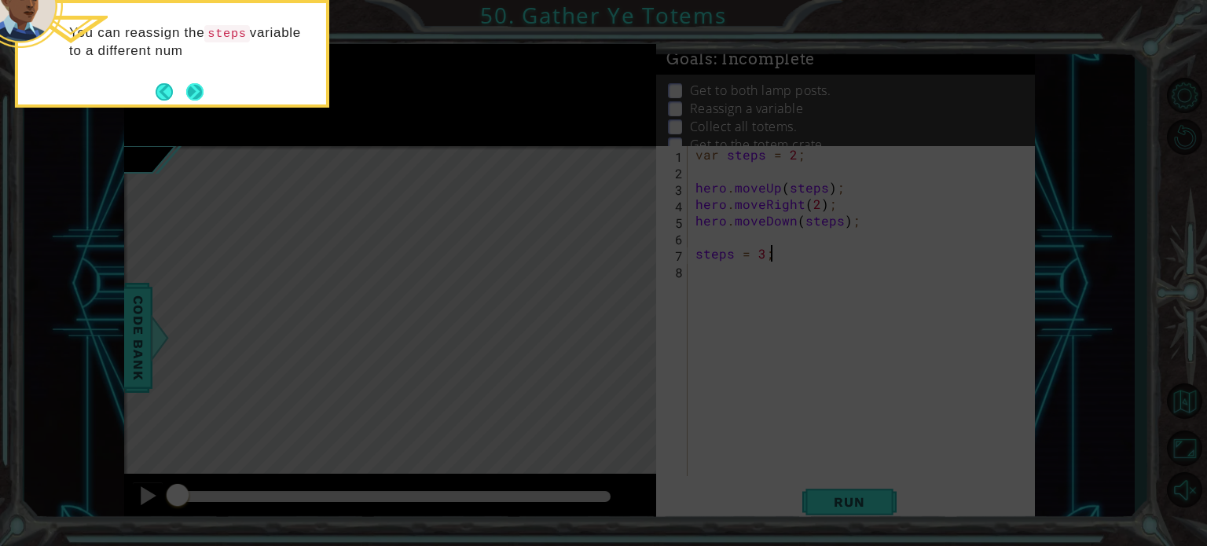
click at [198, 91] on button "Next" at bounding box center [194, 91] width 17 height 17
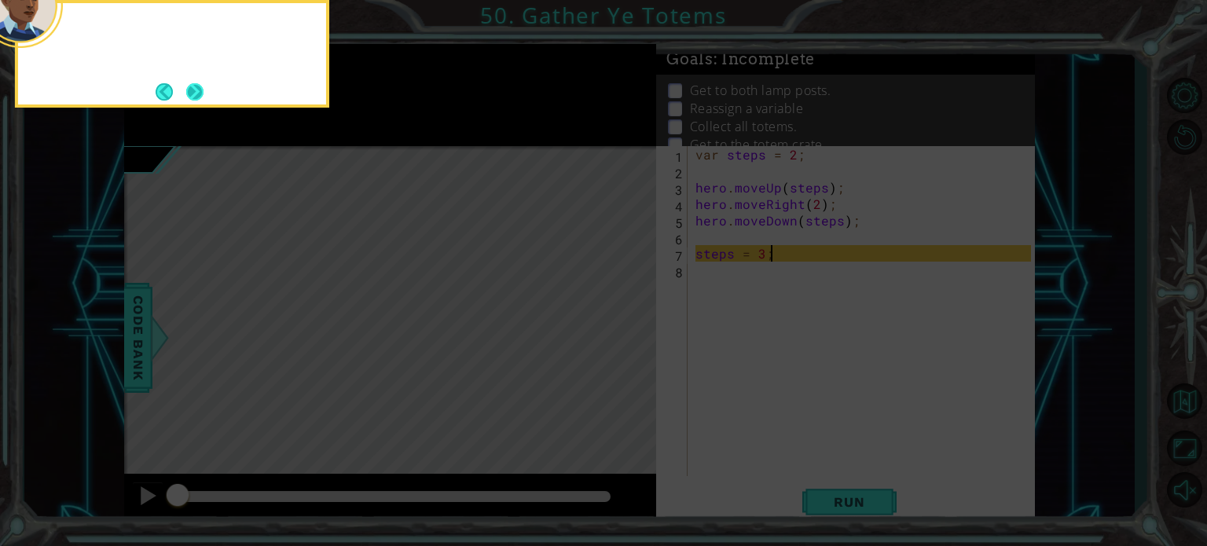
click at [199, 92] on button "Next" at bounding box center [194, 91] width 17 height 17
click at [197, 91] on button "Next" at bounding box center [194, 91] width 17 height 17
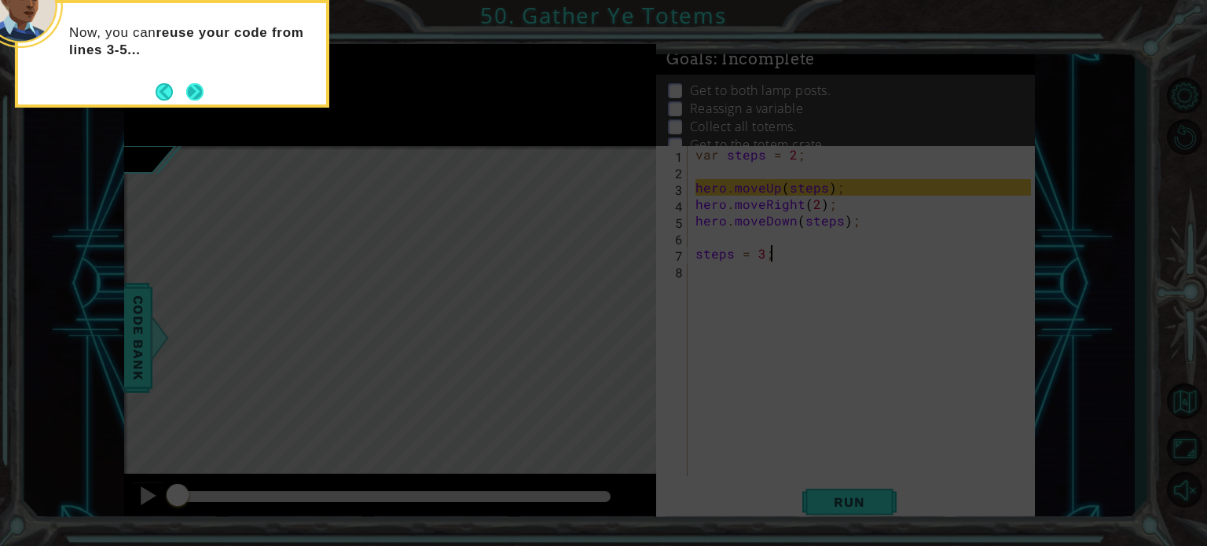
click at [197, 93] on button "Next" at bounding box center [194, 91] width 17 height 17
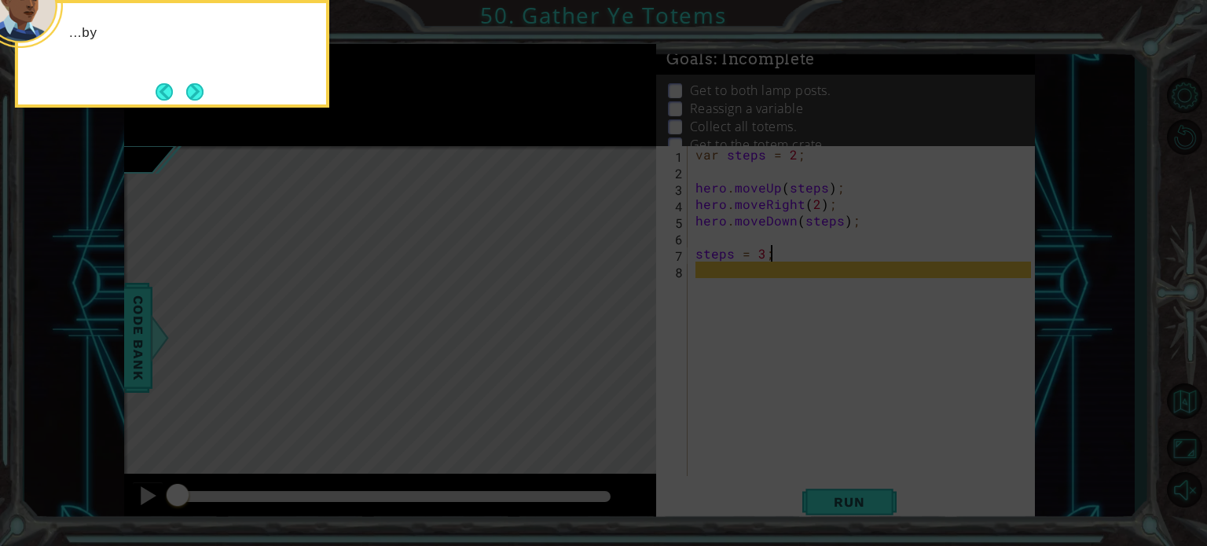
click at [197, 93] on button "Next" at bounding box center [194, 91] width 17 height 17
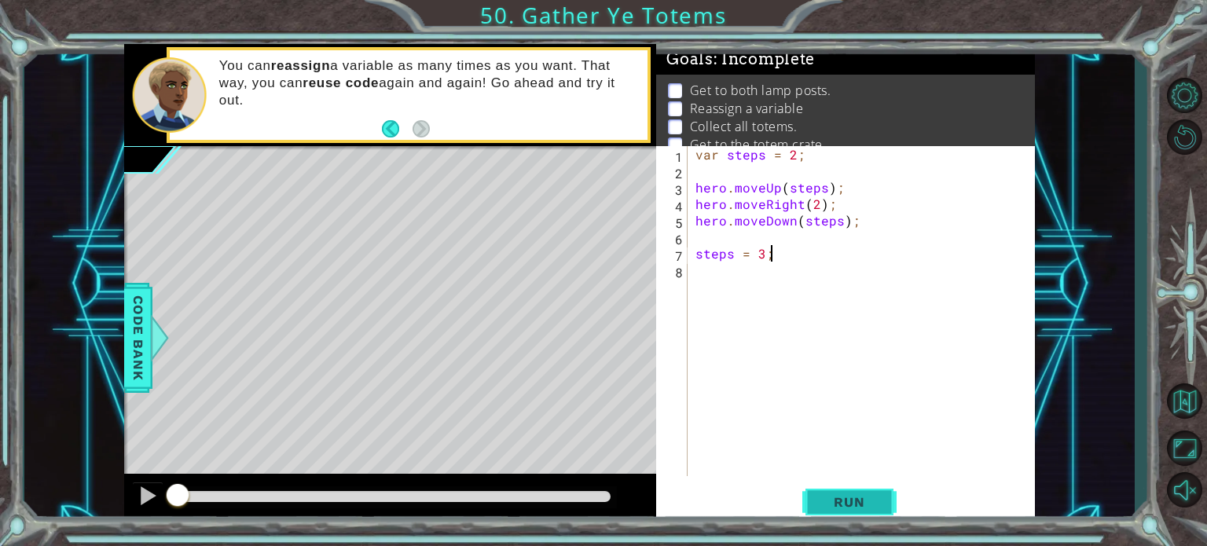
click at [825, 507] on span "Run" at bounding box center [849, 502] width 62 height 16
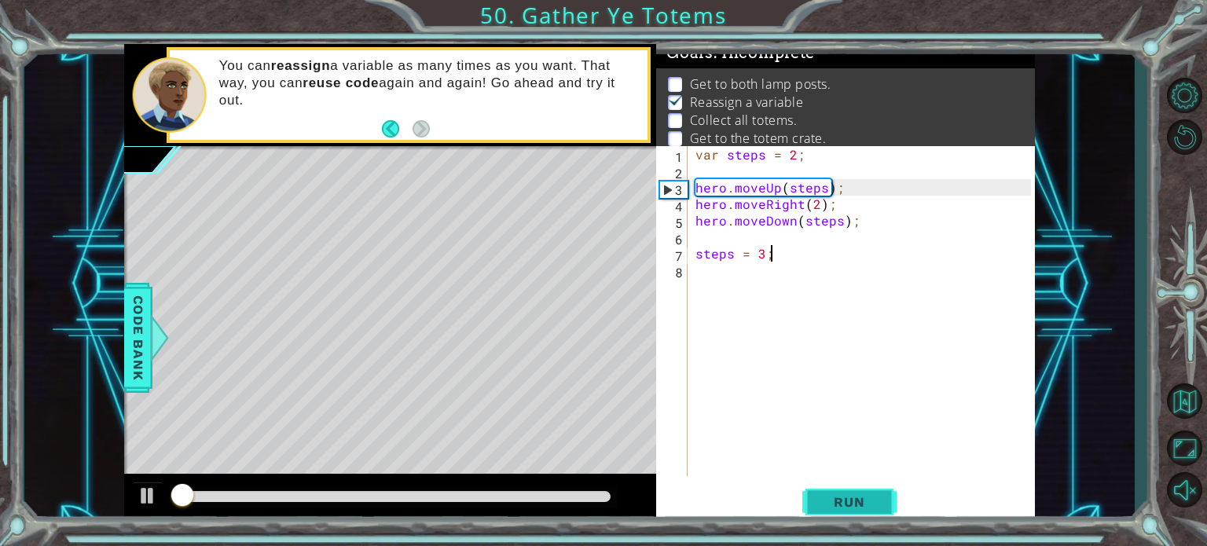
scroll to position [8, 0]
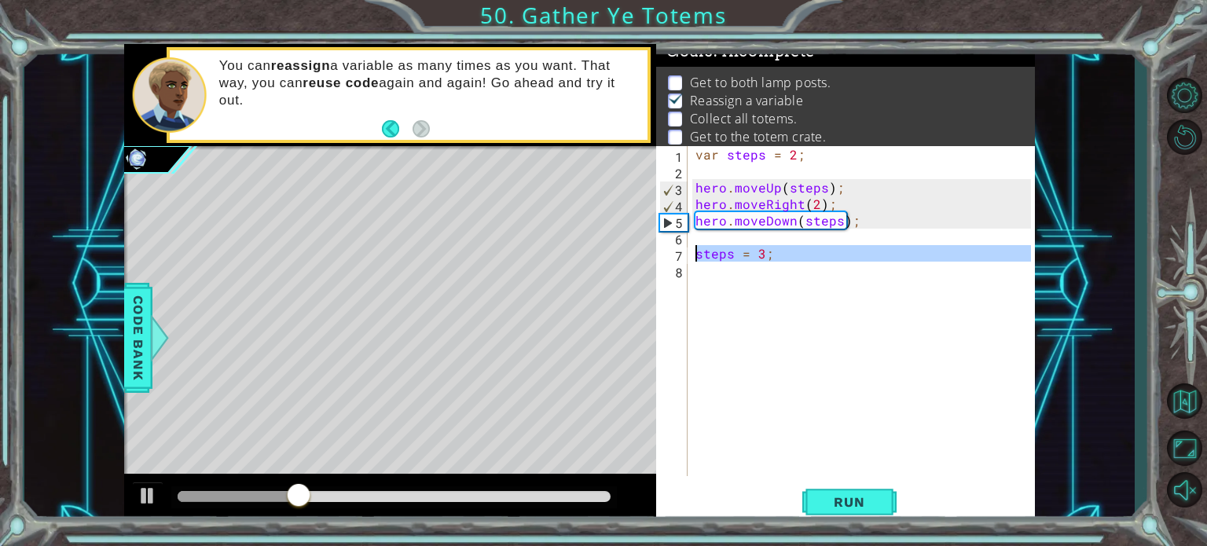
click at [686, 245] on div "6" at bounding box center [673, 239] width 28 height 16
type textarea "steps = 3;"
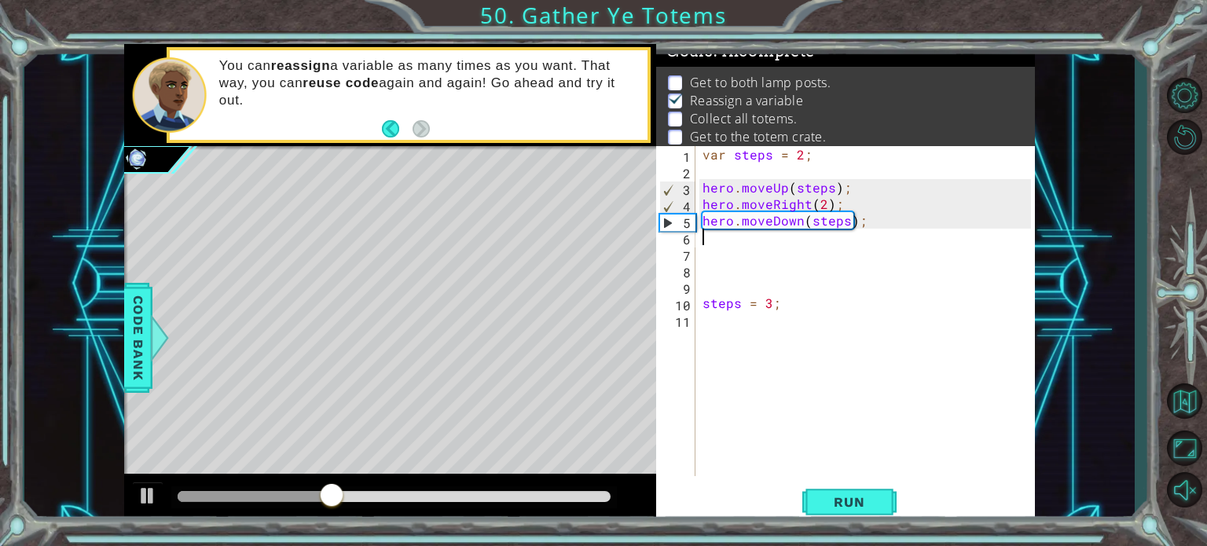
click at [728, 240] on div "var steps = 2 ; hero . moveUp ( steps ) ; hero . moveRight ( 2 ) ; hero . moveD…" at bounding box center [868, 327] width 339 height 363
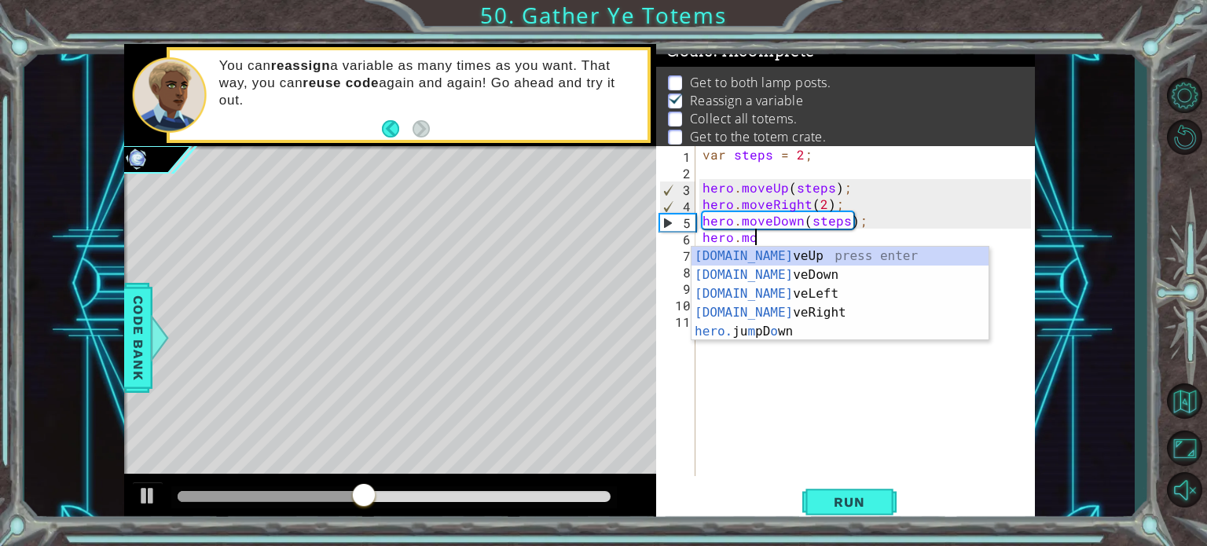
scroll to position [0, 2]
click at [729, 258] on div "[DOMAIN_NAME] veUp press enter [DOMAIN_NAME] veDown press enter [DOMAIN_NAME] v…" at bounding box center [839, 313] width 297 height 132
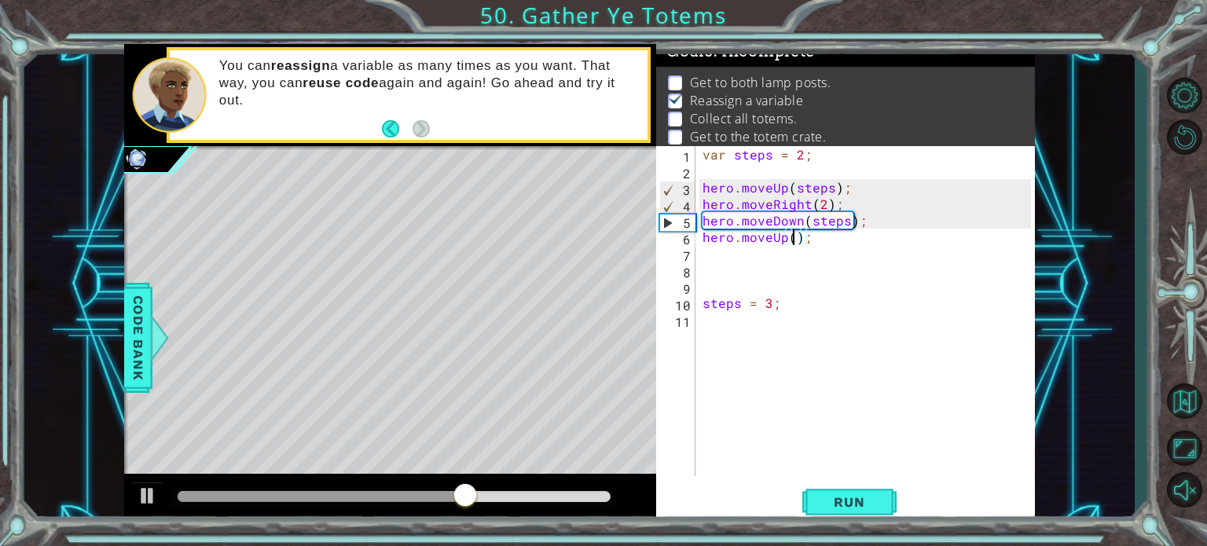
type textarea "hero.moveUp(3);"
click at [753, 252] on div "var steps = 2 ; hero . moveUp ( steps ) ; hero . moveRight ( 2 ) ; hero . moveD…" at bounding box center [868, 327] width 339 height 363
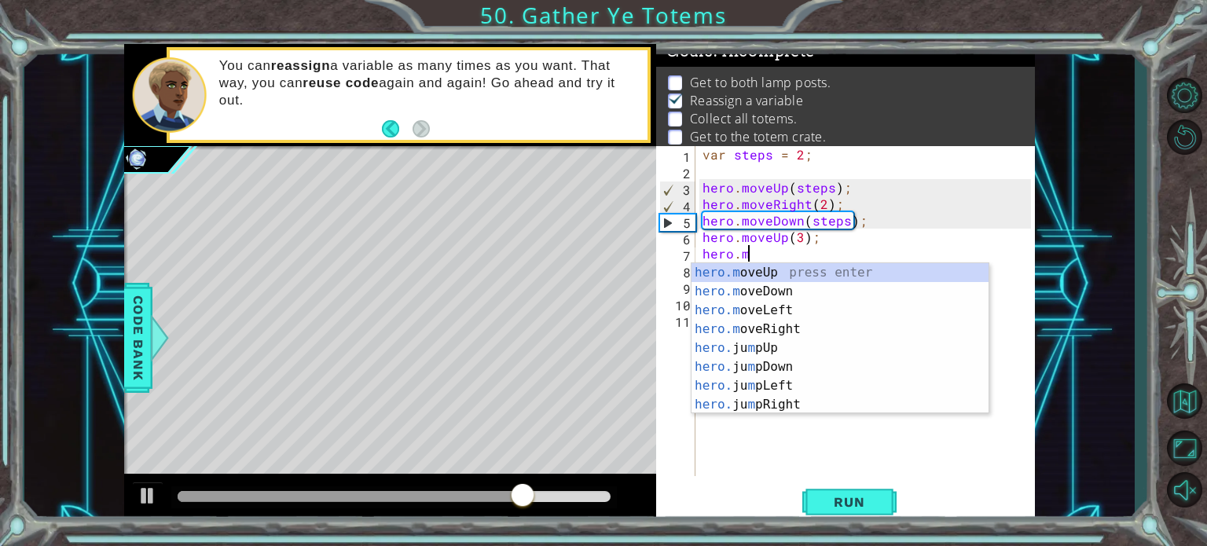
scroll to position [0, 2]
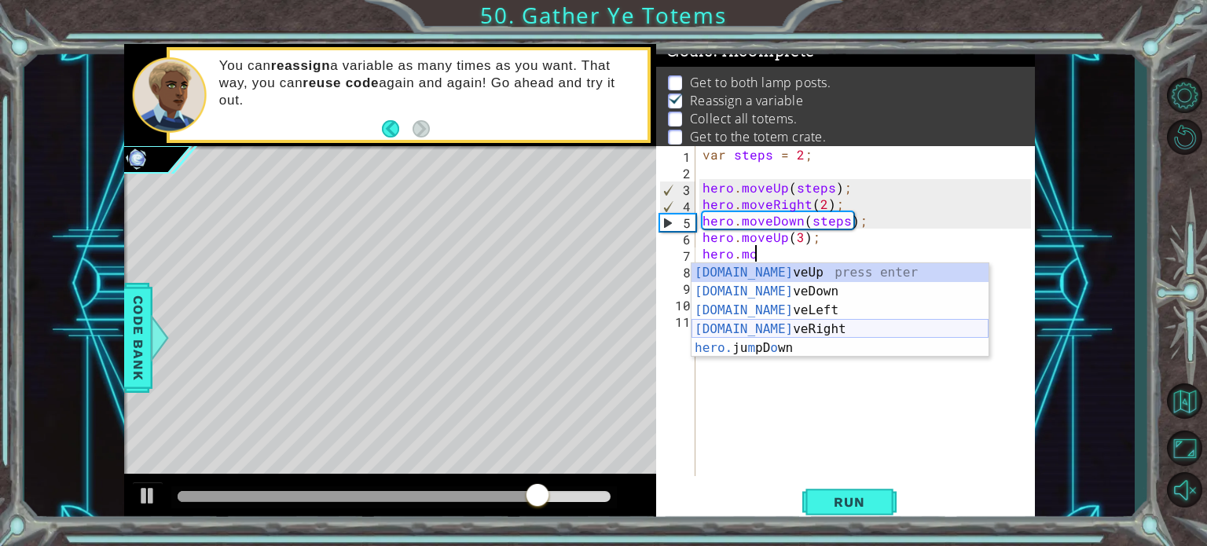
click at [784, 327] on div "[DOMAIN_NAME] veUp press enter [DOMAIN_NAME] veDown press enter [DOMAIN_NAME] v…" at bounding box center [839, 329] width 297 height 132
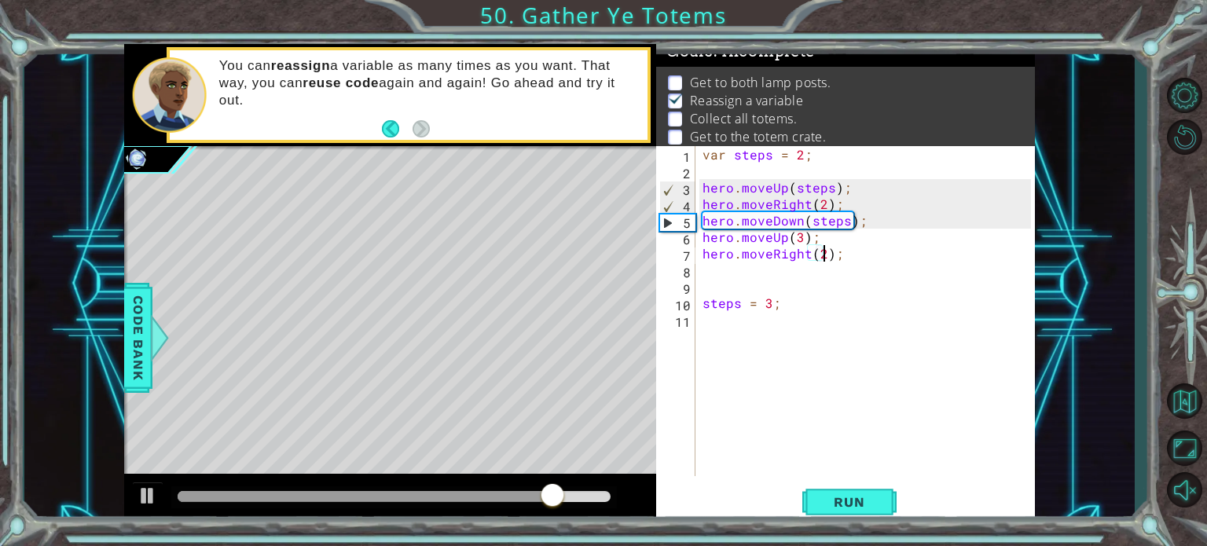
type textarea "hero.moveRight(2);"
click at [740, 266] on div "var steps = 2 ; hero . moveUp ( steps ) ; hero . moveRight ( 2 ) ; hero . moveD…" at bounding box center [868, 327] width 339 height 363
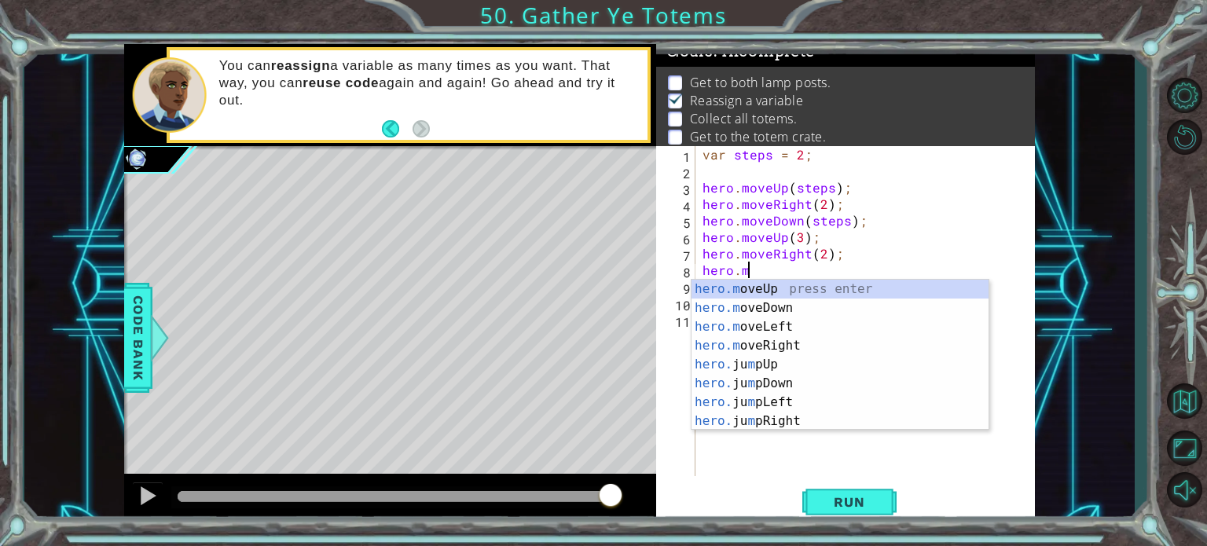
scroll to position [0, 2]
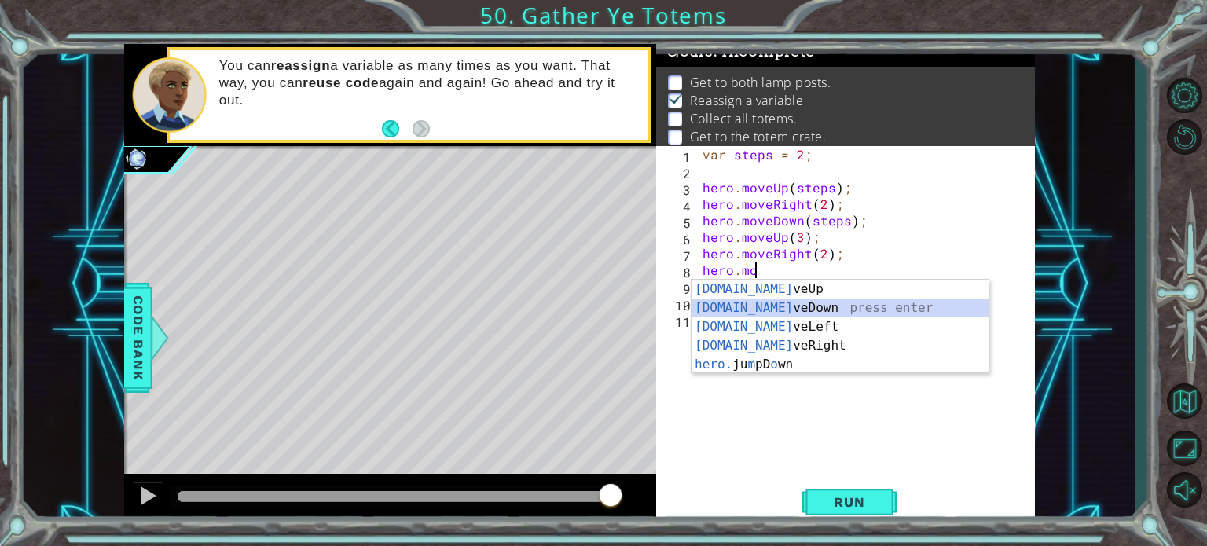
click at [761, 308] on div "[DOMAIN_NAME] veUp press enter [DOMAIN_NAME] veDown press enter [DOMAIN_NAME] v…" at bounding box center [839, 346] width 297 height 132
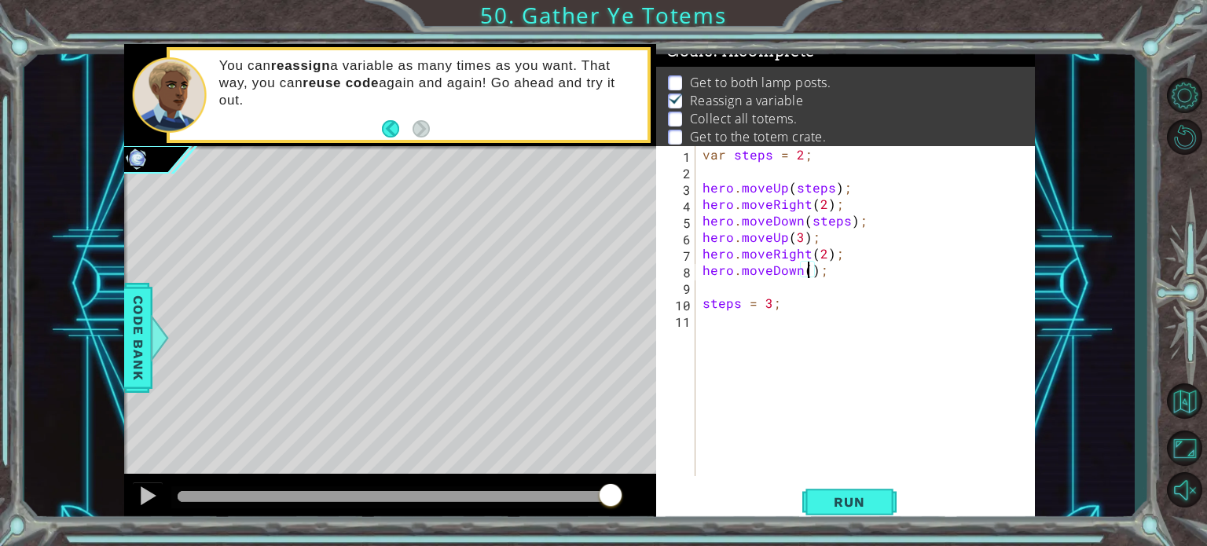
type textarea "hero.moveDown(3);"
click at [739, 291] on div "var steps = 2 ; hero . moveUp ( steps ) ; hero . moveRight ( 2 ) ; hero . moveD…" at bounding box center [868, 327] width 339 height 363
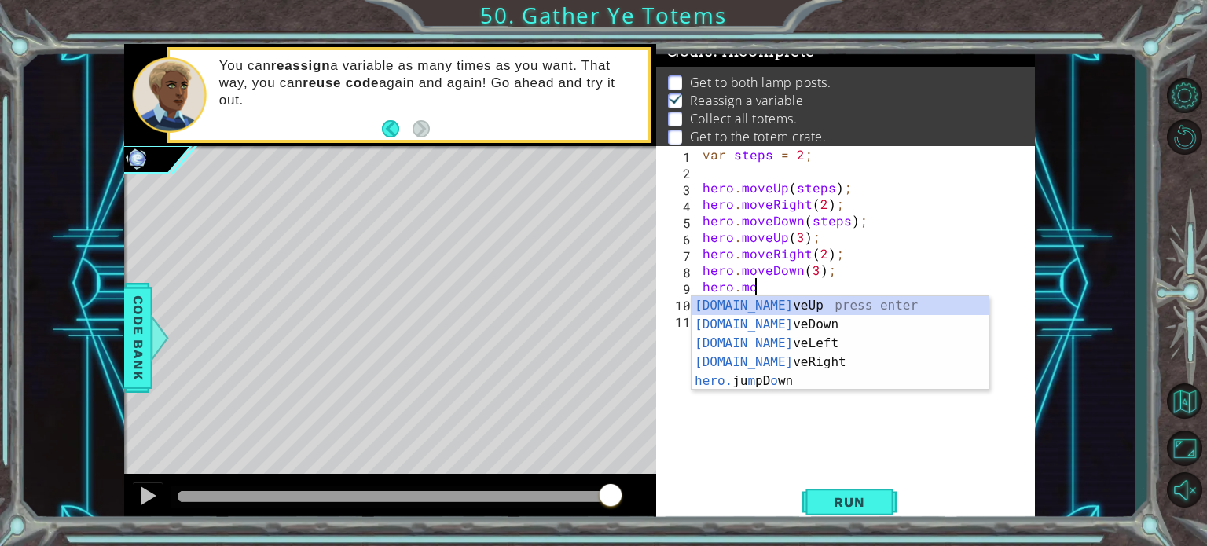
scroll to position [0, 2]
click at [754, 309] on div "[DOMAIN_NAME] veUp press enter [DOMAIN_NAME] veDown press enter [DOMAIN_NAME] v…" at bounding box center [839, 362] width 297 height 132
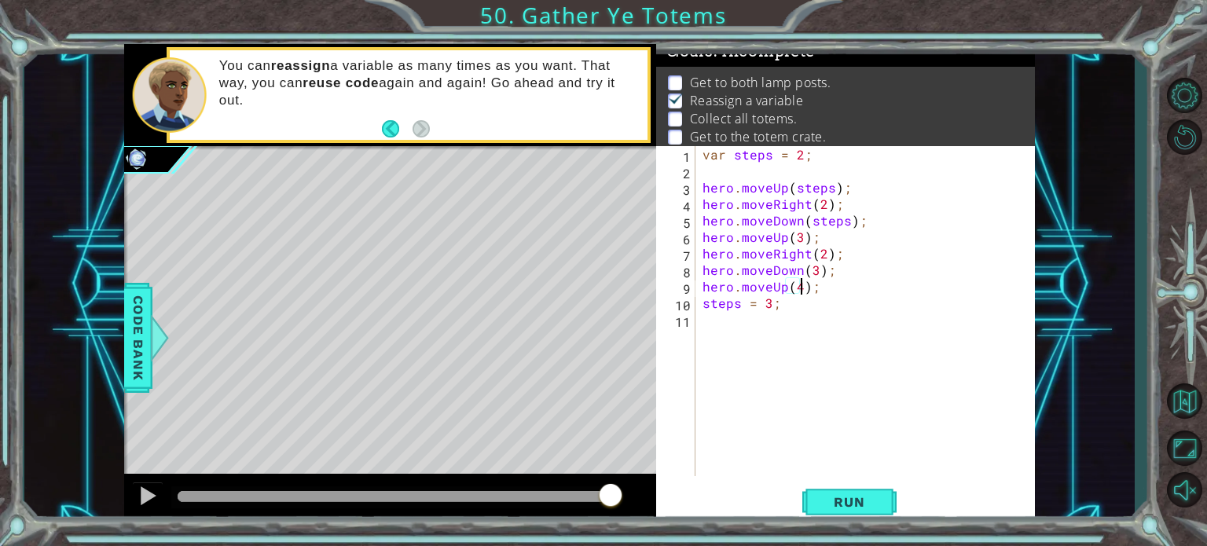
scroll to position [0, 6]
click at [704, 302] on div "var steps = 2 ; hero . moveUp ( steps ) ; hero . moveRight ( 2 ) ; hero . moveD…" at bounding box center [868, 327] width 339 height 363
type textarea "steps = 3;"
click at [714, 299] on div "var steps = 2 ; hero . moveUp ( steps ) ; hero . moveRight ( 2 ) ; hero . moveD…" at bounding box center [868, 327] width 339 height 363
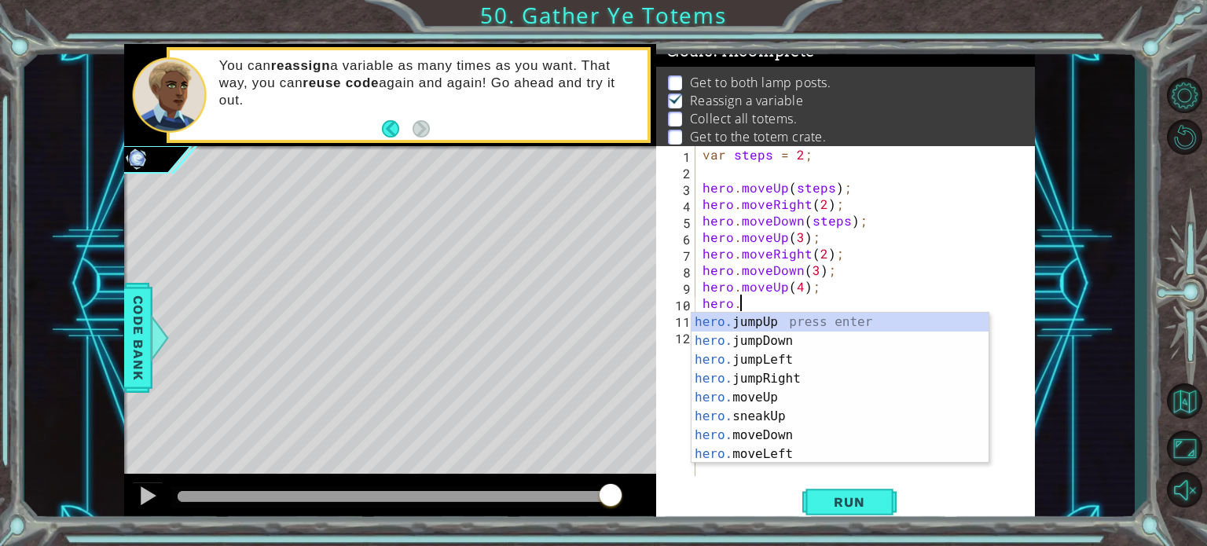
scroll to position [0, 2]
click at [755, 380] on div "hero.m oveUp press enter hero.m oveDown press enter hero.m oveLeft press enter …" at bounding box center [839, 407] width 297 height 189
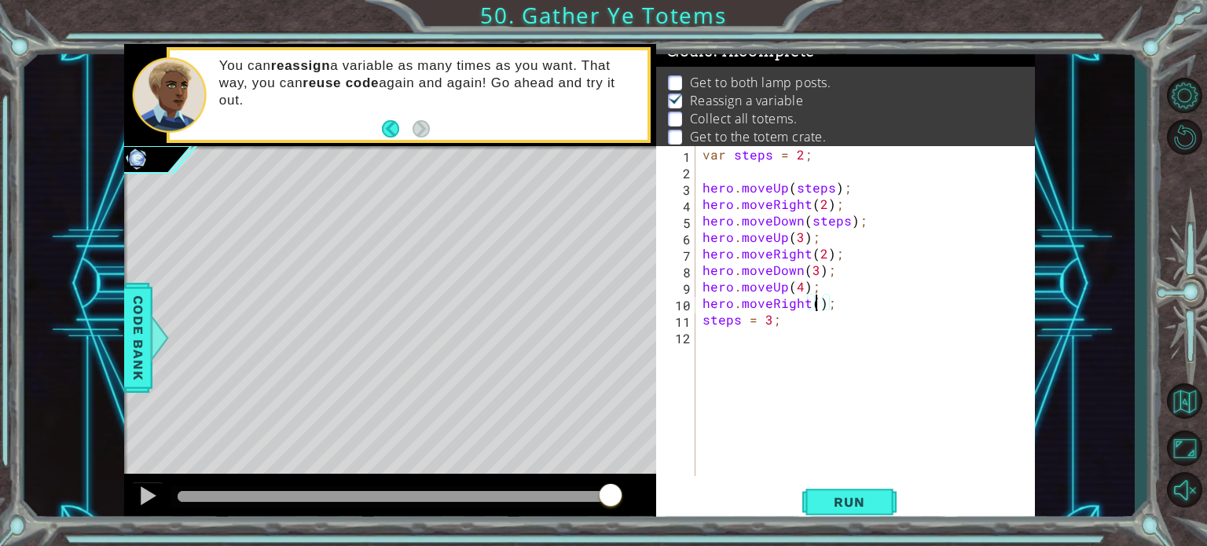
scroll to position [0, 6]
click at [706, 323] on div "var steps = 2 ; hero . moveUp ( steps ) ; hero . moveRight ( 2 ) ; hero . moveD…" at bounding box center [868, 327] width 339 height 363
click at [707, 310] on div "var steps = 2 ; hero . moveUp ( steps ) ; hero . moveRight ( 2 ) ; hero . moveD…" at bounding box center [868, 327] width 339 height 363
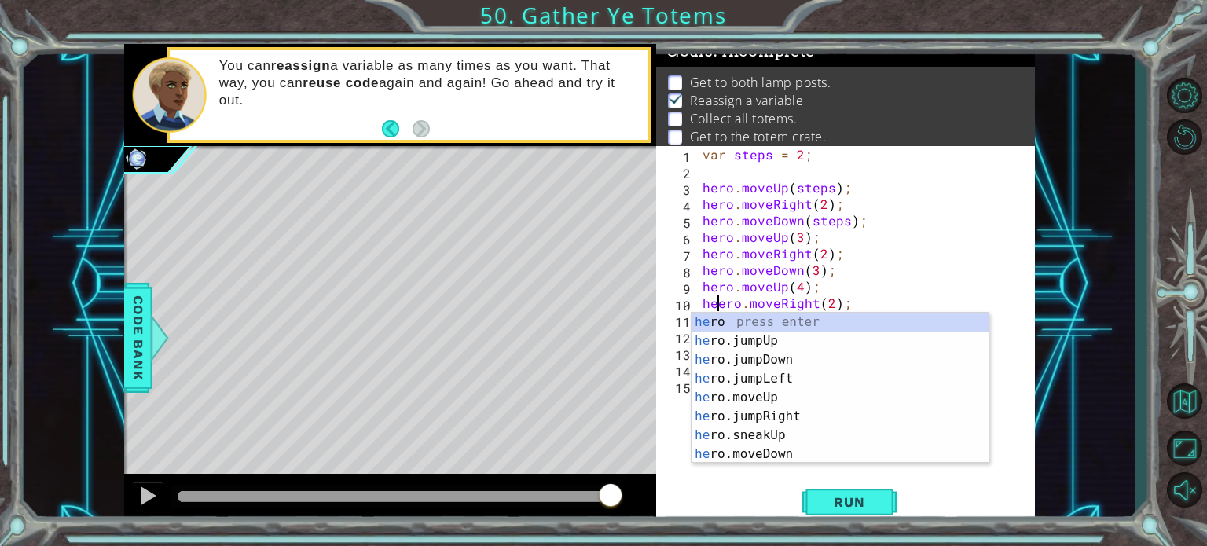
scroll to position [0, 2]
click at [884, 262] on div "var steps = 2 ; hero . moveUp ( steps ) ; hero . moveRight ( 2 ) ; hero . moveD…" at bounding box center [868, 327] width 339 height 363
type textarea "hero.moveDown(3);"
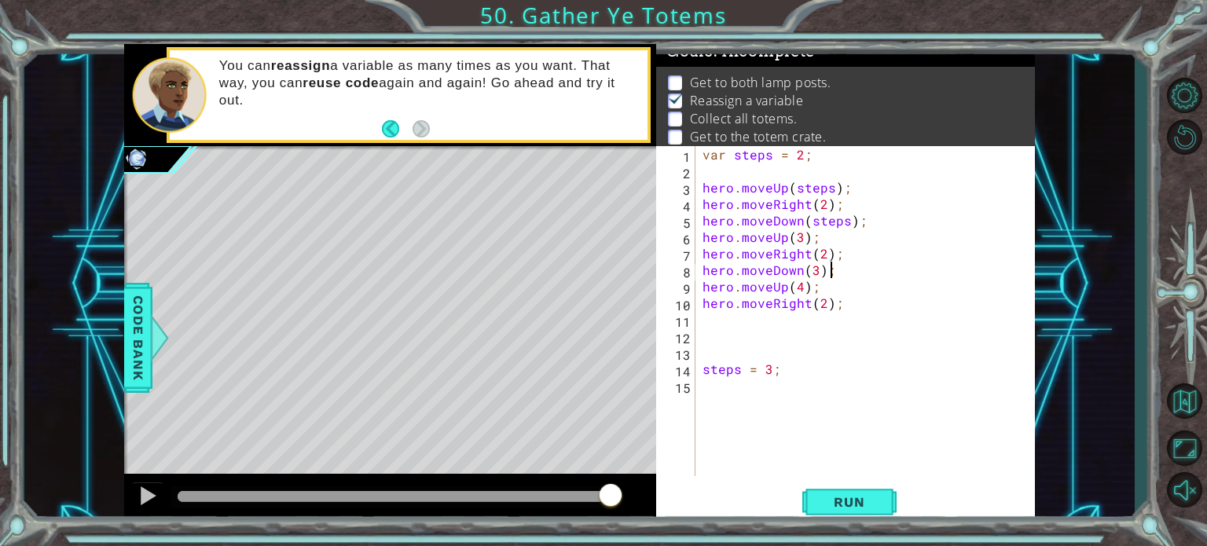
click at [753, 317] on div "var steps = 2 ; hero . moveUp ( steps ) ; hero . moveRight ( 2 ) ; hero . moveD…" at bounding box center [868, 327] width 339 height 363
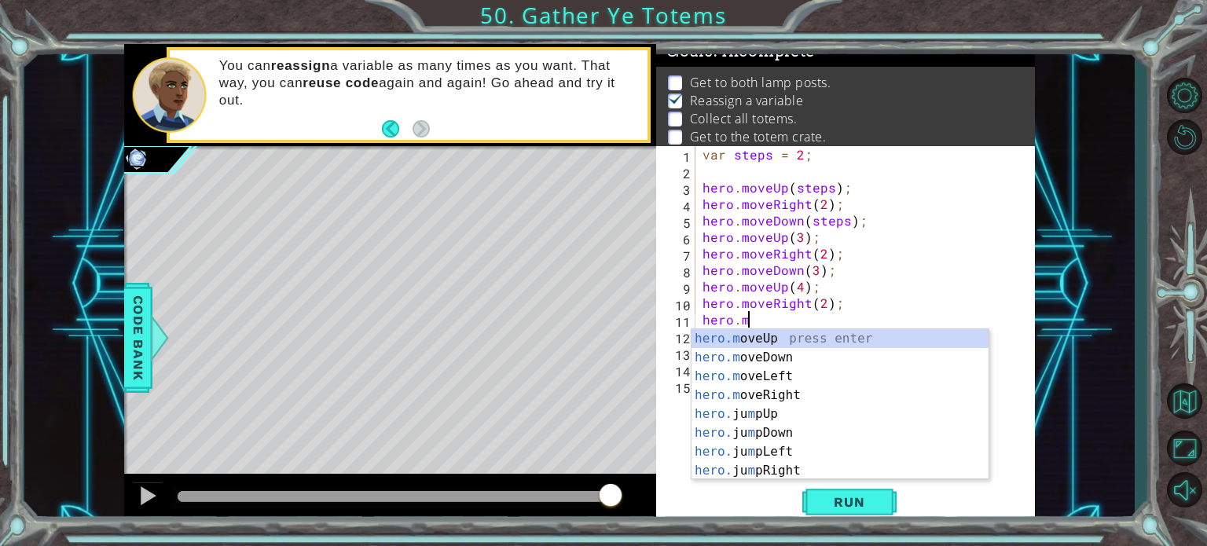
scroll to position [0, 2]
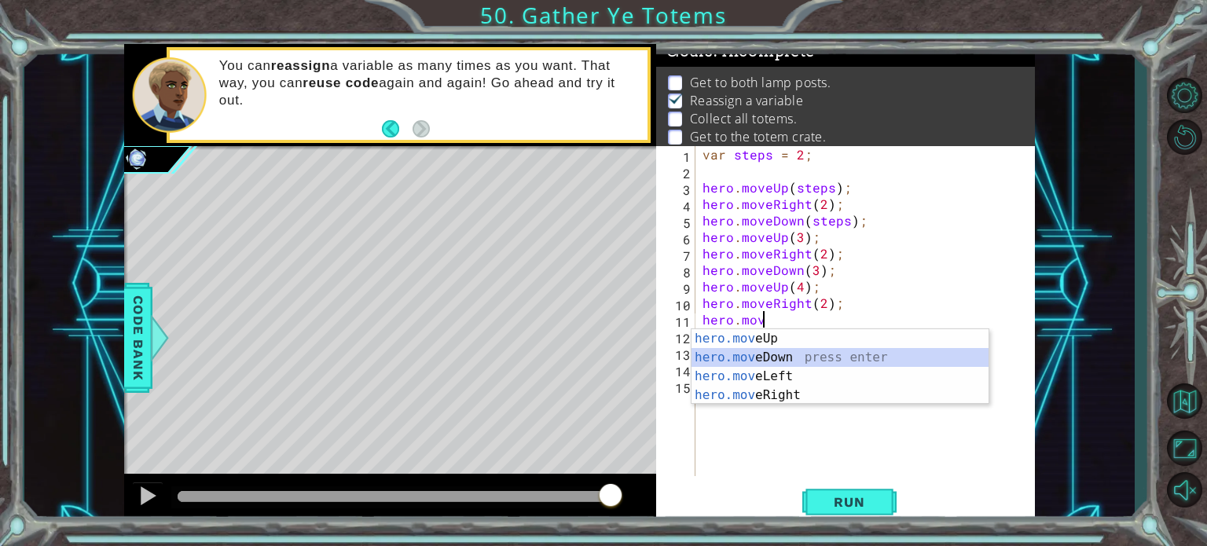
click at [725, 356] on div "hero.mov eUp press enter hero.mov eDown press enter hero.mov eLeft press enter …" at bounding box center [839, 385] width 297 height 113
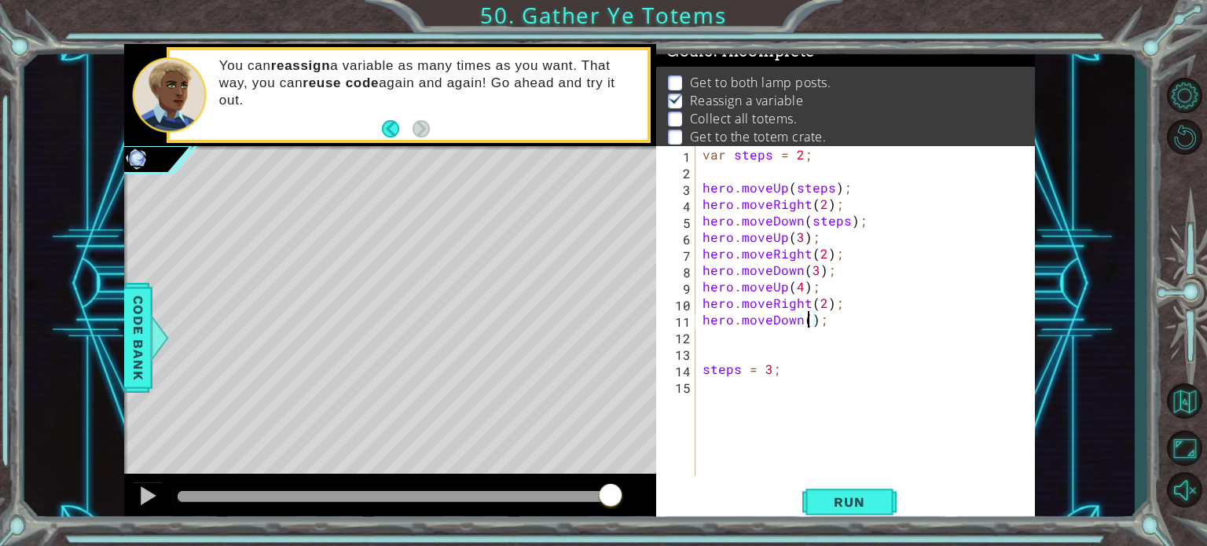
scroll to position [0, 6]
type textarea "hero.moveDown(6);"
click at [875, 511] on button "Run" at bounding box center [849, 502] width 94 height 38
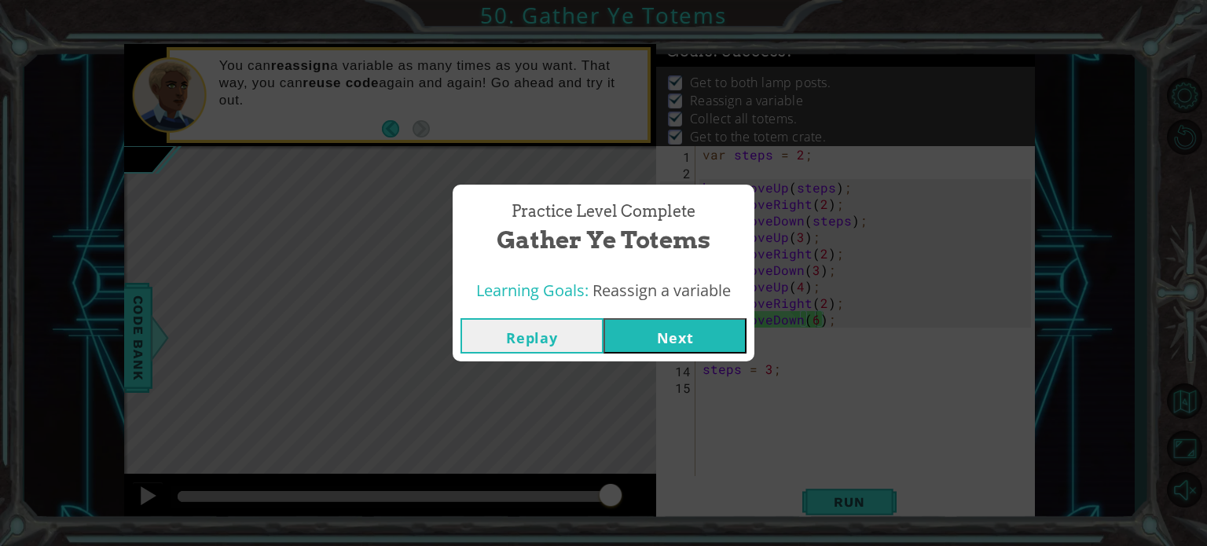
click at [647, 342] on button "Next" at bounding box center [674, 335] width 143 height 35
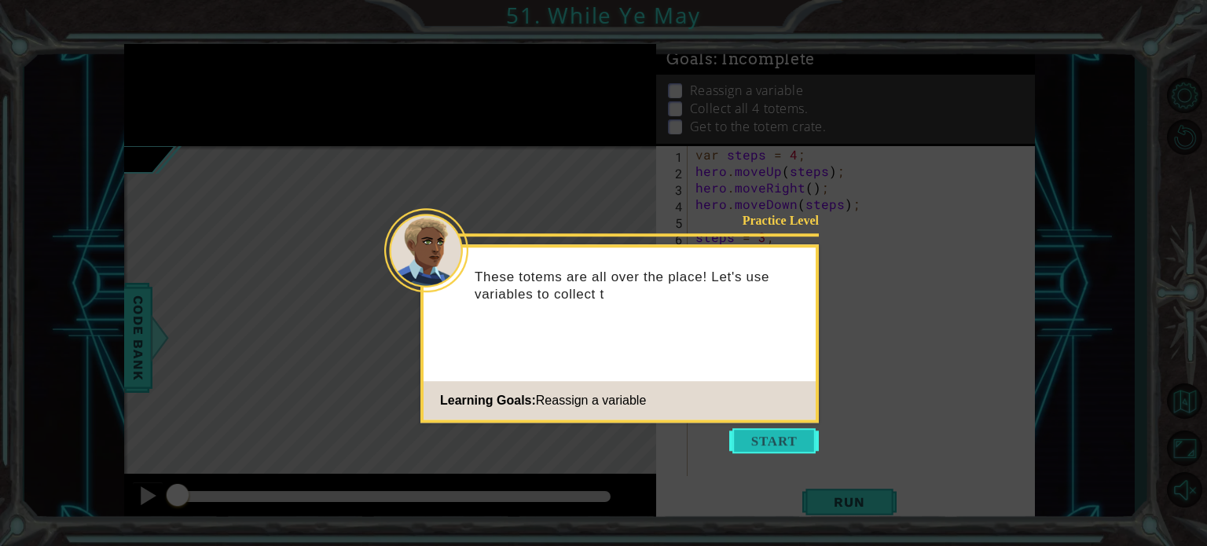
click at [748, 437] on button "Start" at bounding box center [774, 440] width 90 height 25
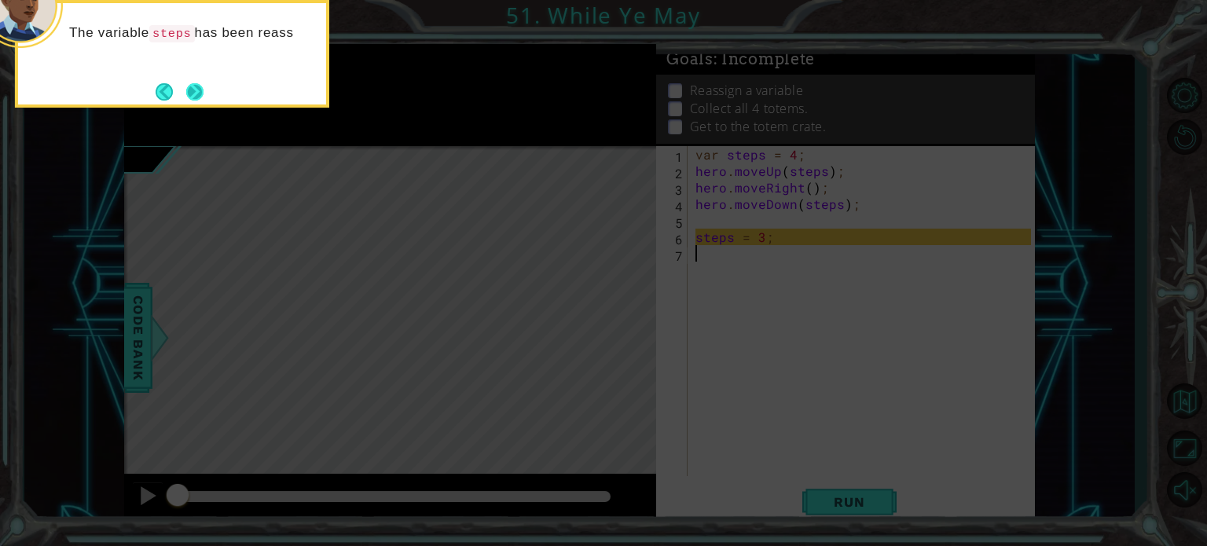
click at [194, 83] on button "Next" at bounding box center [194, 91] width 17 height 17
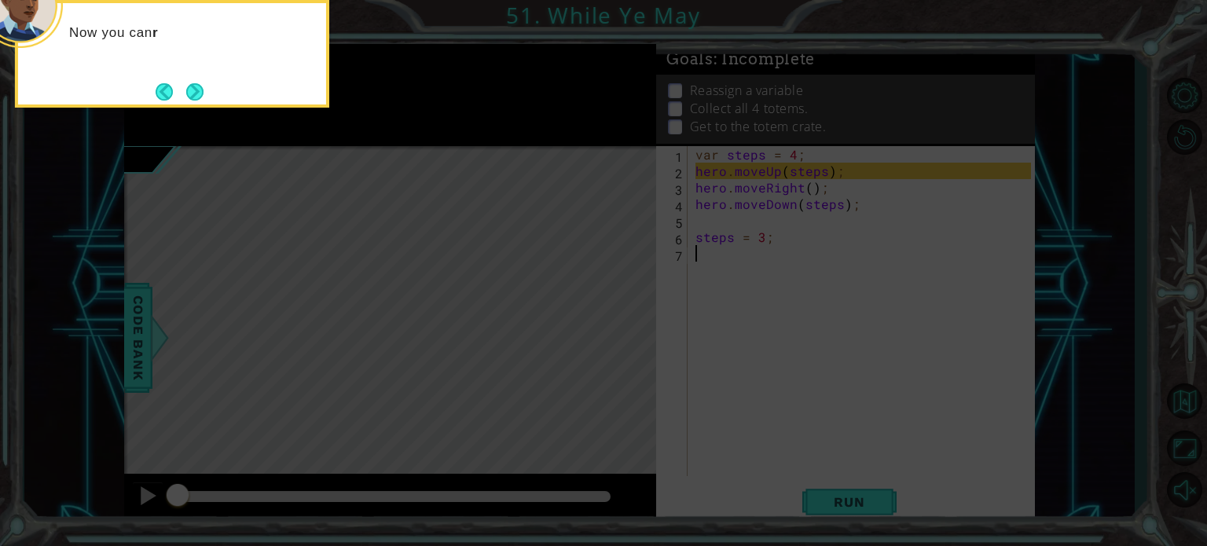
click at [194, 83] on button "Next" at bounding box center [194, 91] width 17 height 17
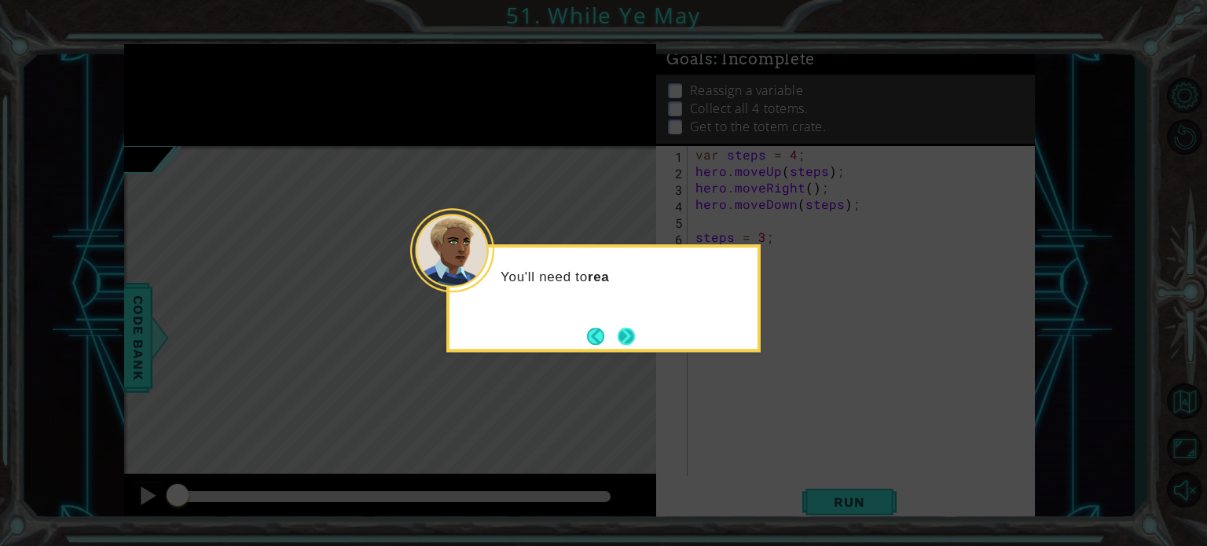
click at [625, 338] on button "Next" at bounding box center [626, 336] width 17 height 17
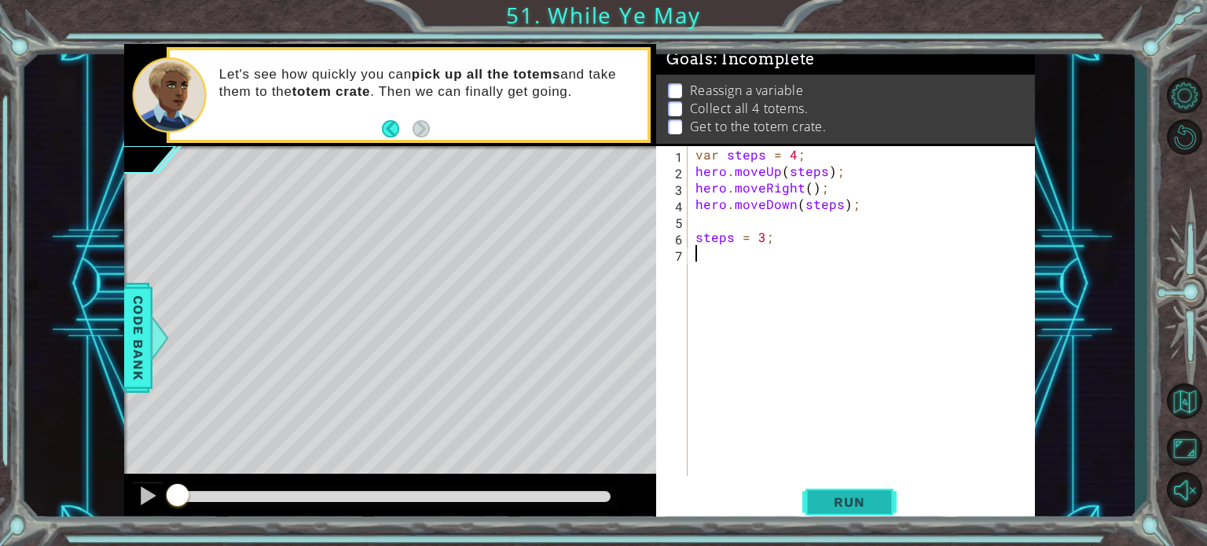
click at [837, 497] on span "Run" at bounding box center [849, 502] width 62 height 16
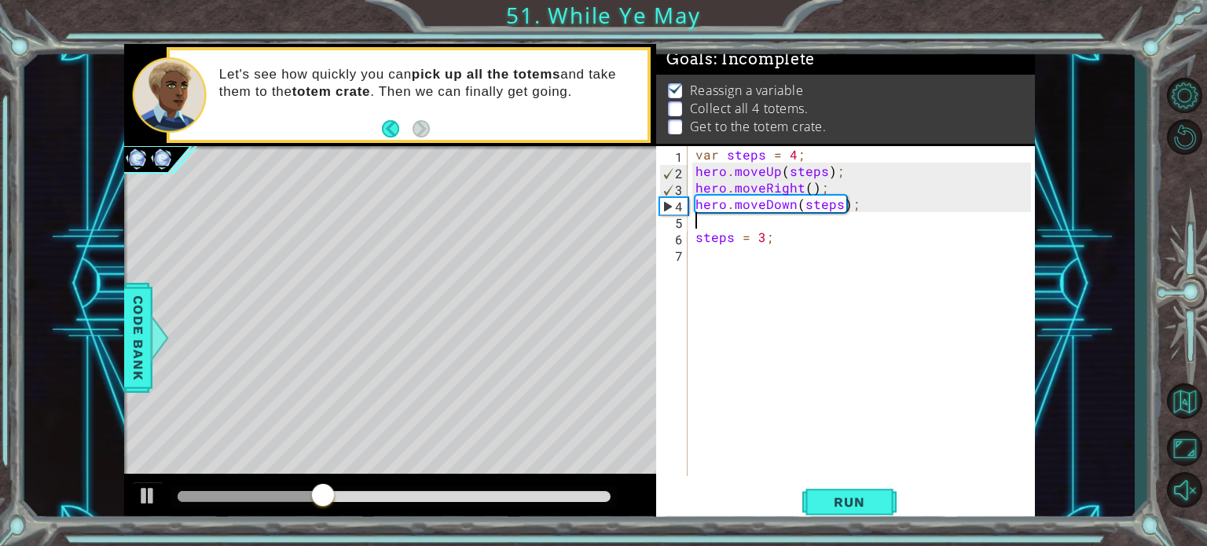
click at [757, 225] on div "var steps = 4 ; hero . moveUp ( steps ) ; hero . moveRight ( ) ; hero . moveDow…" at bounding box center [865, 327] width 346 height 363
click at [731, 221] on div "var steps = 4 ; hero . moveUp ( steps ) ; hero . moveRight ( ) ; hero . moveDow…" at bounding box center [868, 327] width 339 height 363
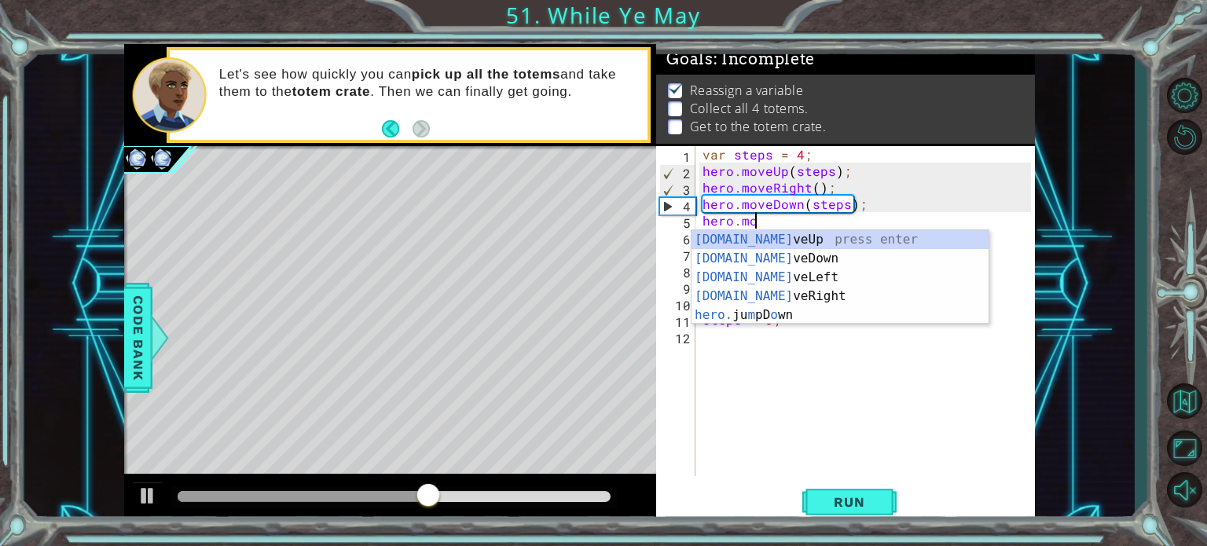
scroll to position [0, 2]
click at [720, 243] on div "[DOMAIN_NAME] veUp press enter [DOMAIN_NAME] veDown press enter [DOMAIN_NAME] v…" at bounding box center [839, 296] width 297 height 132
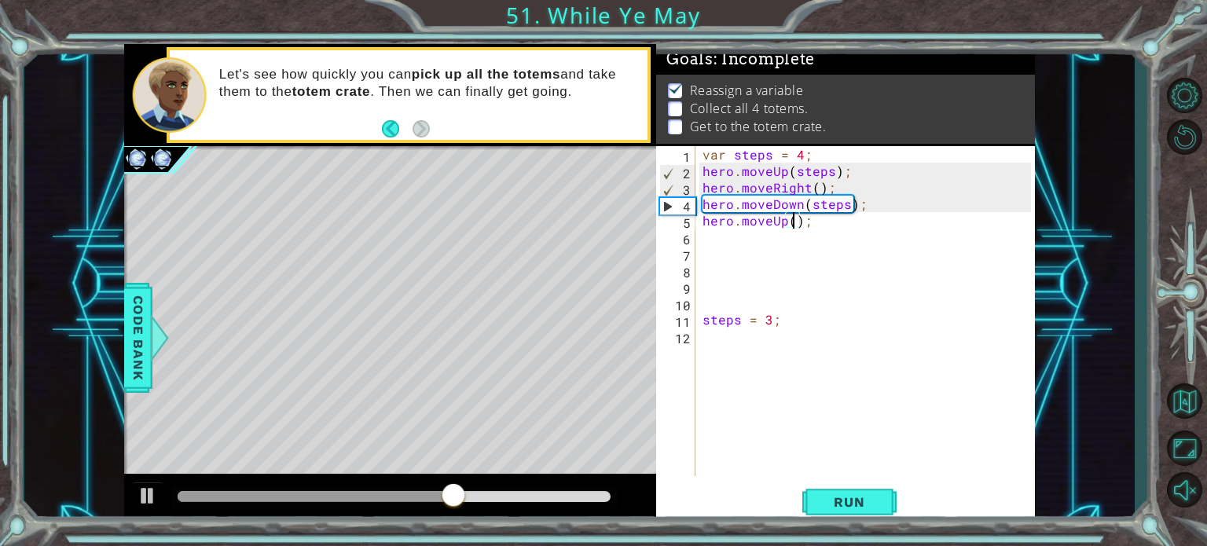
type textarea "hero.moveUp(3);"
click at [709, 237] on div "var steps = 4 ; hero . moveUp ( steps ) ; hero . moveRight ( ) ; hero . moveDow…" at bounding box center [868, 327] width 339 height 363
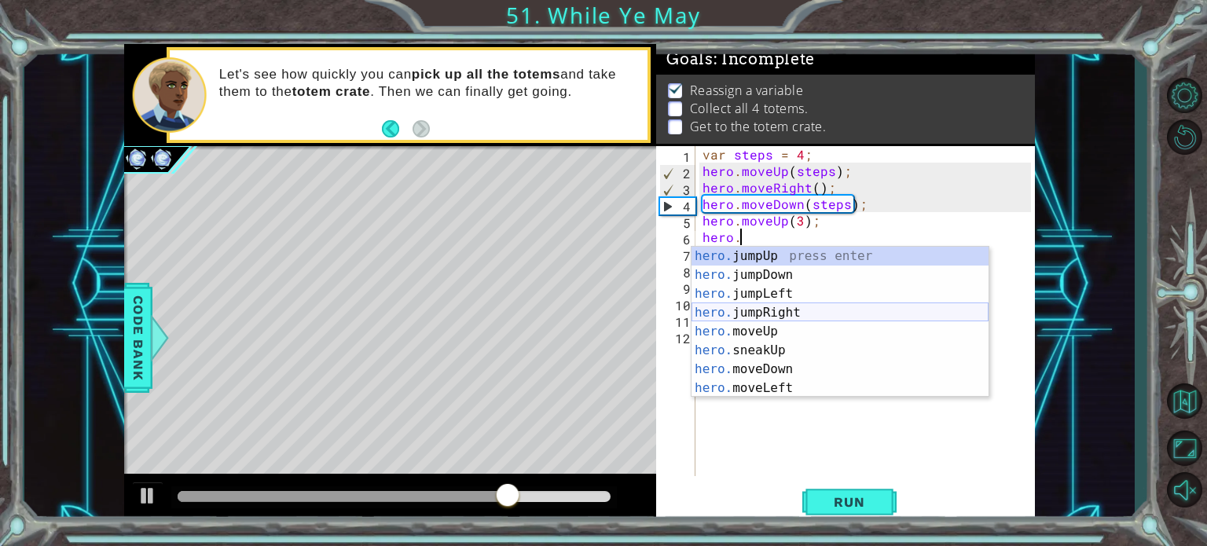
scroll to position [0, 2]
click at [753, 305] on div "hero.m oveUp press enter hero.m oveDown press enter hero.m oveLeft press enter …" at bounding box center [839, 341] width 297 height 189
type textarea "hero.moveRight(1);"
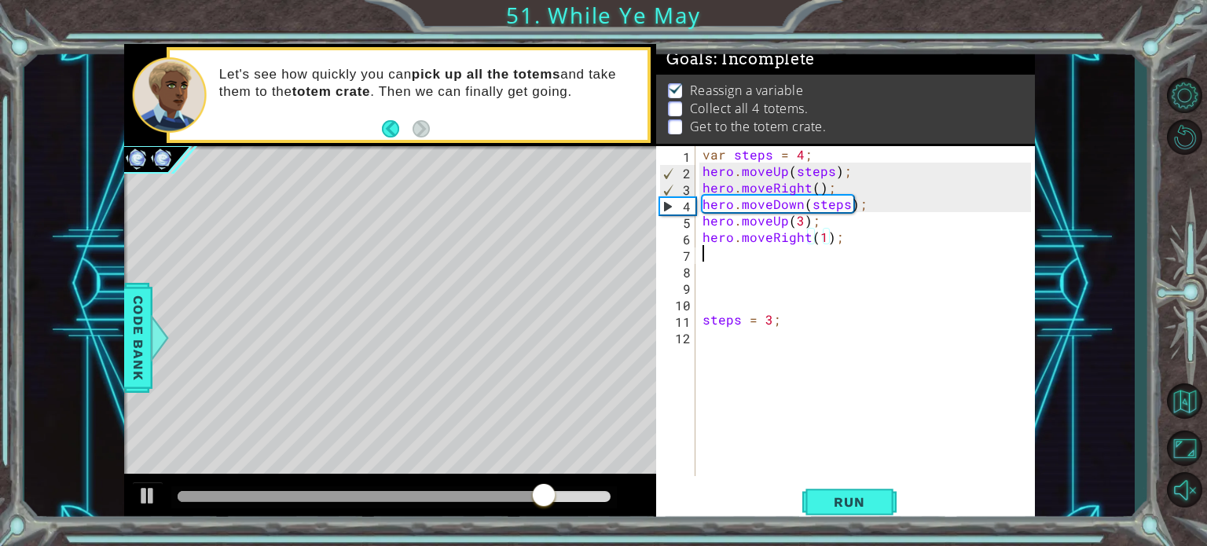
click at [726, 260] on div "var steps = 4 ; hero . moveUp ( steps ) ; hero . moveRight ( ) ; hero . moveDow…" at bounding box center [868, 327] width 339 height 363
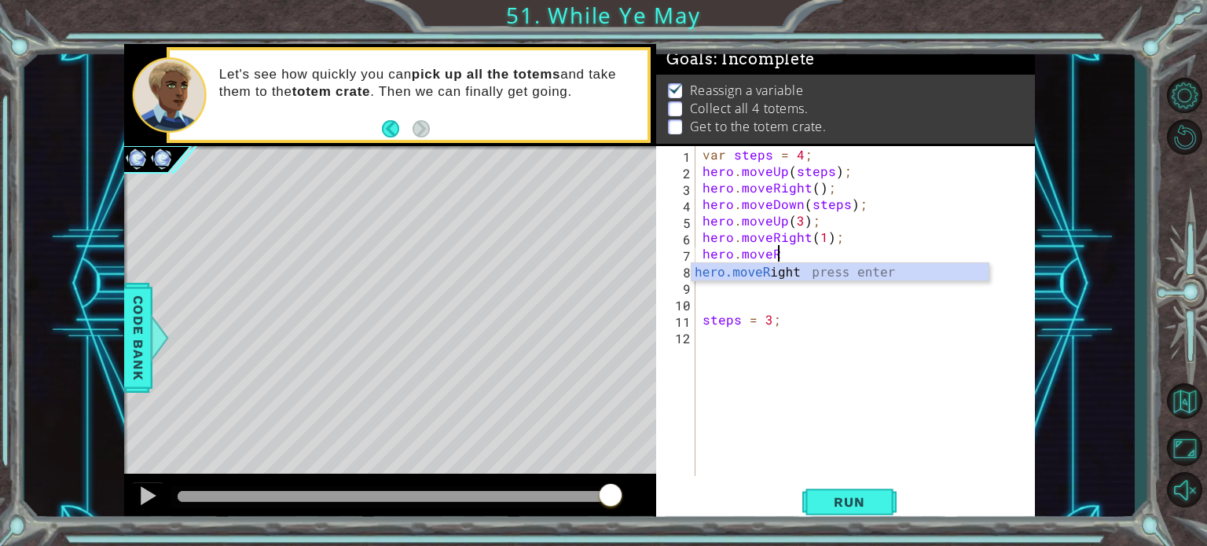
scroll to position [0, 3]
click at [735, 275] on div "hero.moveR ight press enter" at bounding box center [839, 291] width 297 height 57
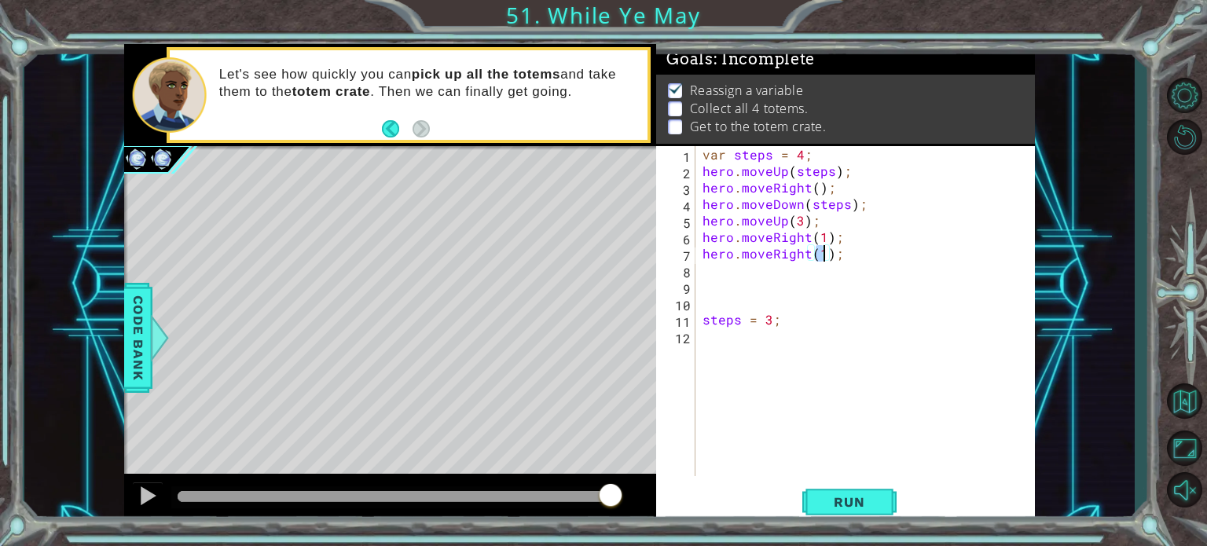
click at [808, 252] on div "var steps = 4 ; hero . moveUp ( steps ) ; hero . moveRight ( ) ; hero . moveDow…" at bounding box center [868, 327] width 339 height 363
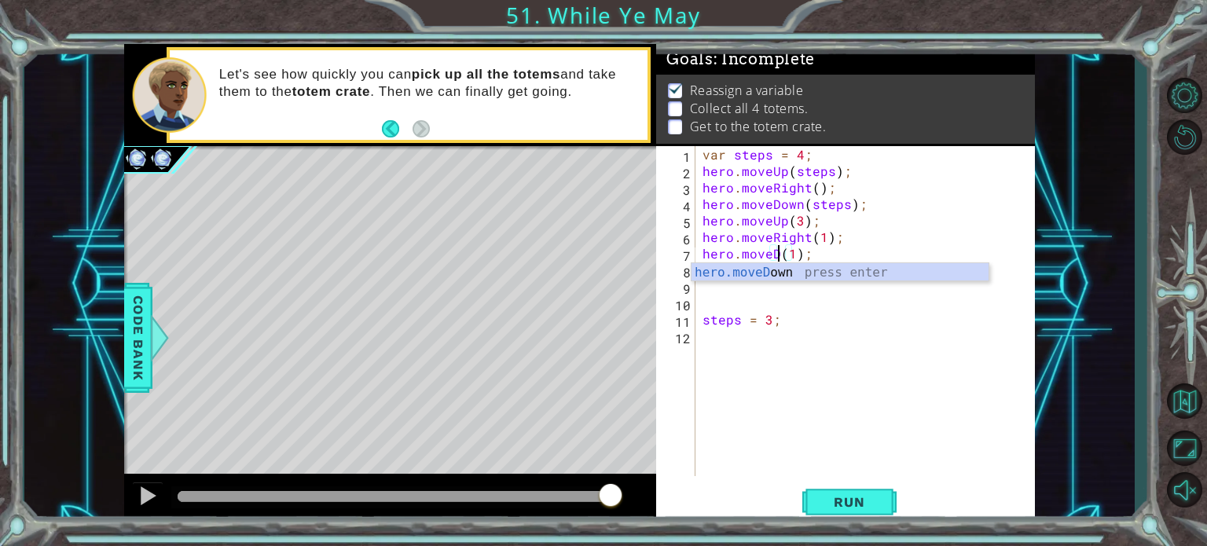
scroll to position [0, 5]
click at [815, 273] on div "hero.moveD own press enter" at bounding box center [839, 291] width 297 height 57
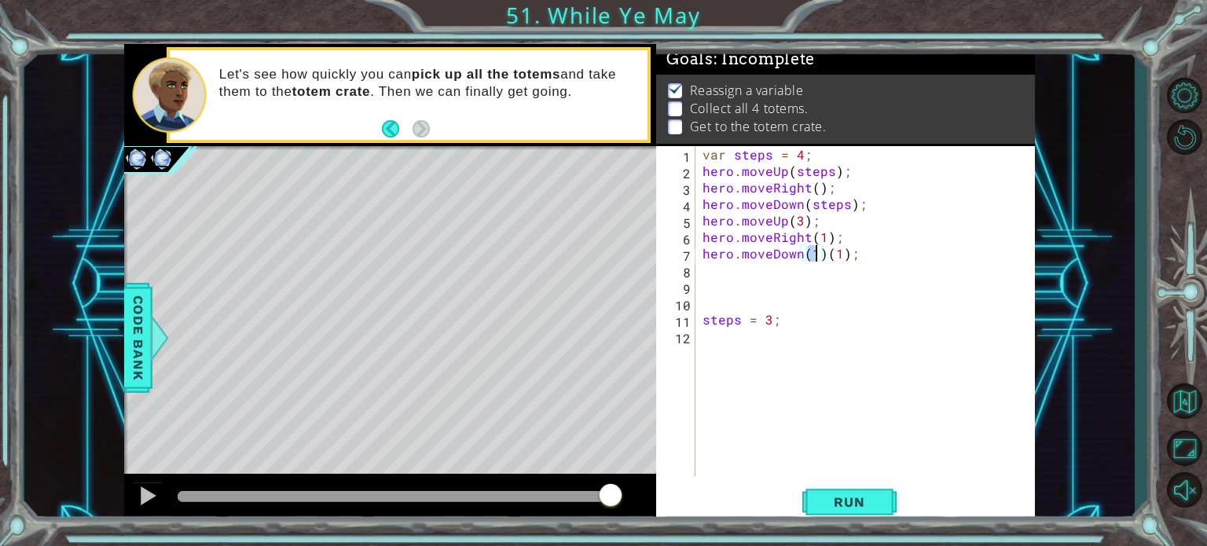
click at [824, 254] on div "var steps = 4 ; hero . moveUp ( steps ) ; hero . moveRight ( ) ; hero . moveDow…" at bounding box center [868, 327] width 339 height 363
click at [817, 250] on div "var steps = 4 ; hero . moveUp ( steps ) ; hero . moveRight ( ) ; hero . moveDow…" at bounding box center [868, 327] width 339 height 363
type textarea "hero.moveDown(3);"
click at [776, 273] on div "var steps = 4 ; hero . moveUp ( steps ) ; hero . moveRight ( ) ; hero . moveDow…" at bounding box center [868, 327] width 339 height 363
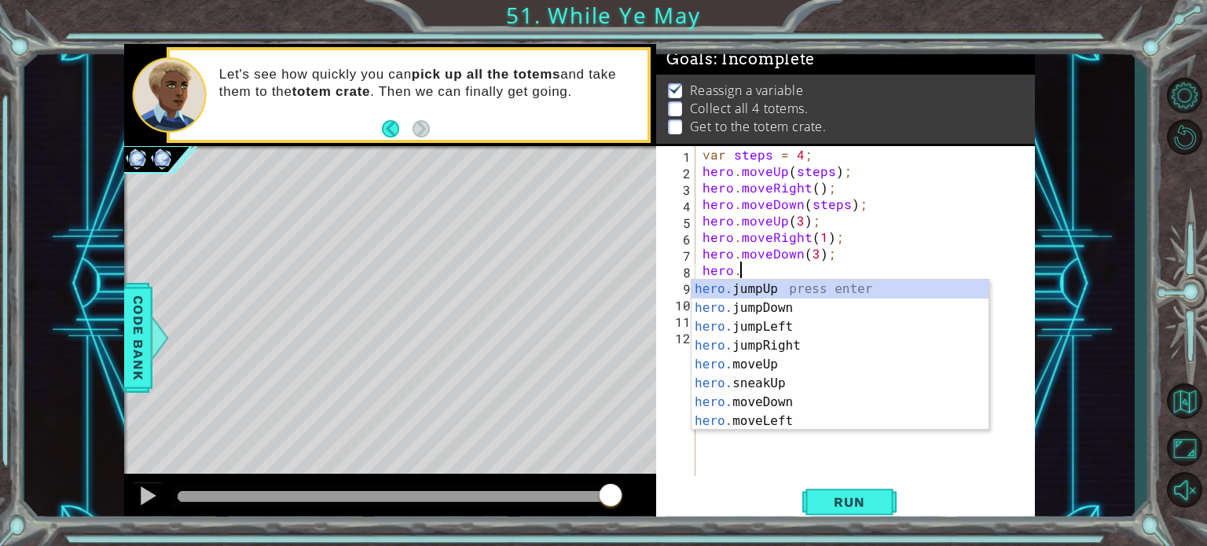
scroll to position [0, 1]
click at [768, 365] on div "hero. jumpUp press enter hero. jumpDown press enter hero. jumpLeft press enter …" at bounding box center [839, 374] width 297 height 189
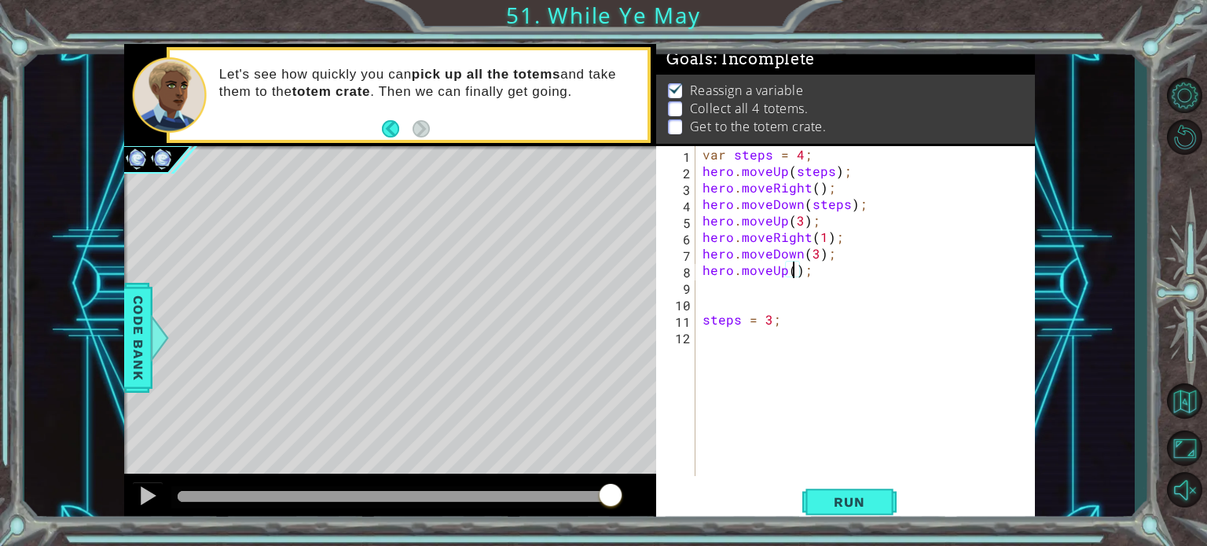
type textarea "hero.moveUp(2);"
click at [714, 290] on div "var steps = 4 ; hero . moveUp ( steps ) ; hero . moveRight ( ) ; hero . moveDow…" at bounding box center [868, 327] width 339 height 363
click at [713, 283] on div "var steps = 4 ; hero . moveUp ( steps ) ; hero . moveRight ( ) ; hero . moveDow…" at bounding box center [868, 327] width 339 height 363
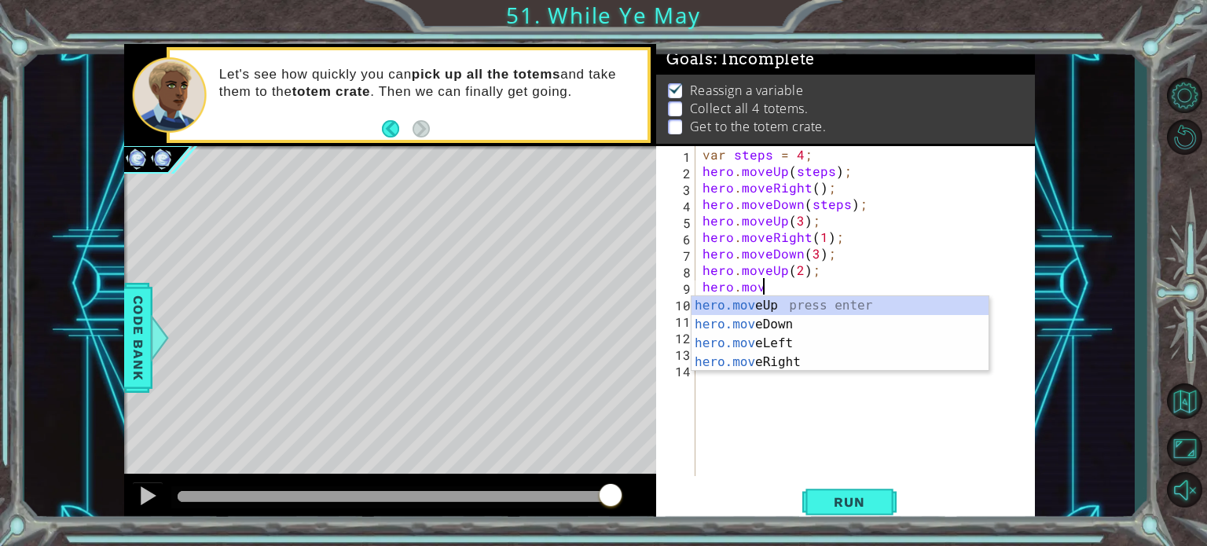
scroll to position [0, 3]
click at [749, 353] on div "hero.move Up press enter hero.move Down press enter hero.move Left press enter …" at bounding box center [839, 352] width 297 height 113
type textarea "hero.moveRight(1);"
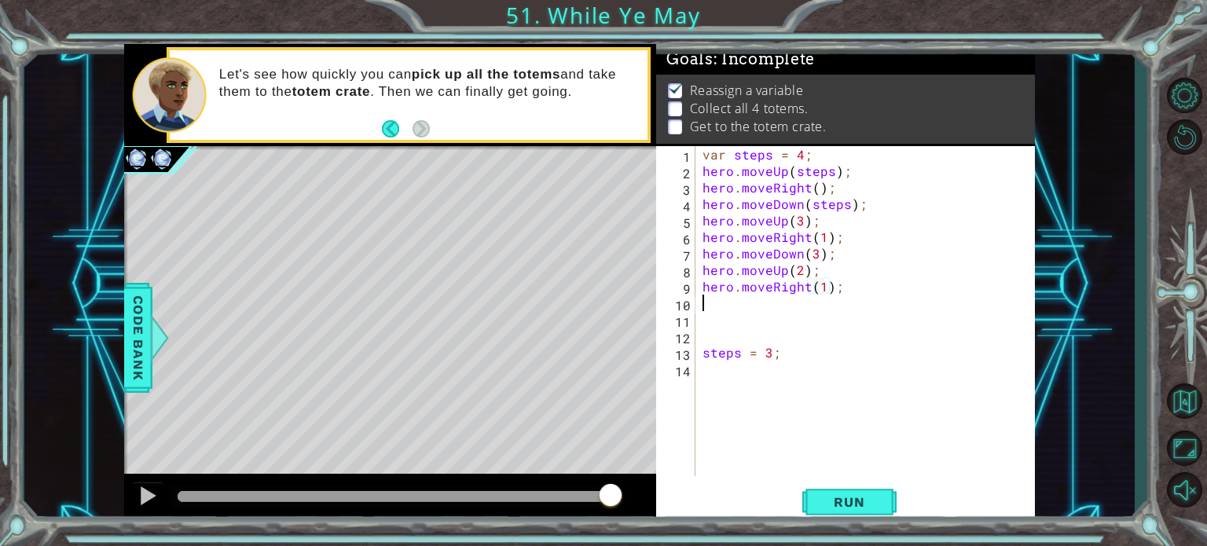
click at [719, 295] on div "var steps = 4 ; hero . moveUp ( steps ) ; hero . moveRight ( ) ; hero . moveDow…" at bounding box center [868, 327] width 339 height 363
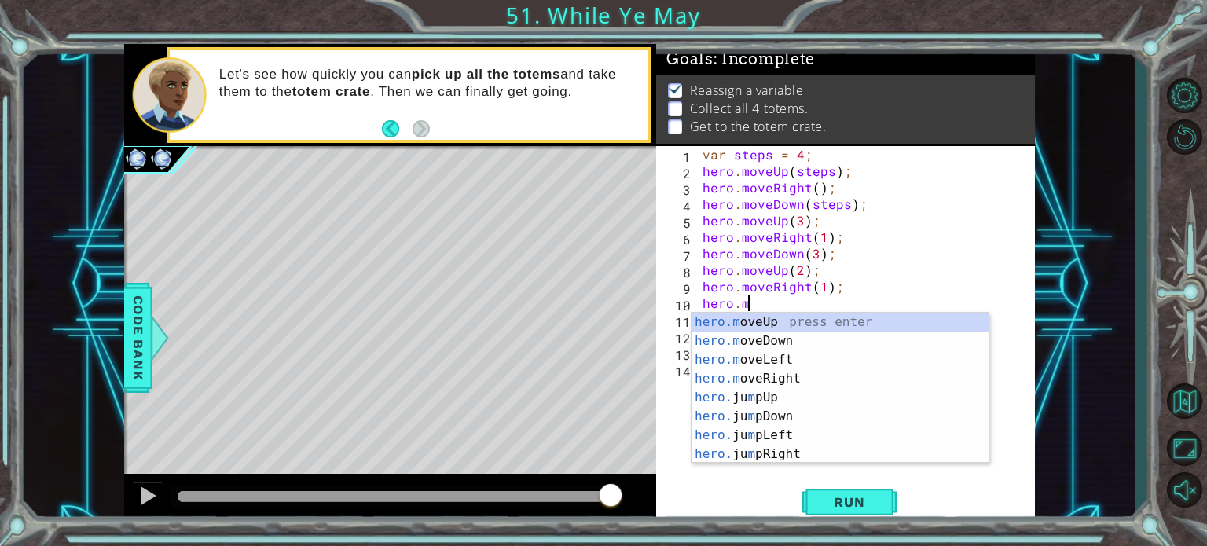
scroll to position [0, 2]
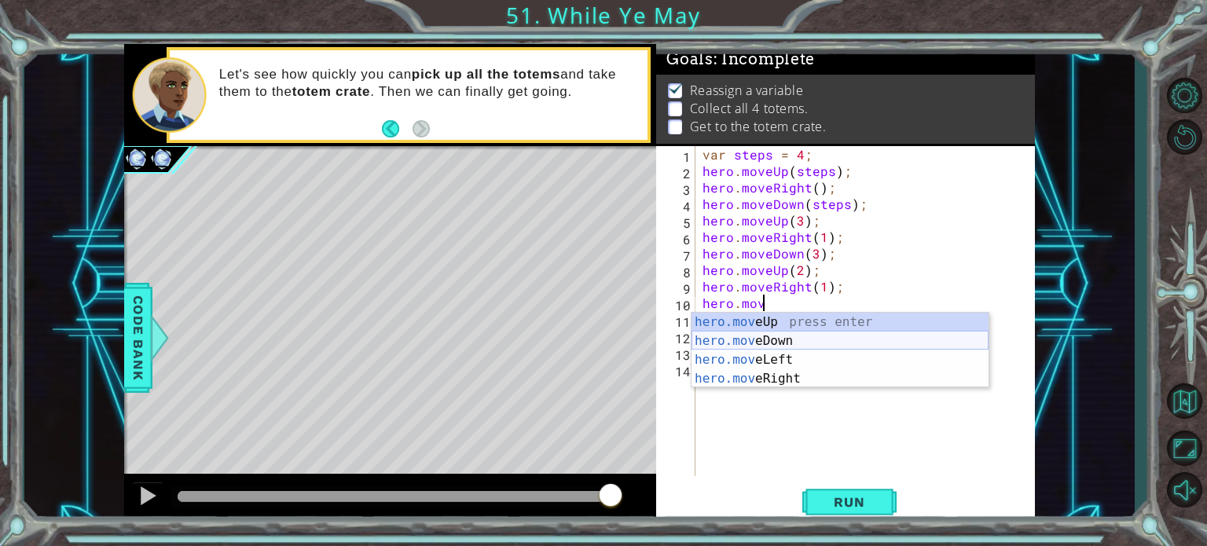
click at [749, 339] on div "hero.mov eUp press enter hero.mov eDown press enter hero.mov eLeft press enter …" at bounding box center [839, 369] width 297 height 113
type textarea "hero.moveDown(1);"
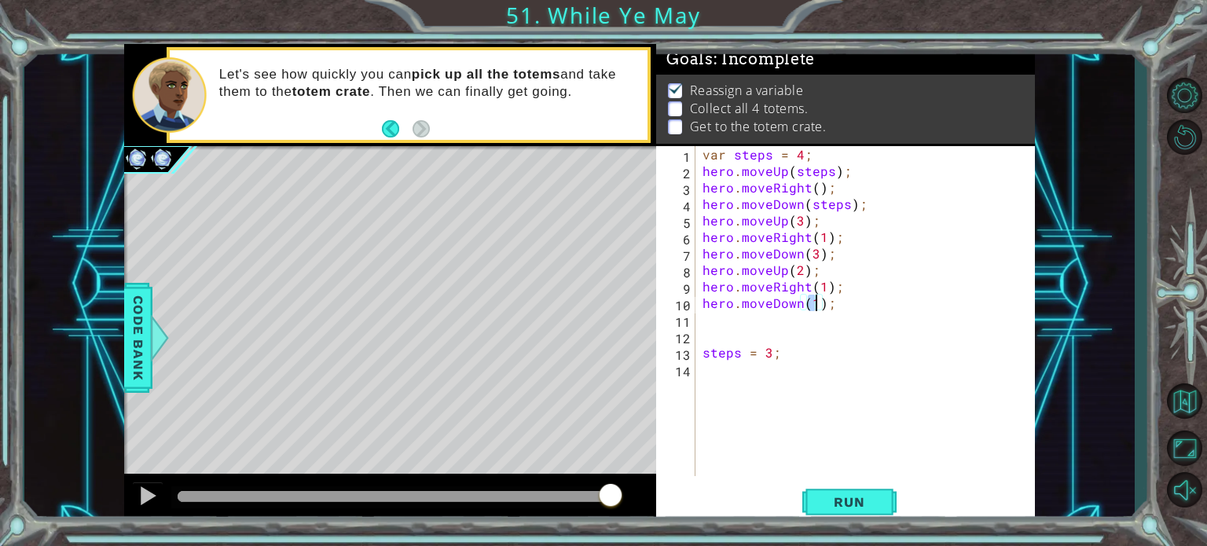
click at [732, 327] on div "var steps = 4 ; hero . moveUp ( steps ) ; hero . moveRight ( ) ; hero . moveDow…" at bounding box center [868, 327] width 339 height 363
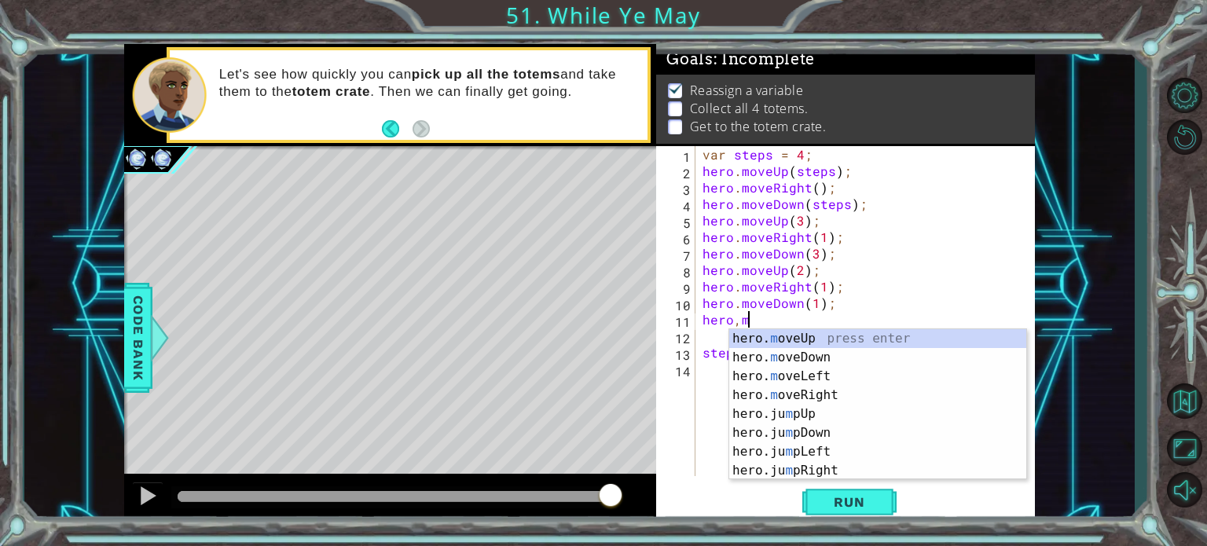
scroll to position [0, 1]
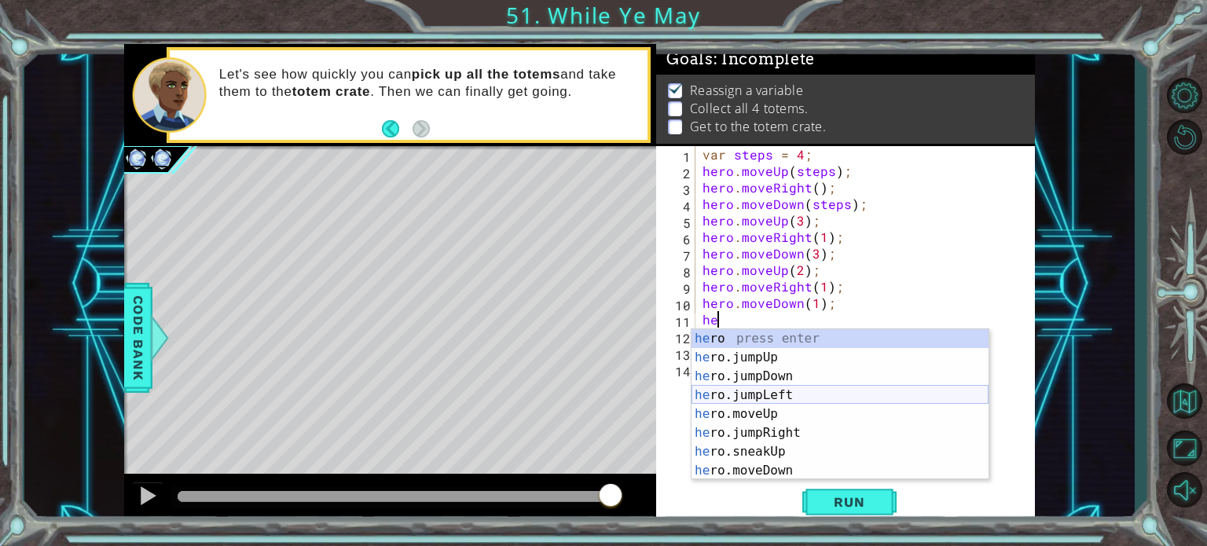
type textarea "h"
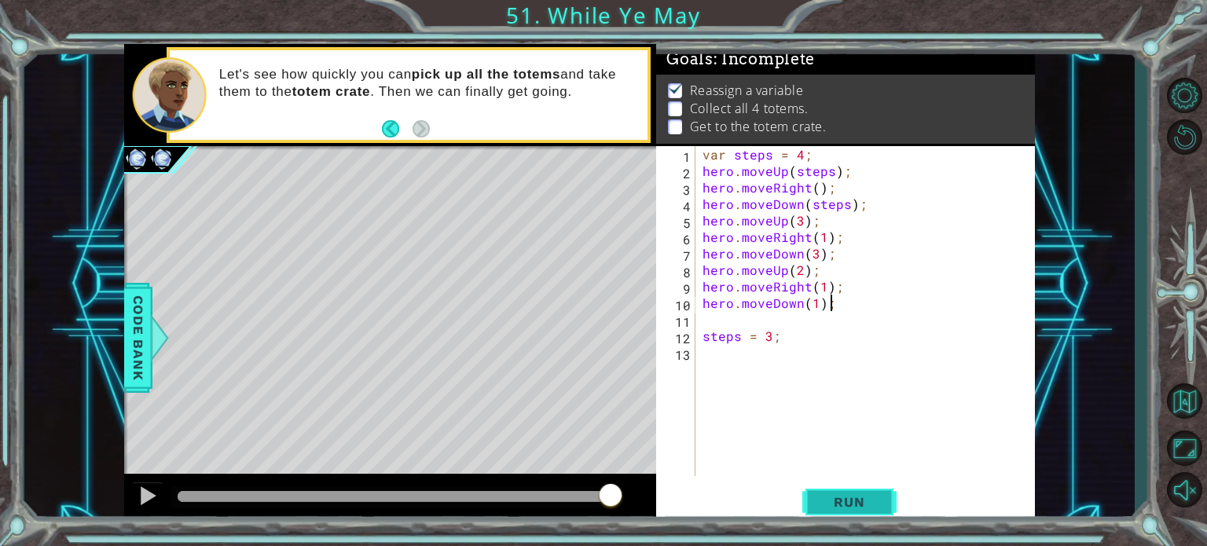
click at [822, 507] on span "Run" at bounding box center [849, 502] width 62 height 16
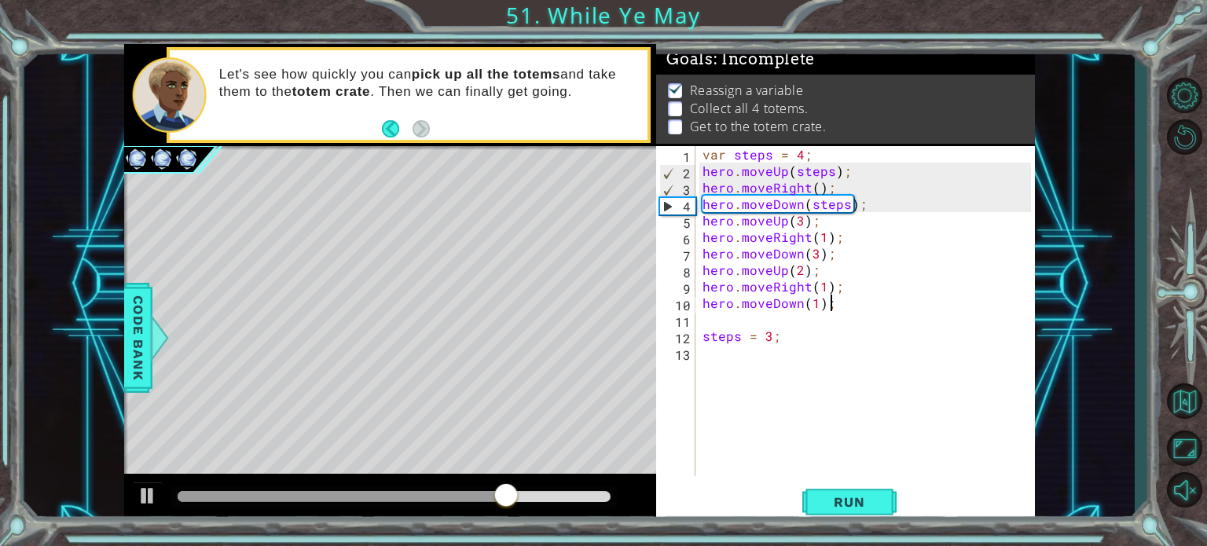
click at [814, 307] on div "var steps = 4 ; hero . moveUp ( steps ) ; hero . moveRight ( ) ; hero . moveDow…" at bounding box center [868, 327] width 339 height 363
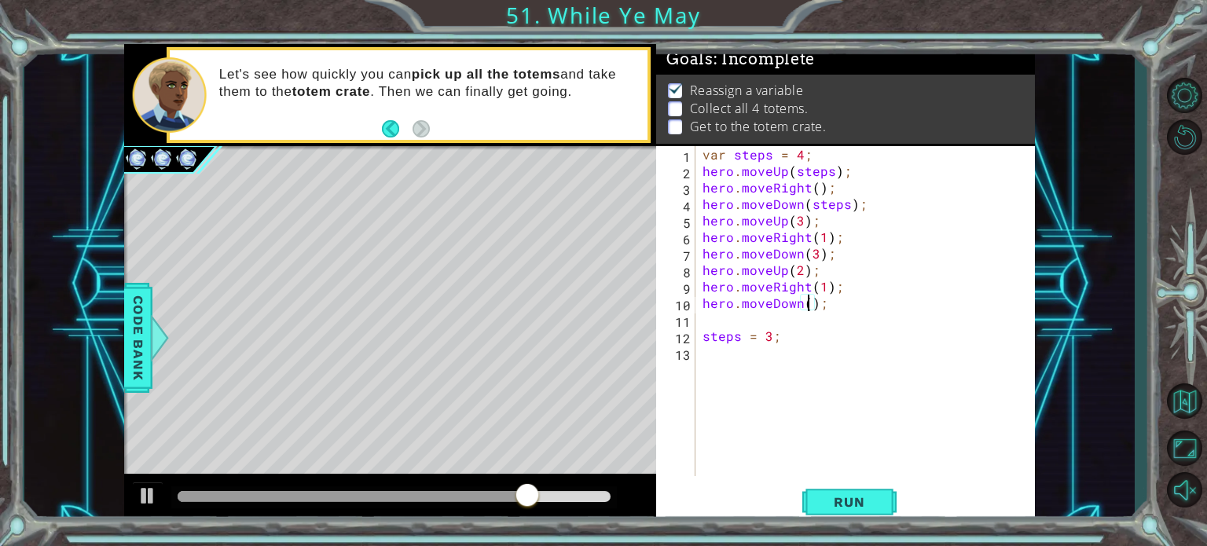
type textarea "hero.moveDown(2);"
click at [761, 318] on div "var steps = 4 ; hero . moveUp ( steps ) ; hero . moveRight ( ) ; hero . moveDow…" at bounding box center [868, 327] width 339 height 363
click at [726, 311] on div "var steps = 4 ; hero . moveUp ( steps ) ; hero . moveRight ( ) ; hero . moveDow…" at bounding box center [868, 327] width 339 height 363
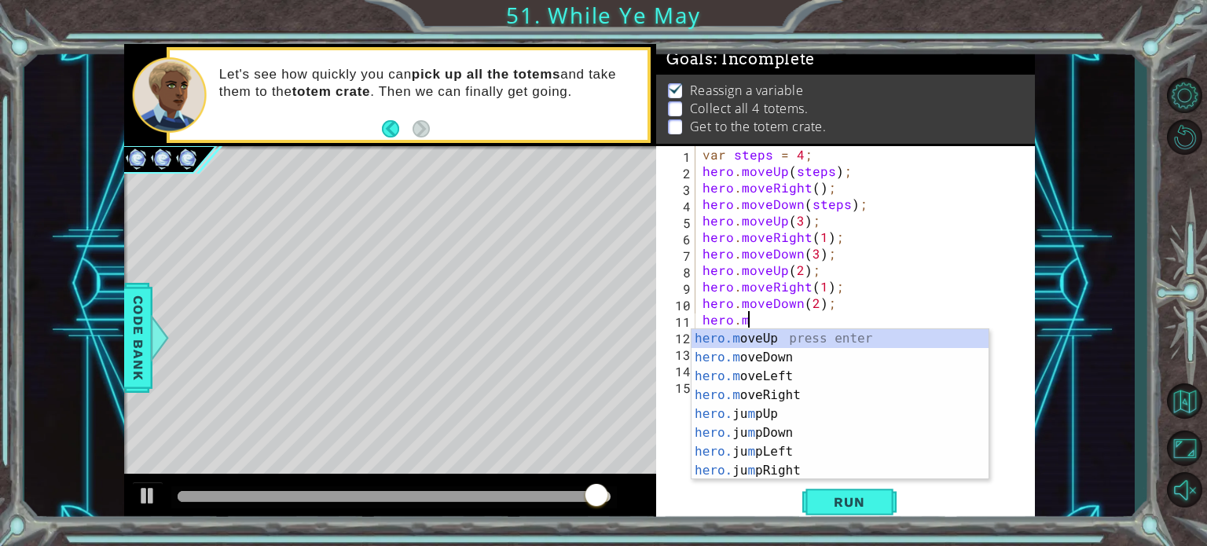
scroll to position [0, 2]
click at [742, 339] on div "hero.m oveUp press enter hero.m oveDown press enter hero.m oveLeft press enter …" at bounding box center [839, 423] width 297 height 189
type textarea "hero.moveUp(1);"
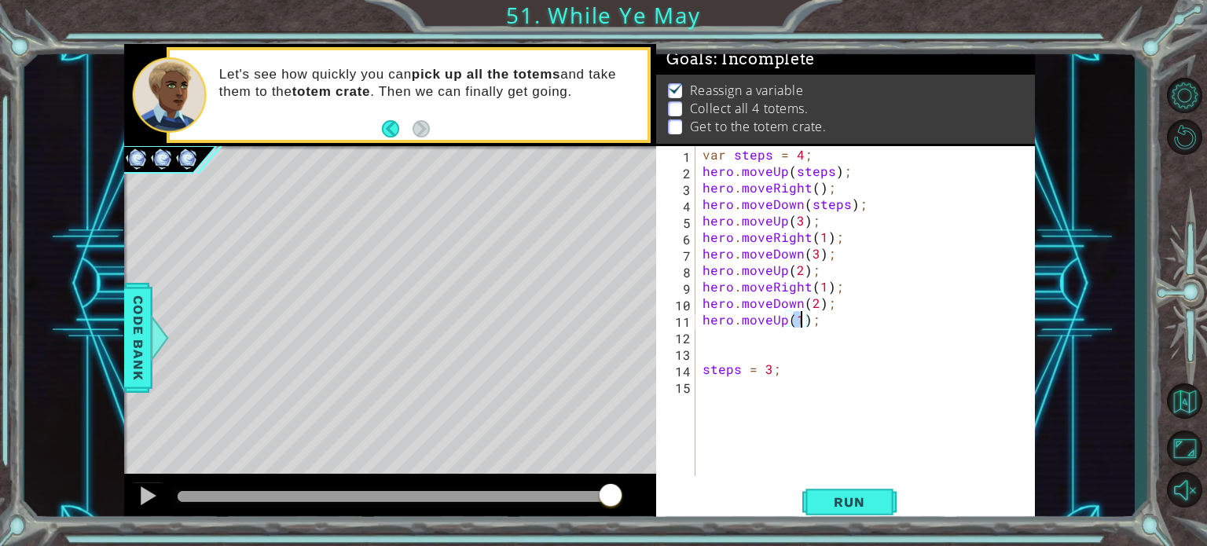
click at [731, 337] on div "var steps = 4 ; hero . moveUp ( steps ) ; hero . moveRight ( ) ; hero . moveDow…" at bounding box center [868, 327] width 339 height 363
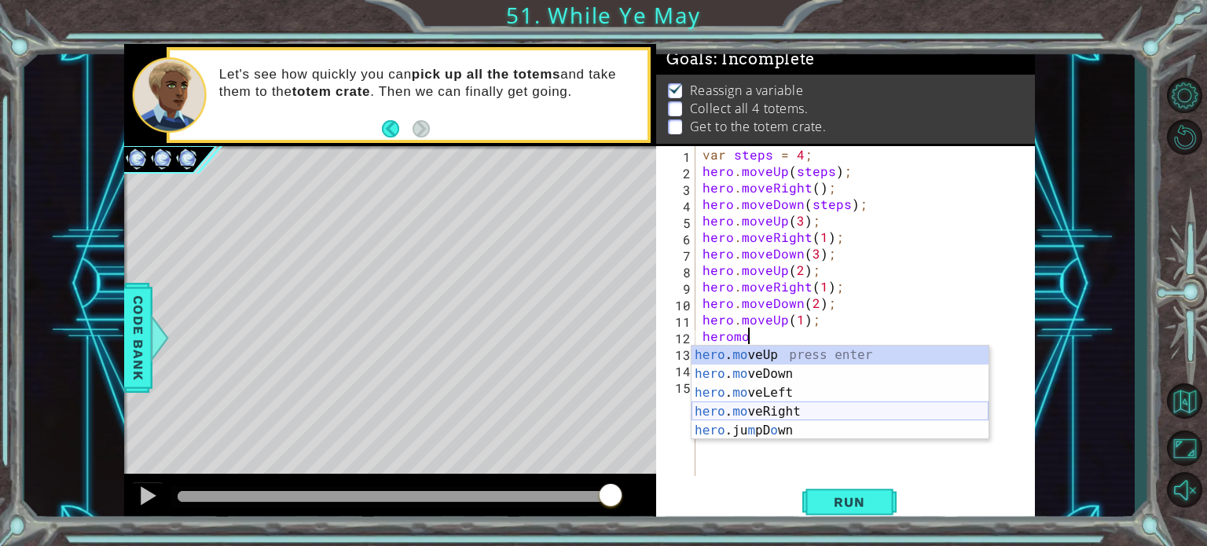
click at [774, 409] on div "hero . mo veUp press enter hero . mo veDown press enter hero . mo veLeft press …" at bounding box center [839, 412] width 297 height 132
type textarea "hero.moveRight(1);"
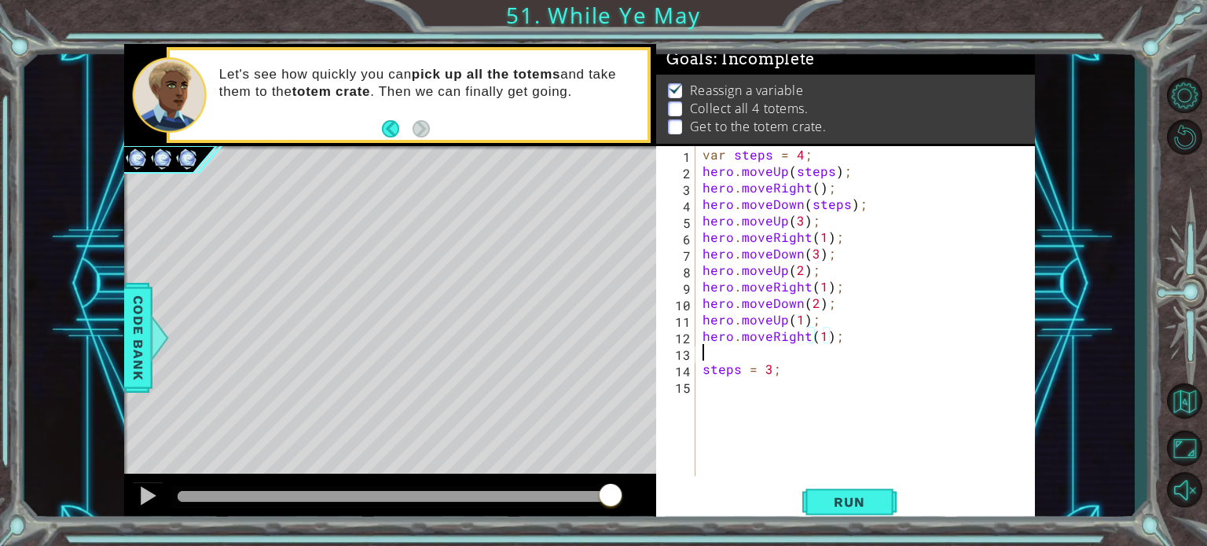
click at [730, 346] on div "var steps = 4 ; hero . moveUp ( steps ) ; hero . moveRight ( ) ; hero . moveDow…" at bounding box center [868, 327] width 339 height 363
click at [719, 350] on div "var steps = 4 ; hero . moveUp ( steps ) ; hero . moveRight ( ) ; hero . moveDow…" at bounding box center [868, 327] width 339 height 363
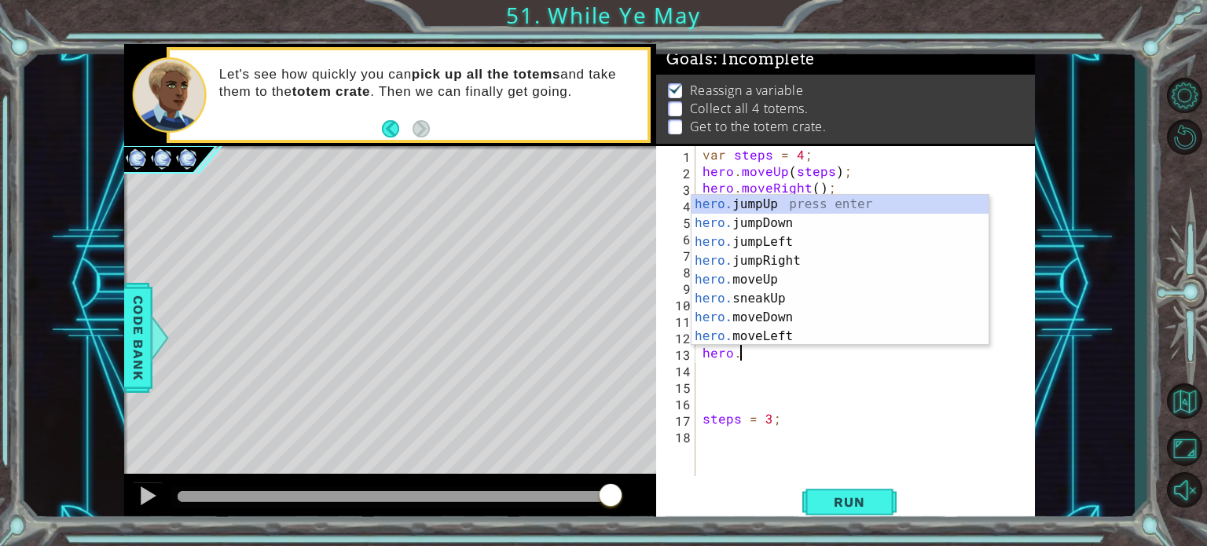
scroll to position [0, 2]
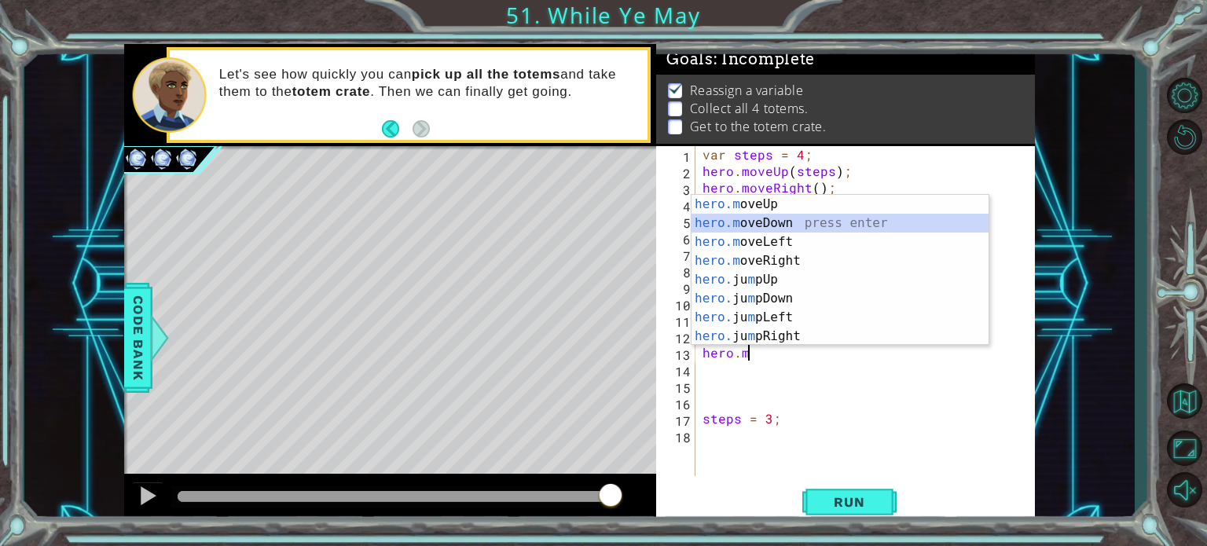
click at [749, 223] on div "hero.m oveUp press enter hero.m oveDown press enter hero.m oveLeft press enter …" at bounding box center [839, 289] width 297 height 189
type textarea "hero.moveDown(1);"
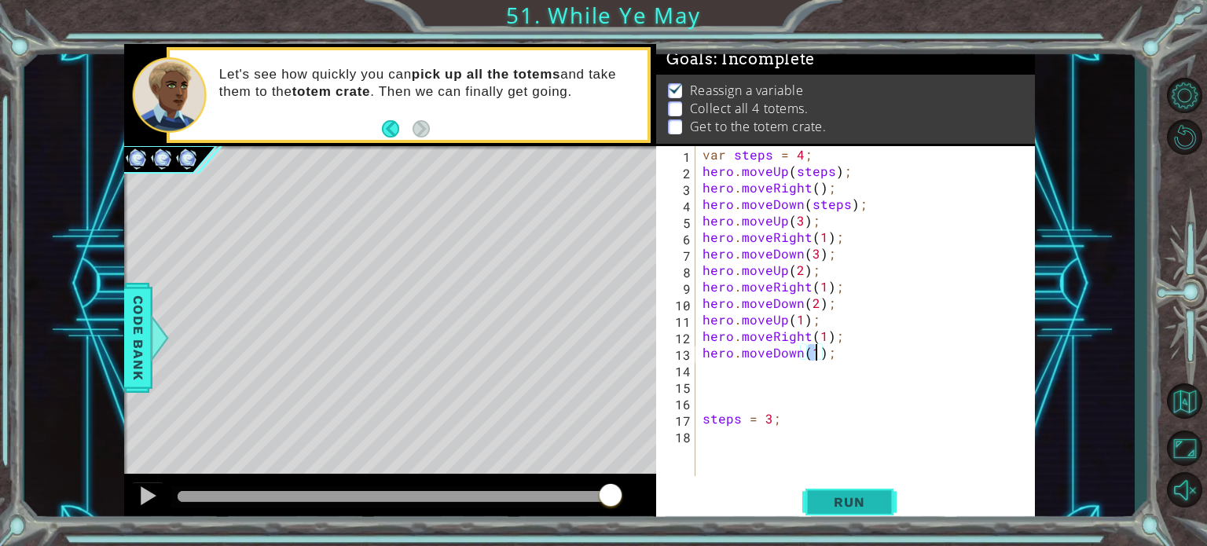
click at [814, 508] on button "Run" at bounding box center [849, 502] width 94 height 38
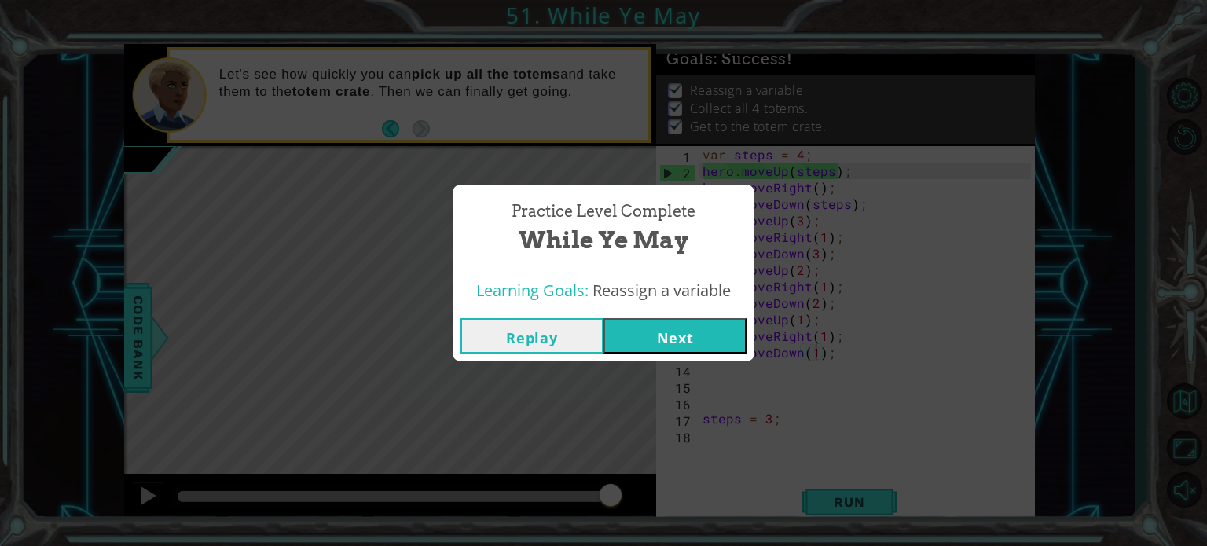
click at [683, 330] on button "Next" at bounding box center [674, 335] width 143 height 35
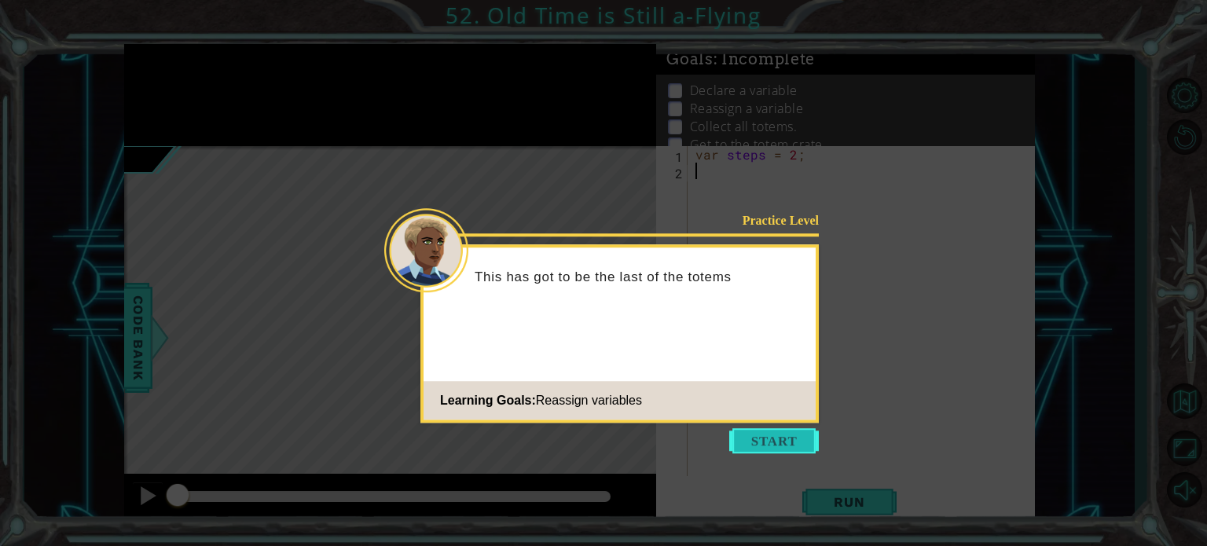
click at [737, 431] on button "Start" at bounding box center [774, 440] width 90 height 25
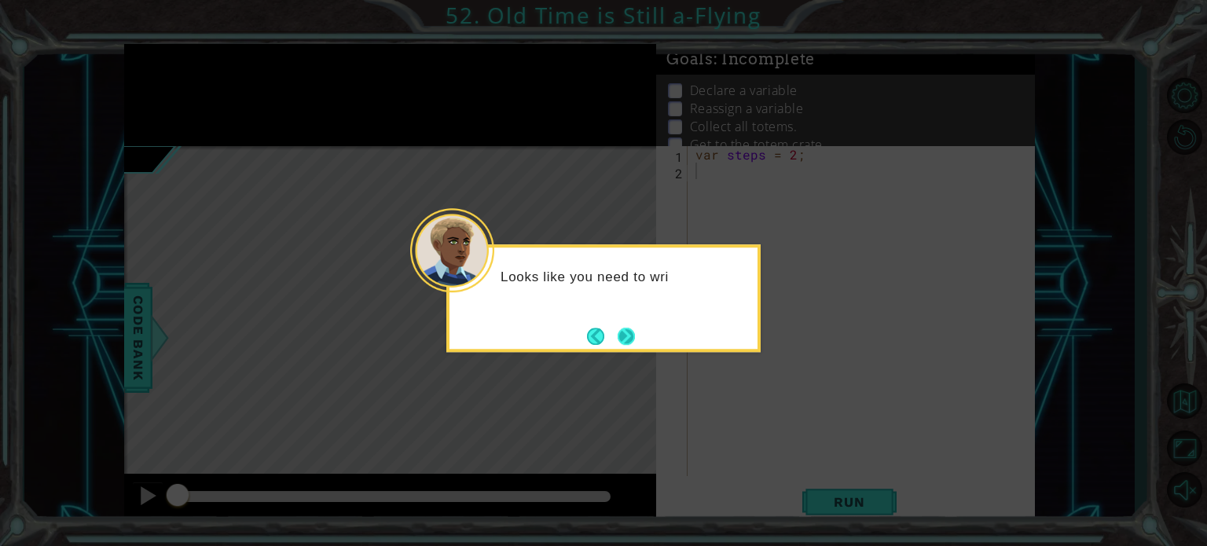
click at [627, 333] on button "Next" at bounding box center [626, 336] width 17 height 17
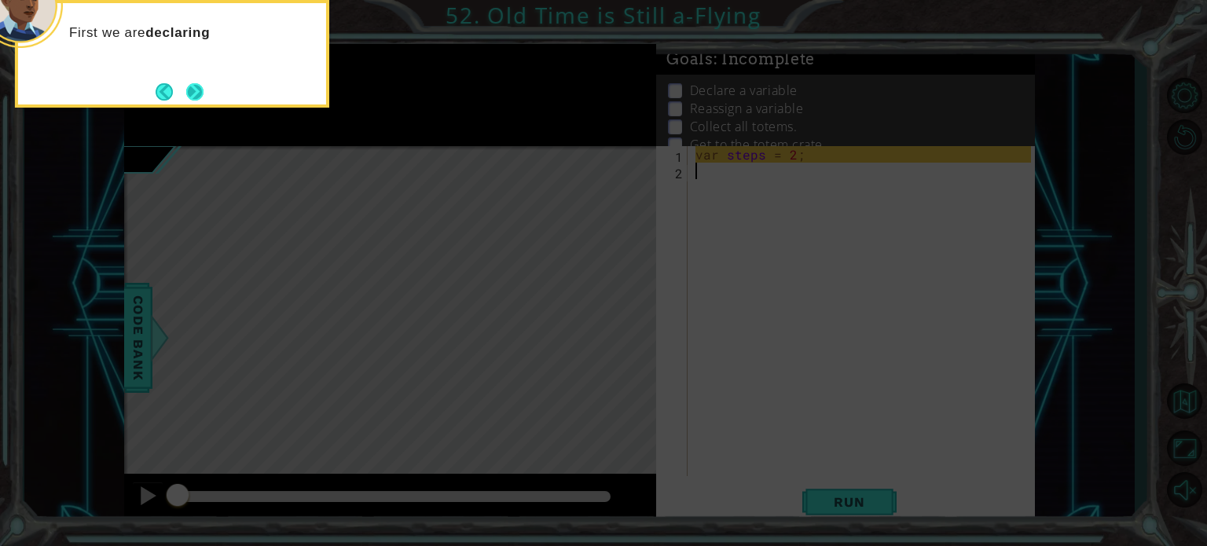
click at [200, 83] on button "Next" at bounding box center [194, 91] width 17 height 17
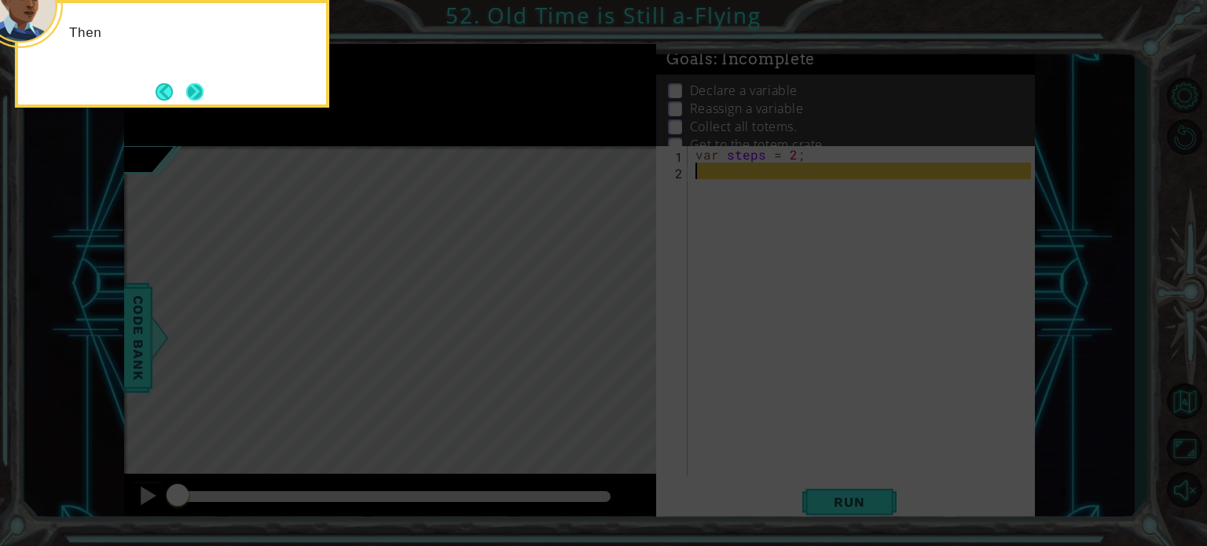
click at [189, 85] on button "Next" at bounding box center [194, 91] width 17 height 17
